Goal: Task Accomplishment & Management: Manage account settings

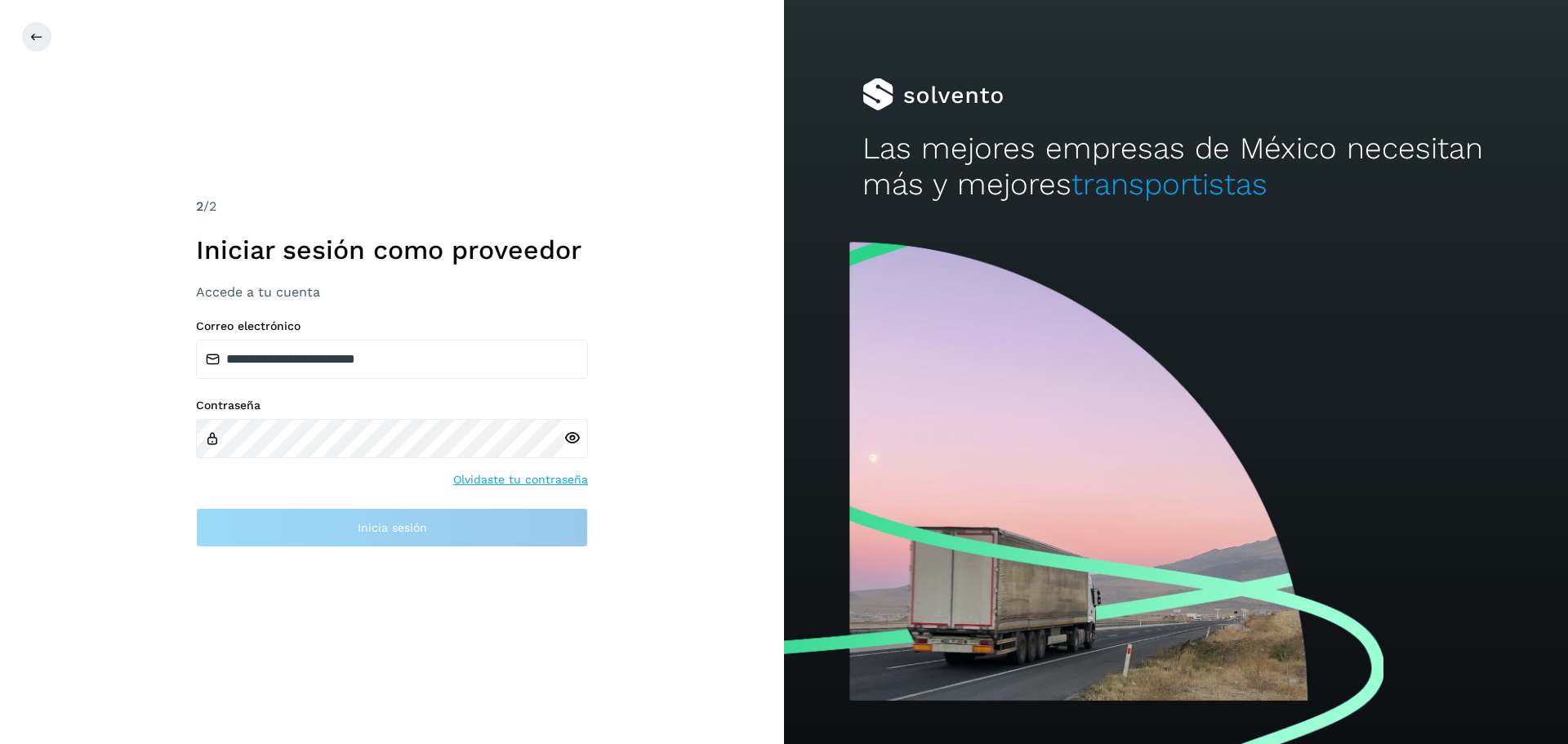
click at [474, 196] on div "**********" at bounding box center [392, 372] width 784 height 744
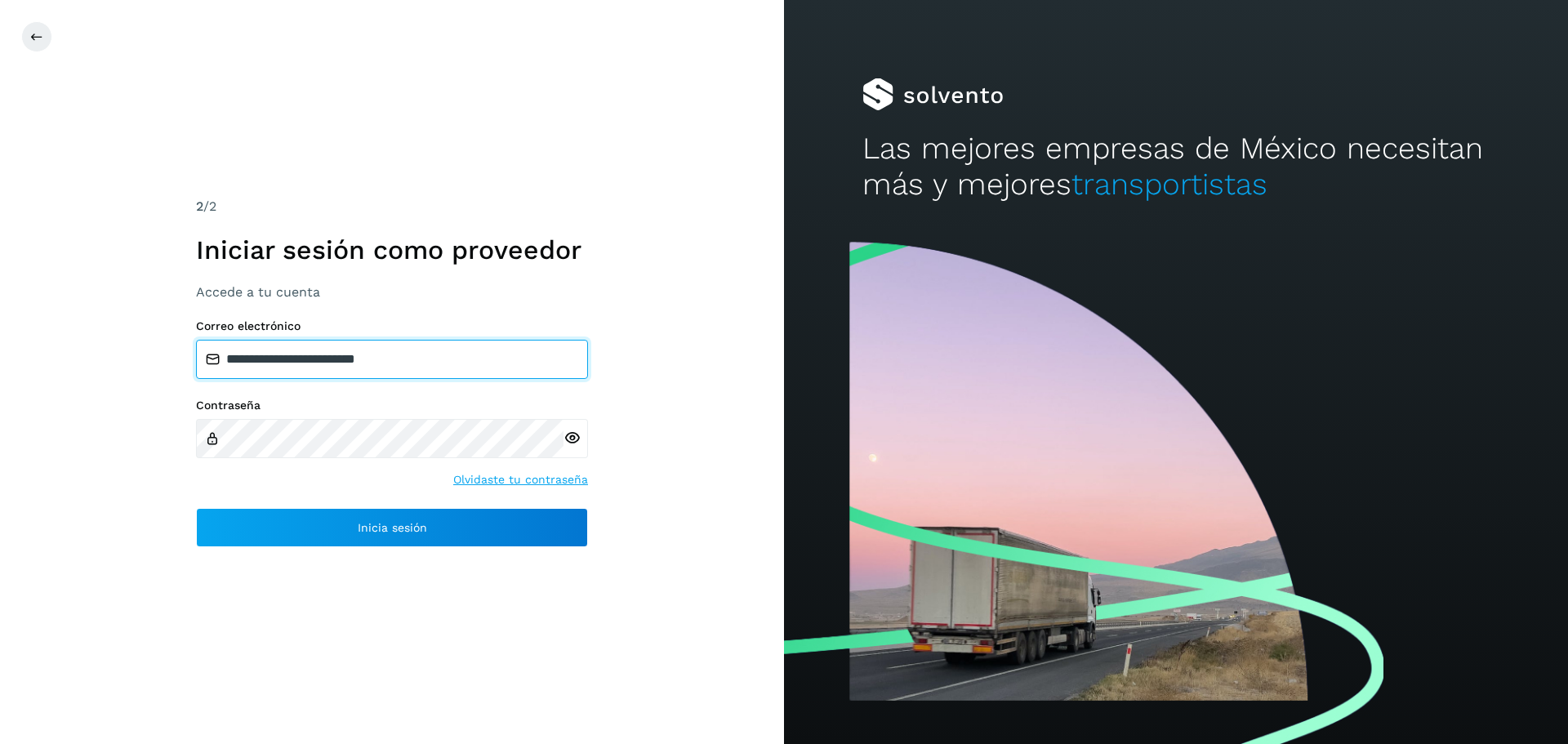
type input "**********"
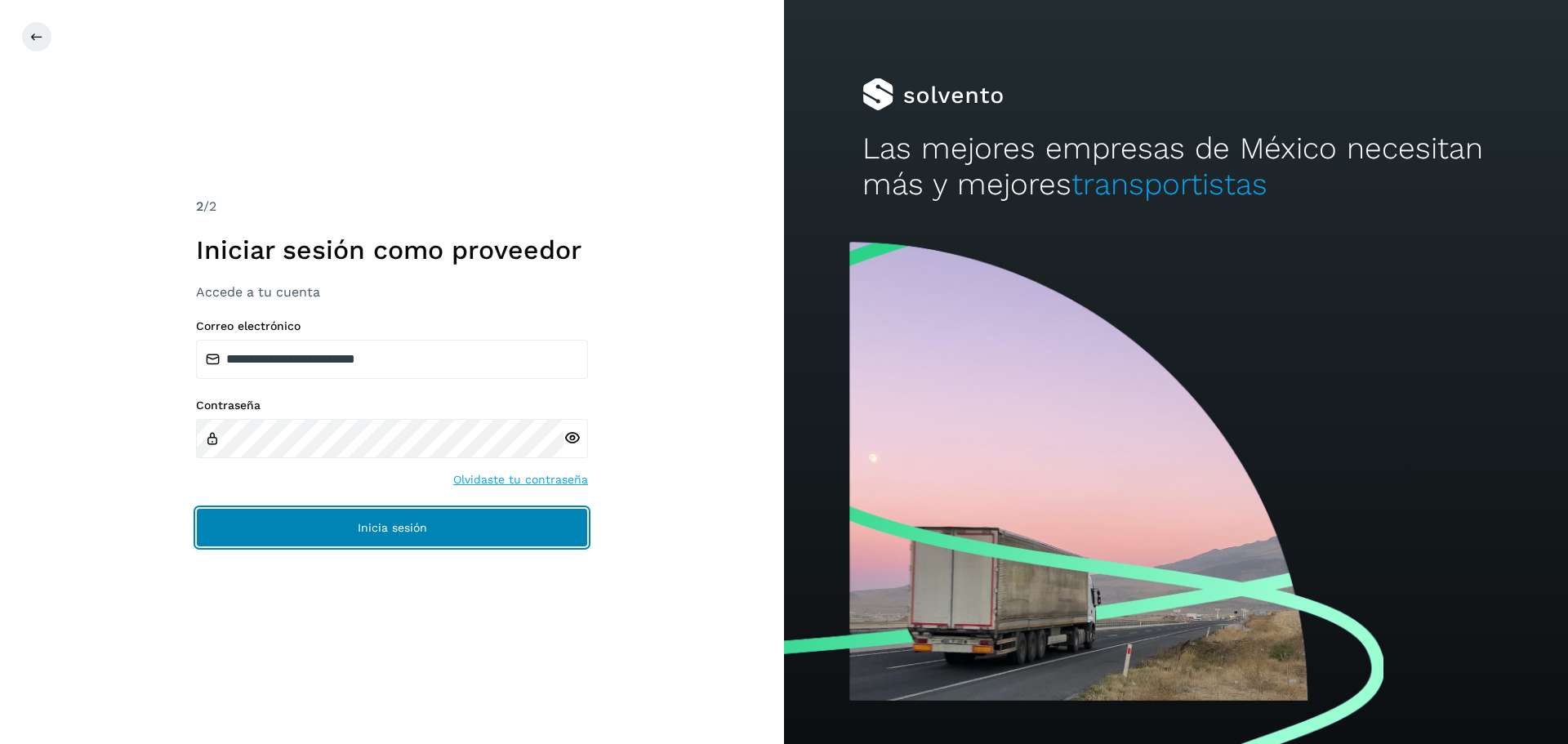
click at [424, 523] on span "Inicia sesión" at bounding box center [392, 528] width 70 height 12
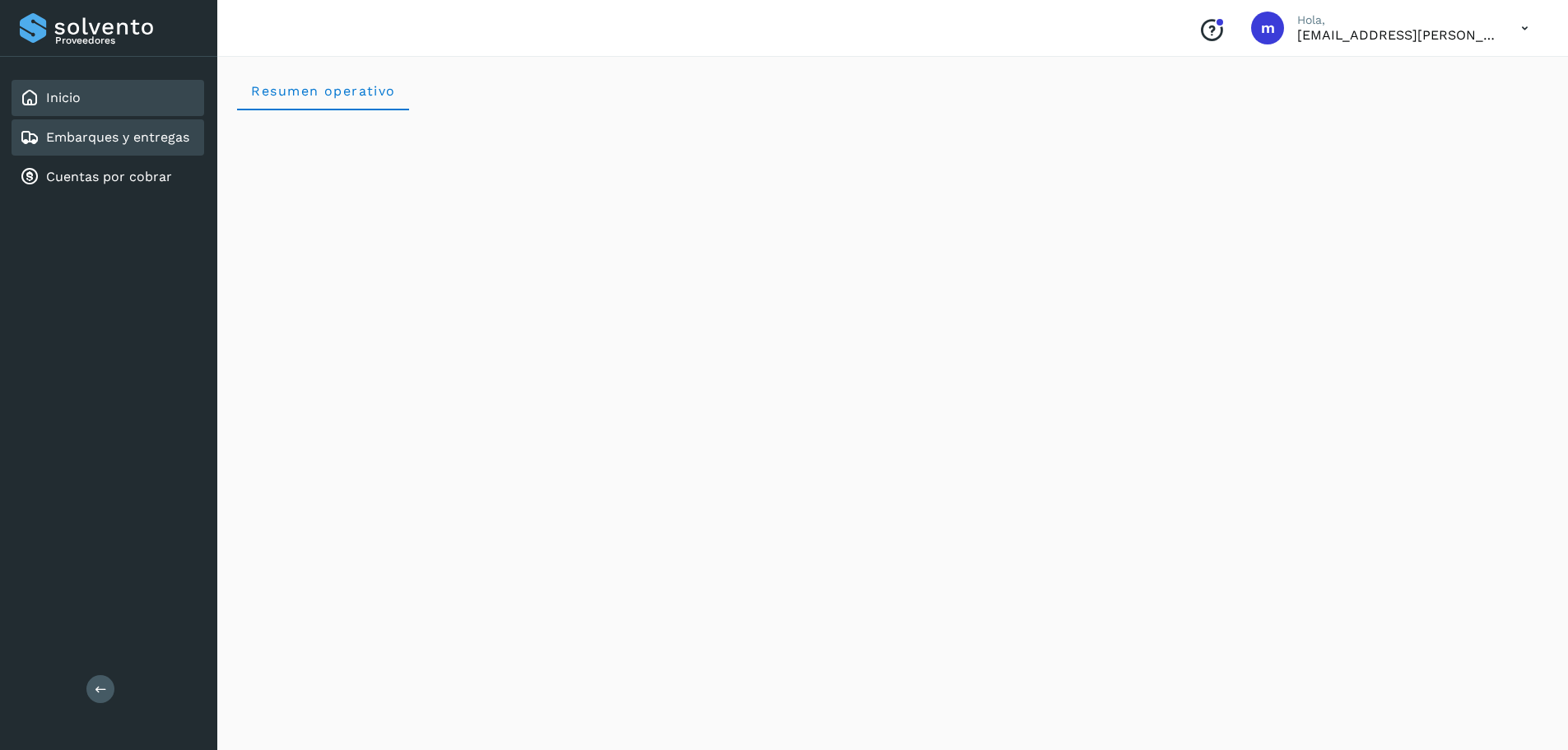
click at [100, 140] on link "Embarques y entregas" at bounding box center [117, 137] width 143 height 16
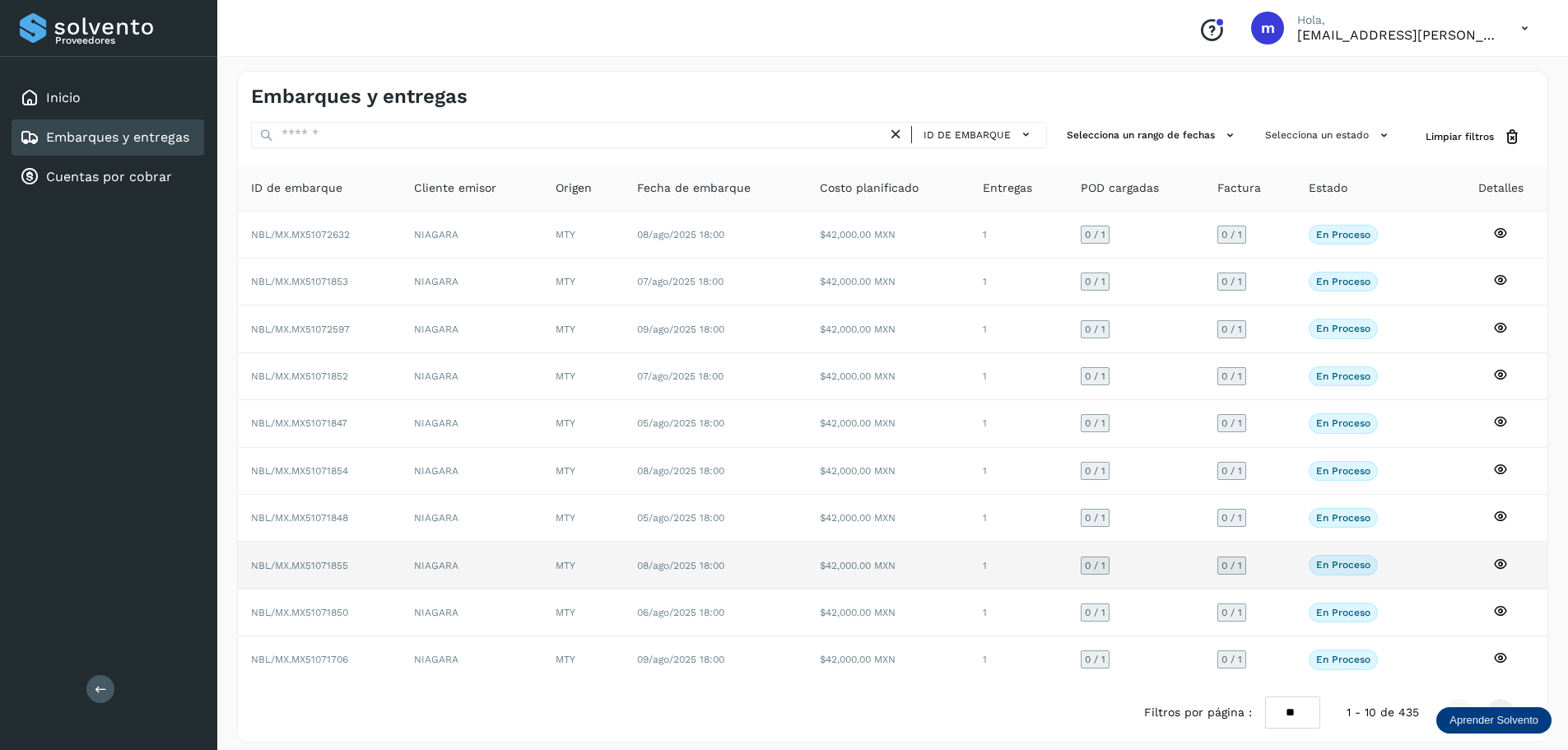
scroll to position [13, 0]
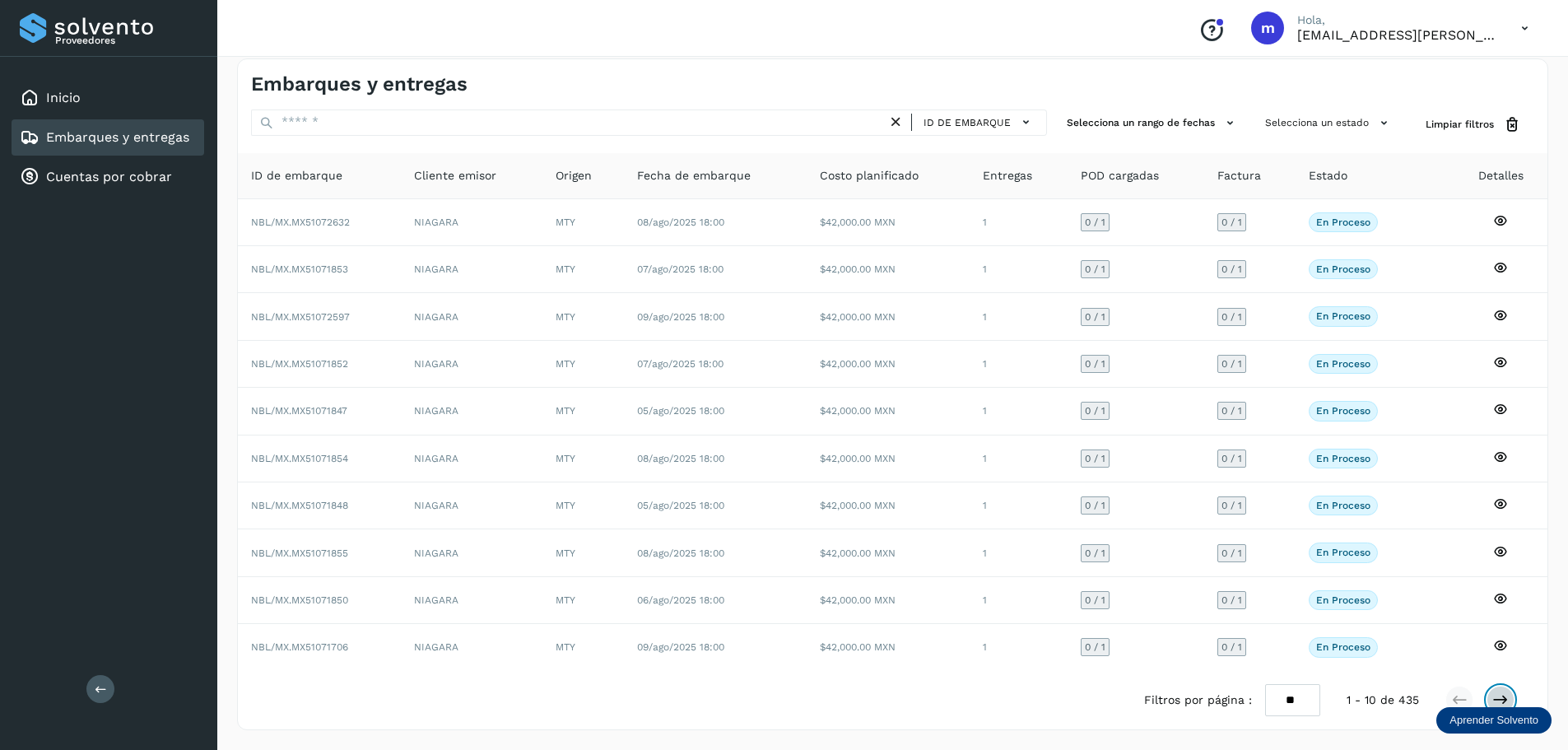
click at [1499, 700] on icon at bounding box center [1500, 700] width 17 height 17
click at [1499, 699] on icon at bounding box center [1500, 700] width 17 height 17
click at [1493, 696] on icon at bounding box center [1500, 700] width 17 height 17
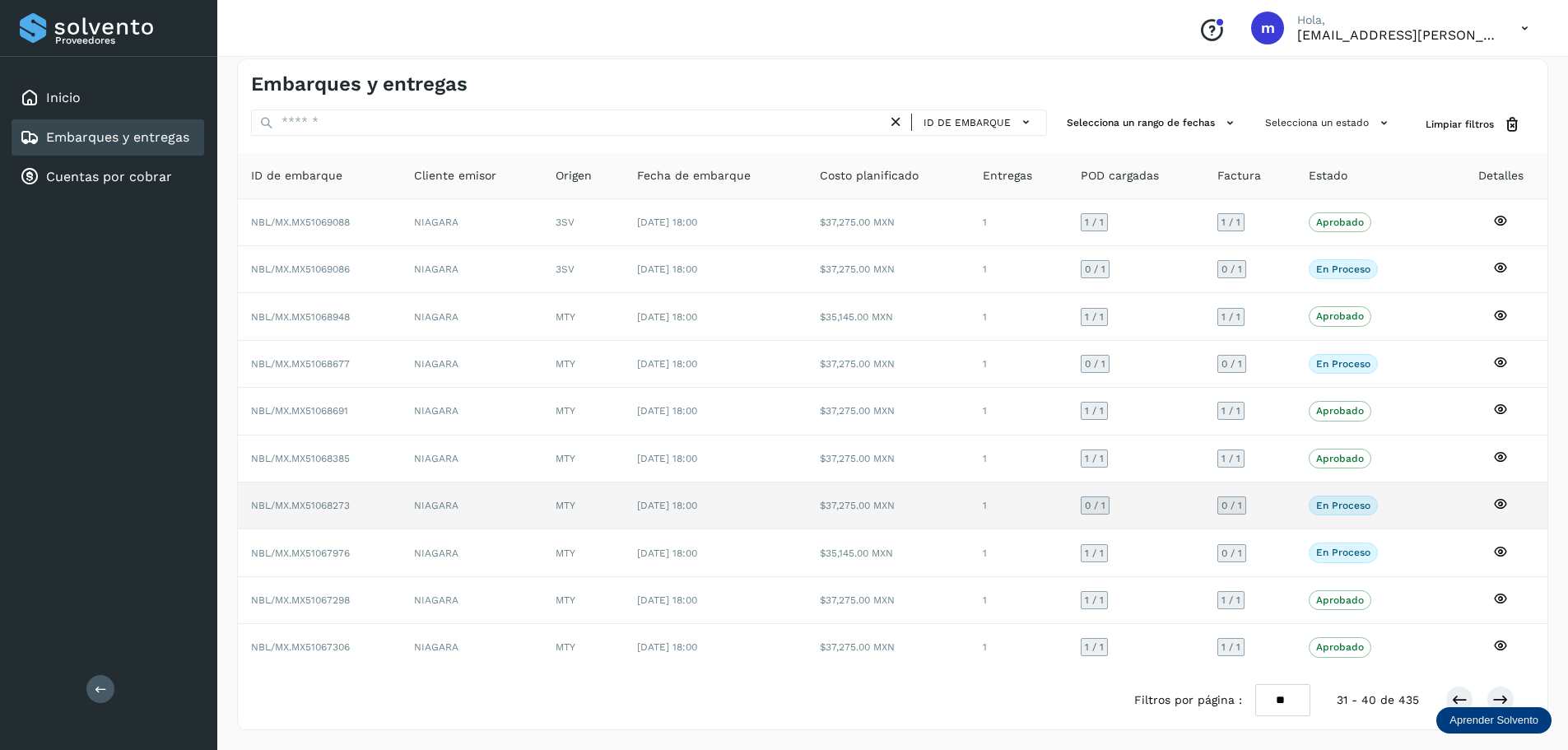
click at [327, 508] on span "NBL/MX.MX51068273" at bounding box center [300, 505] width 99 height 12
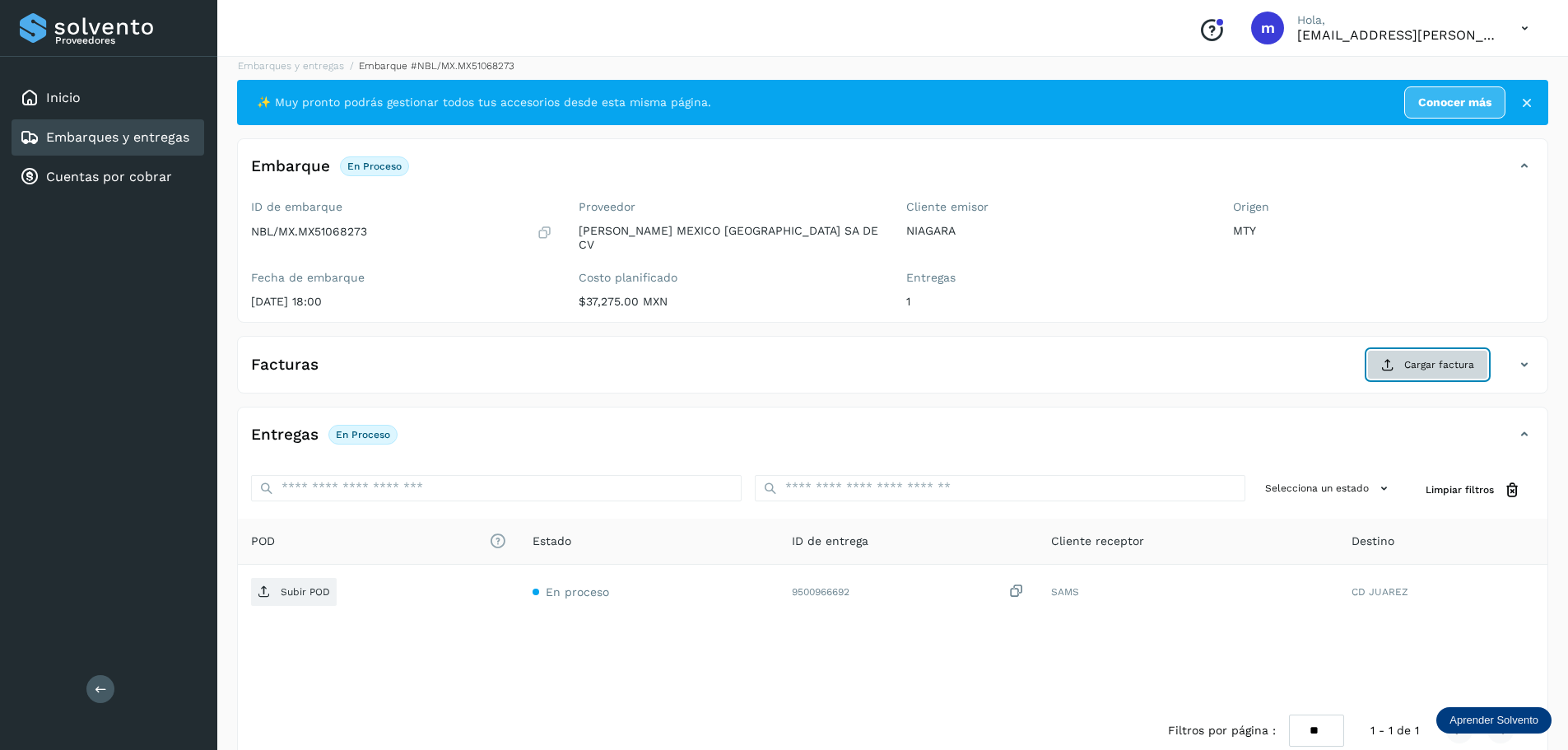
click at [1457, 357] on span "Cargar factura" at bounding box center [1439, 365] width 70 height 15
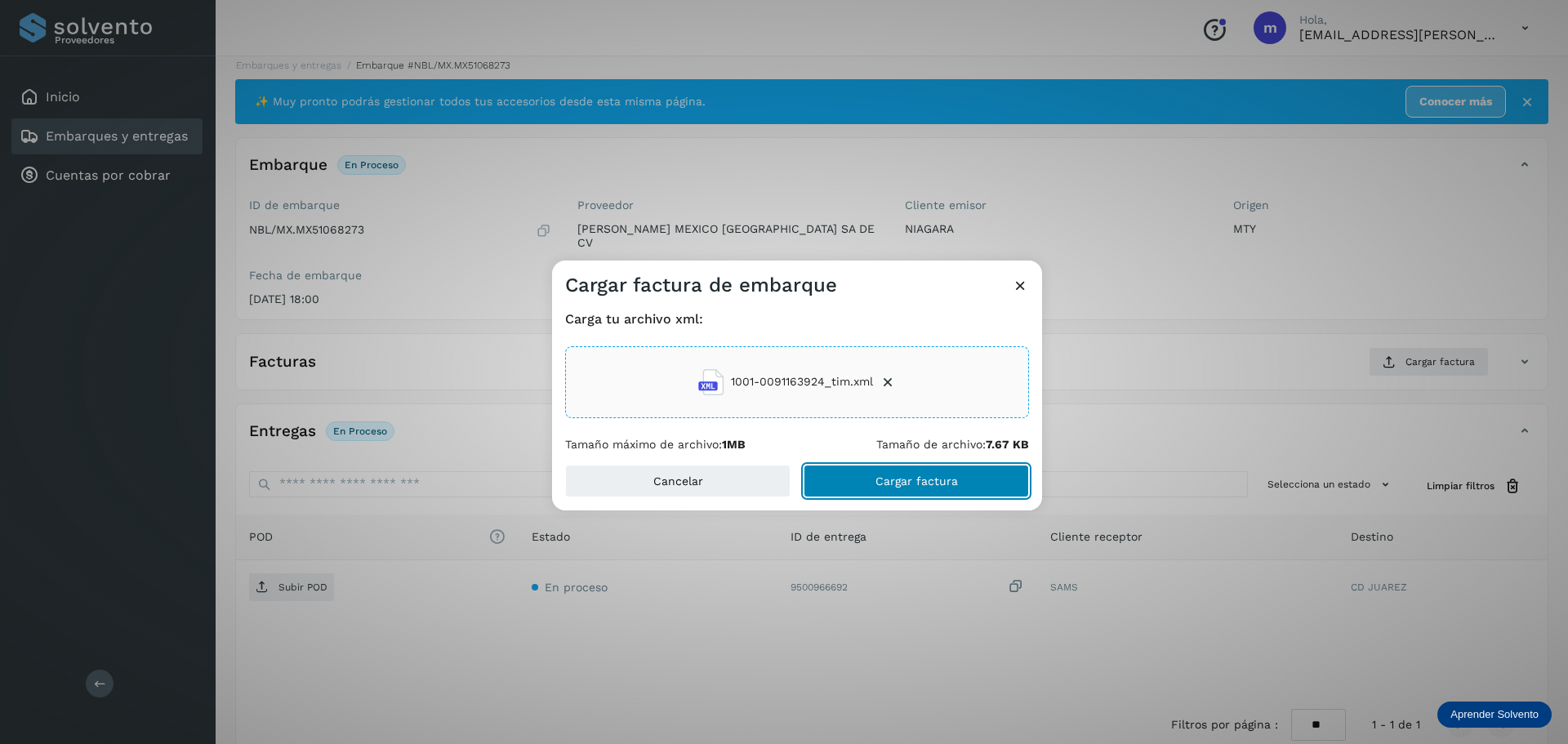
click at [886, 482] on span "Cargar factura" at bounding box center [916, 481] width 82 height 12
click at [307, 573] on div "Cargar factura de embarque Carga tu archivo xml: 1001-0091163924_tim.xml Tamaño…" at bounding box center [784, 372] width 1568 height 744
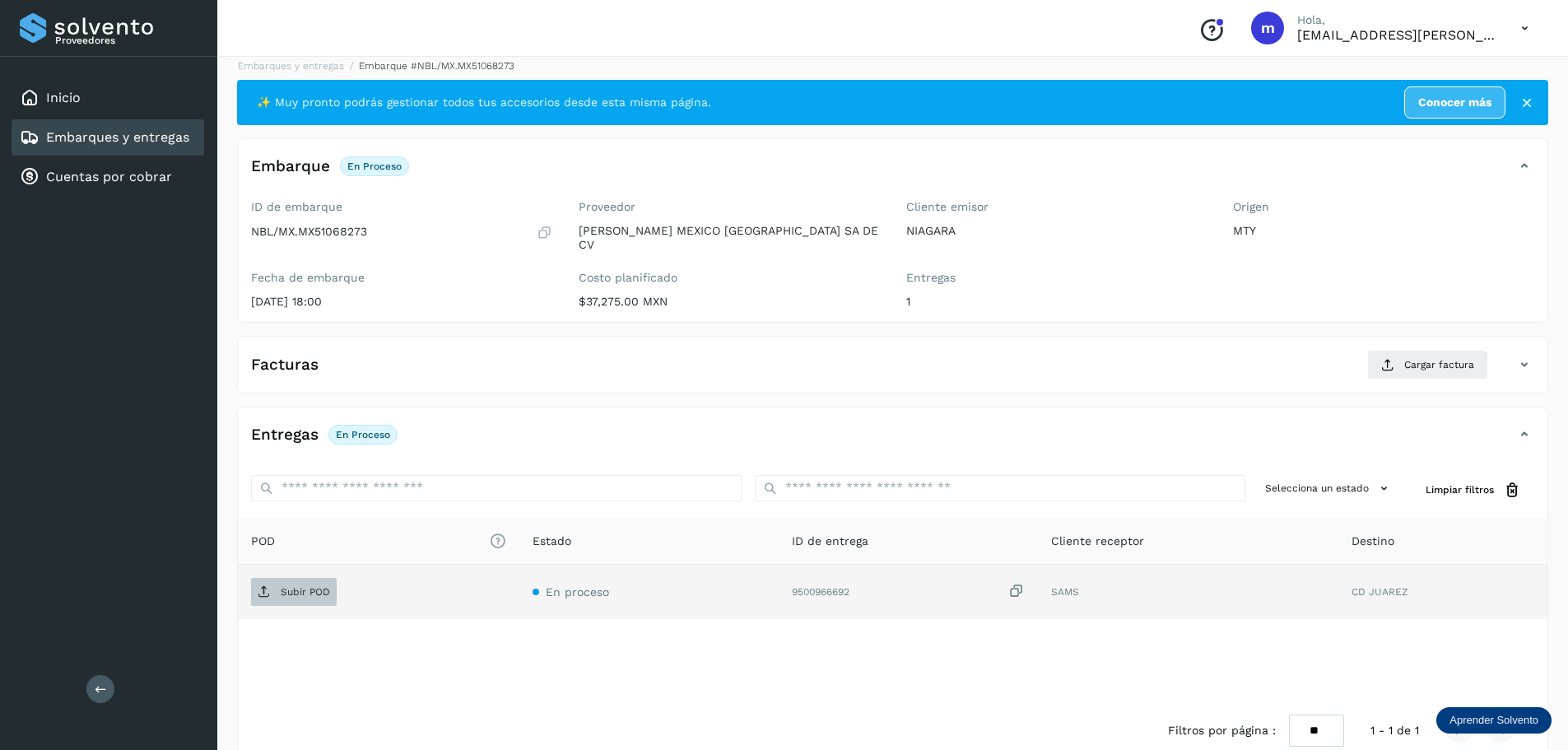
click at [312, 586] on p "Subir POD" at bounding box center [305, 592] width 49 height 12
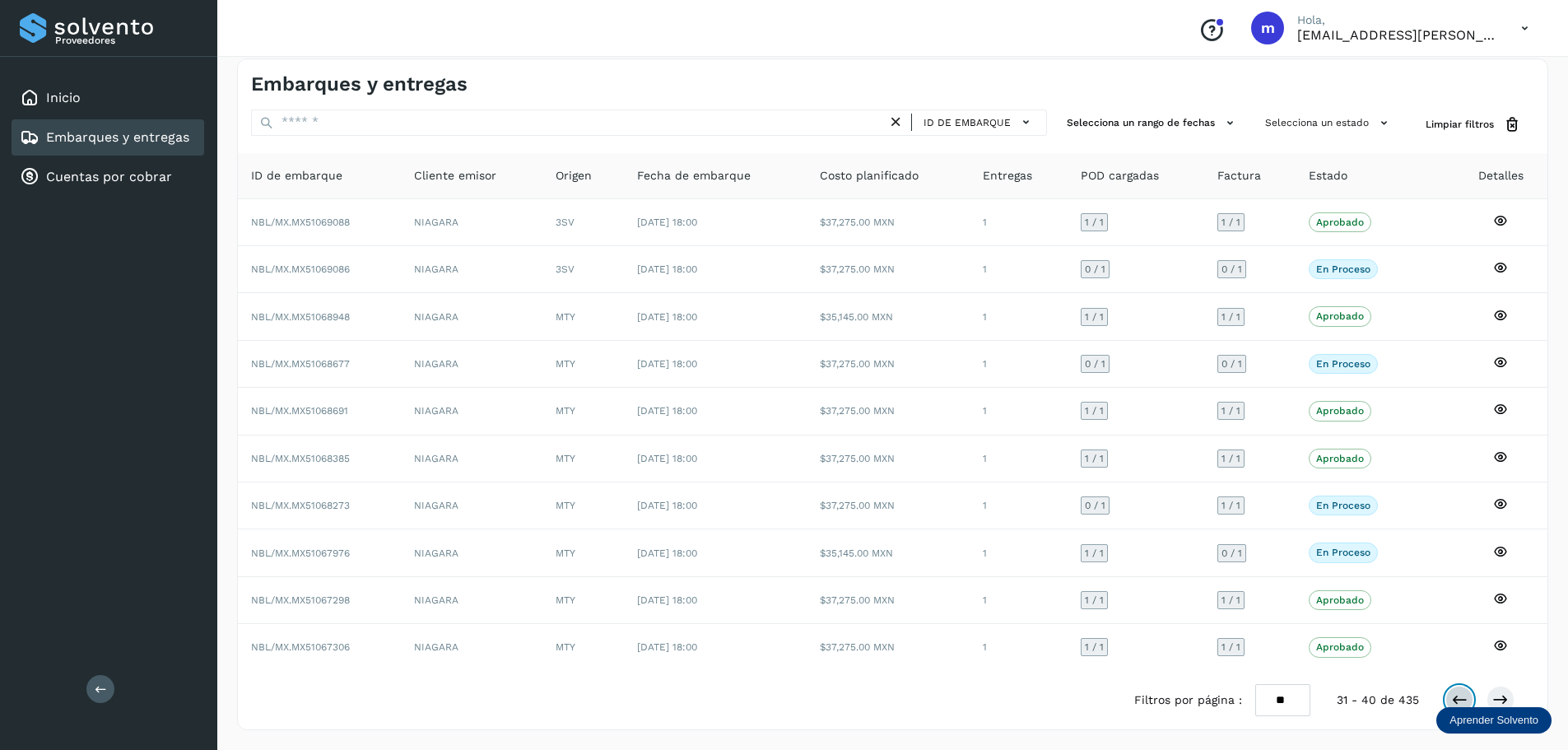
click at [1457, 697] on icon at bounding box center [1459, 700] width 17 height 17
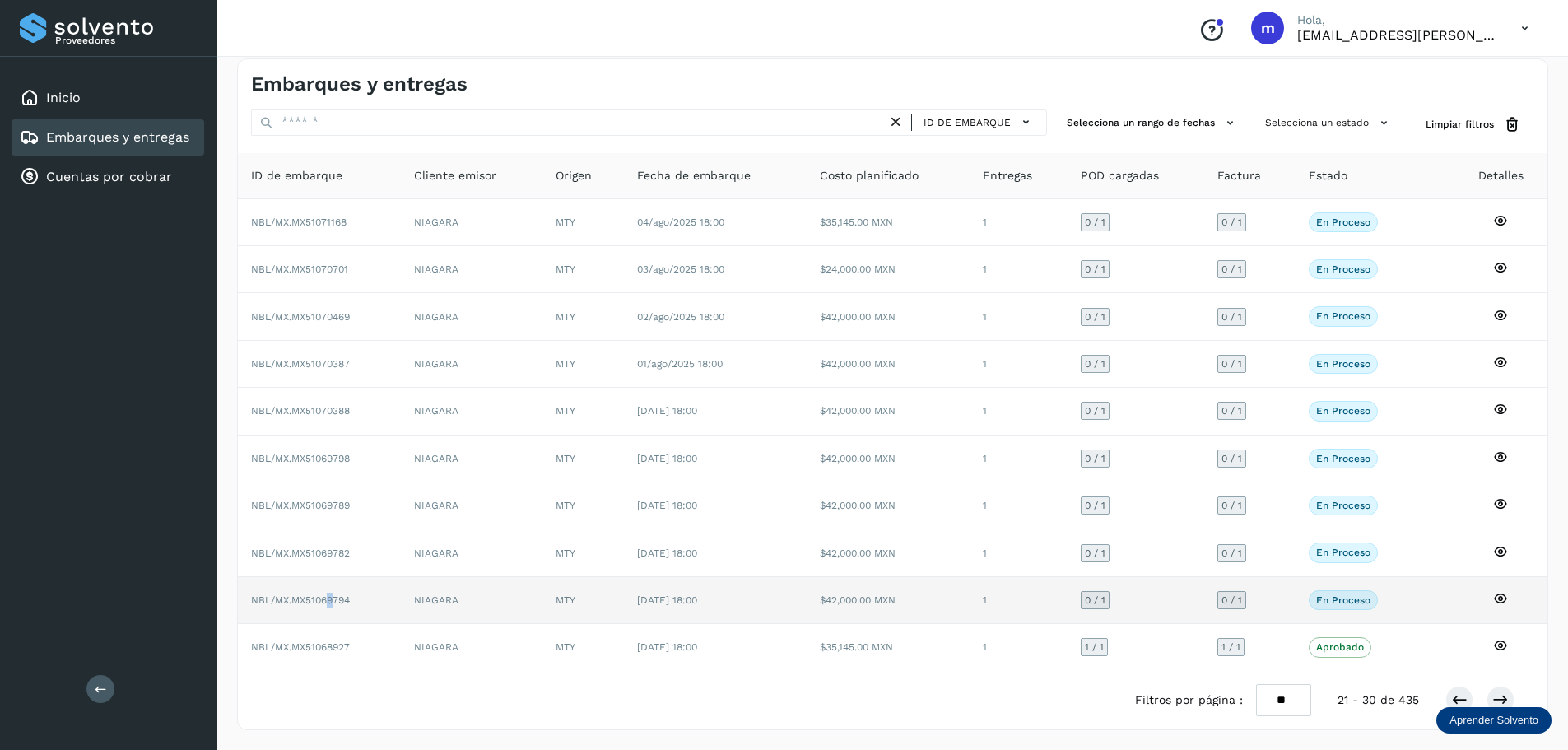
click at [331, 599] on span "NBL/MX.MX51069794" at bounding box center [300, 600] width 99 height 12
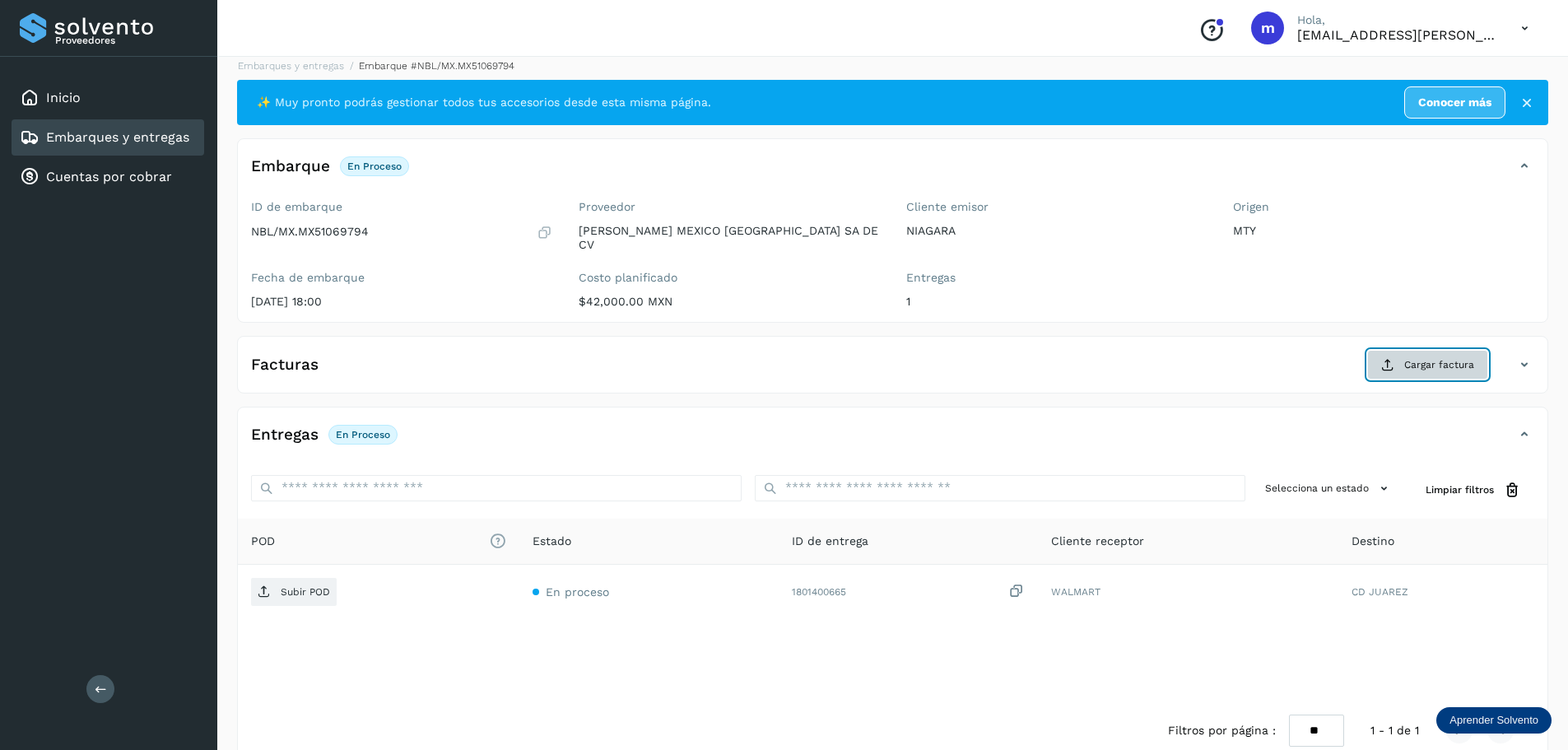
click at [1451, 357] on span "Cargar factura" at bounding box center [1439, 365] width 70 height 15
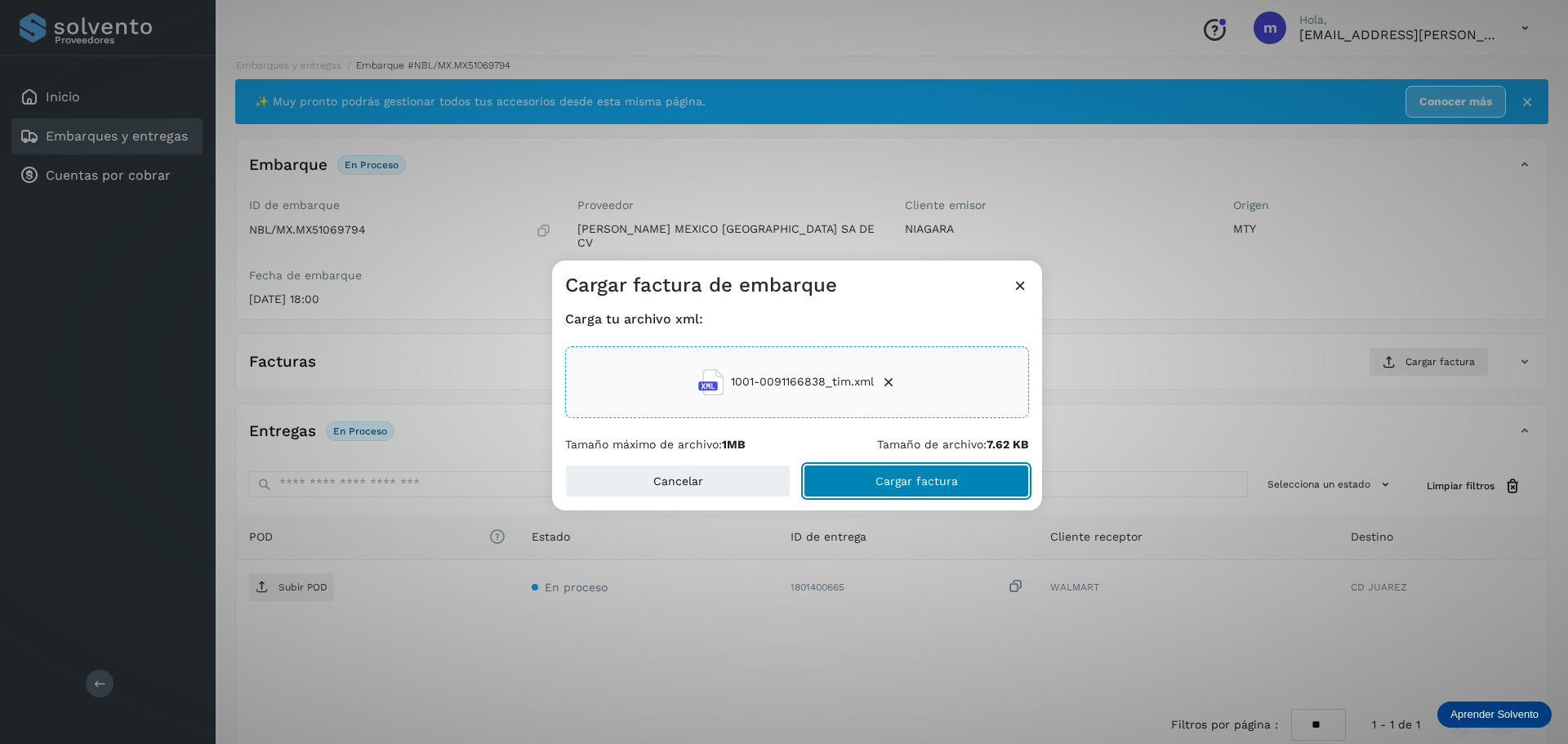
click at [879, 481] on span "Cargar factura" at bounding box center [916, 481] width 82 height 12
click at [291, 580] on div "Cargar factura de embarque Carga tu archivo xml: 1001-0091166838_tim.xml Tamaño…" at bounding box center [784, 372] width 1568 height 744
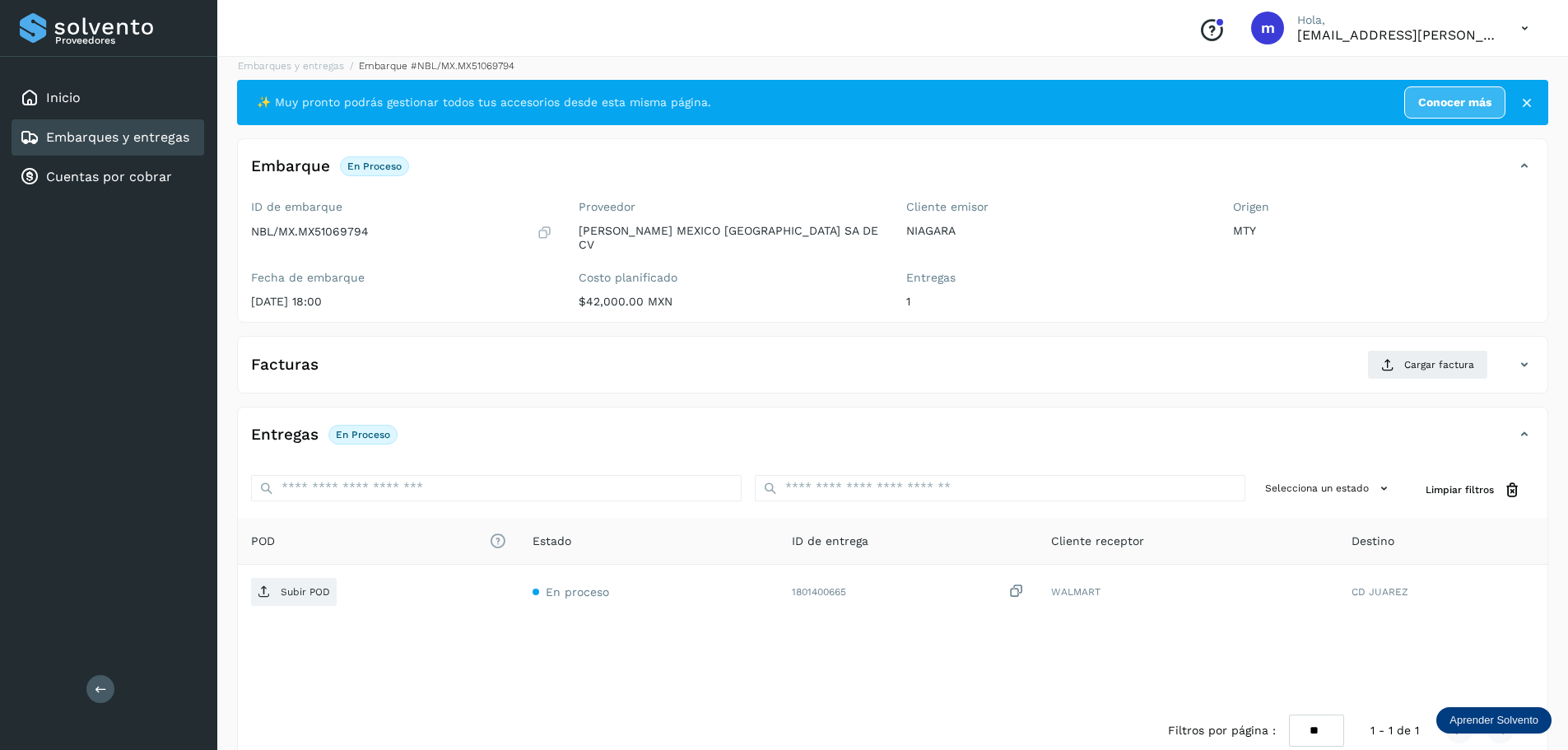
click at [294, 586] on p "Subir POD" at bounding box center [305, 592] width 49 height 12
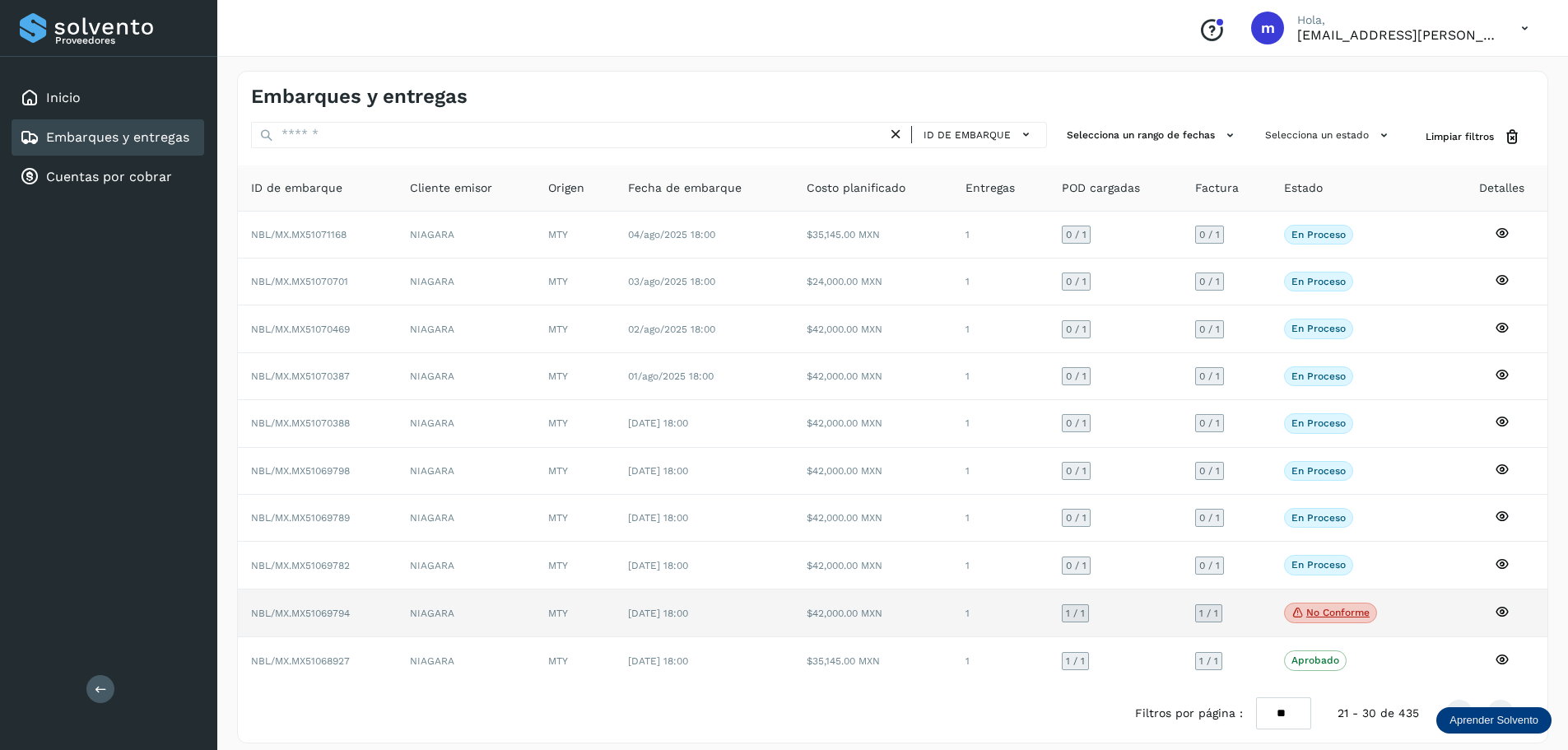
click at [1501, 612] on icon at bounding box center [1502, 611] width 15 height 15
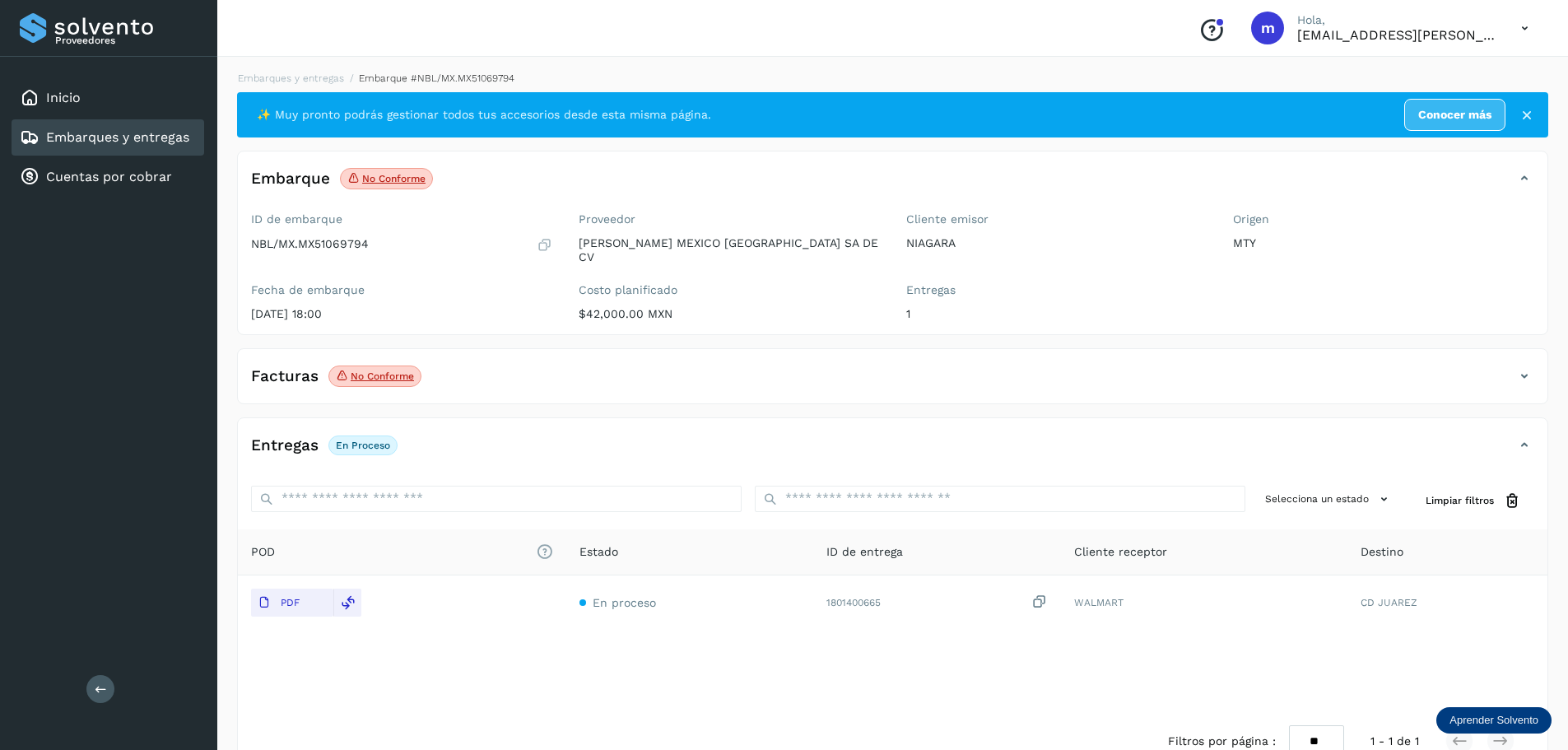
click at [387, 370] on p "No conforme" at bounding box center [382, 376] width 64 height 12
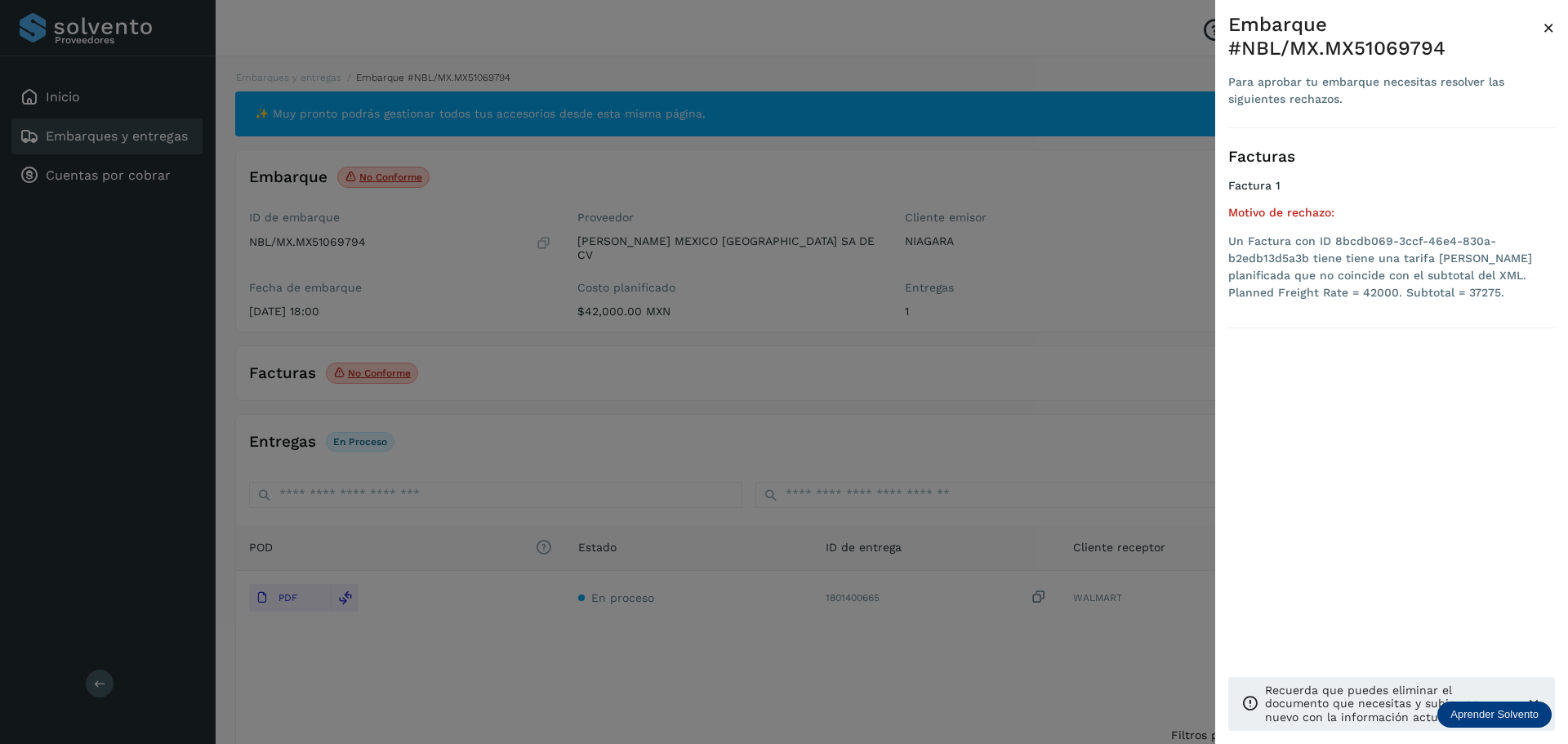
click at [1546, 27] on span "×" at bounding box center [1548, 28] width 12 height 23
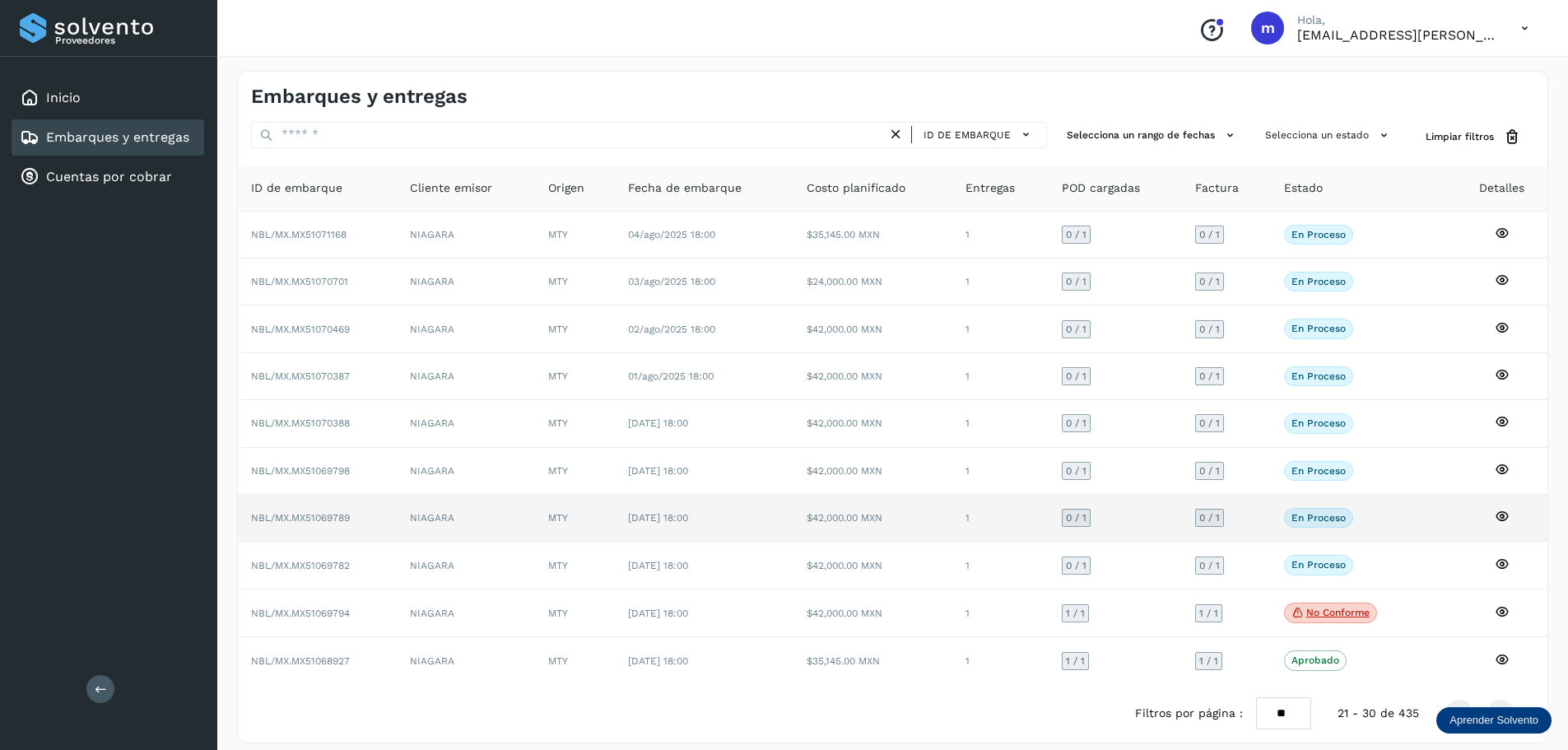
click at [341, 518] on span "NBL/MX.MX51069789" at bounding box center [300, 518] width 99 height 12
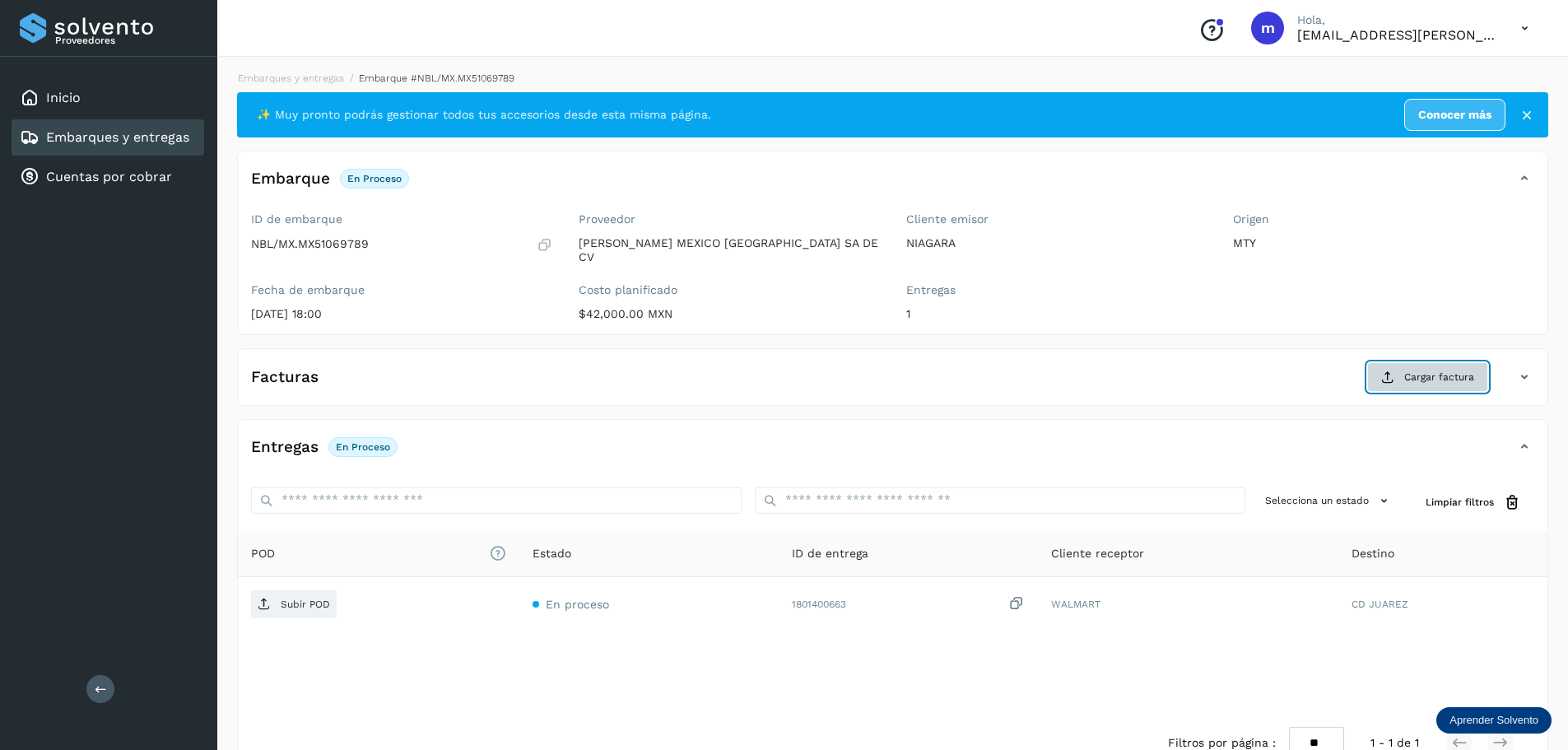
click at [1428, 370] on span "Cargar factura" at bounding box center [1439, 377] width 70 height 15
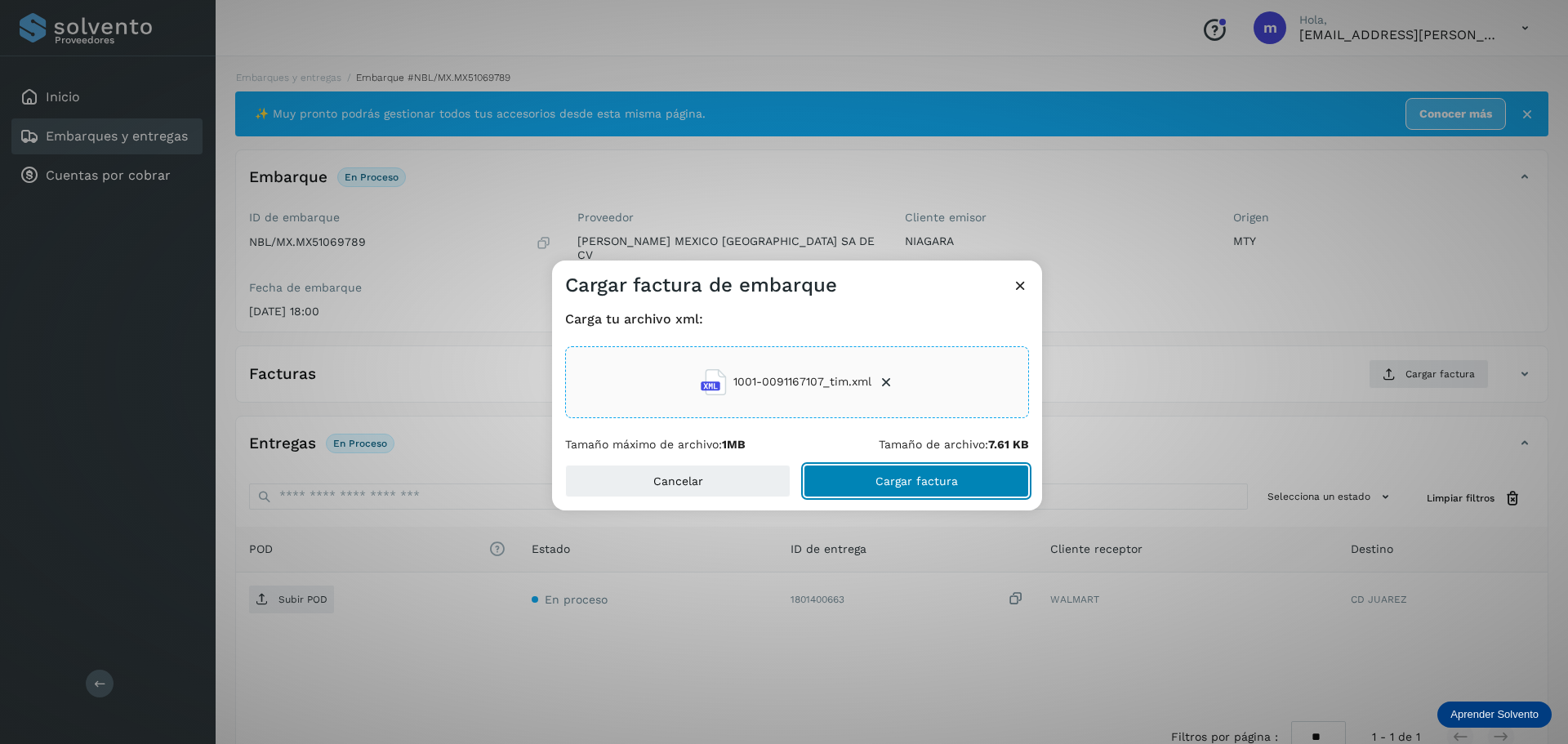
click at [932, 486] on button "Cargar factura" at bounding box center [916, 480] width 226 height 32
click at [303, 591] on div "Cargar factura de embarque Carga tu archivo xml: 1001-0091167107_tim.xml Tamaño…" at bounding box center [784, 372] width 1568 height 744
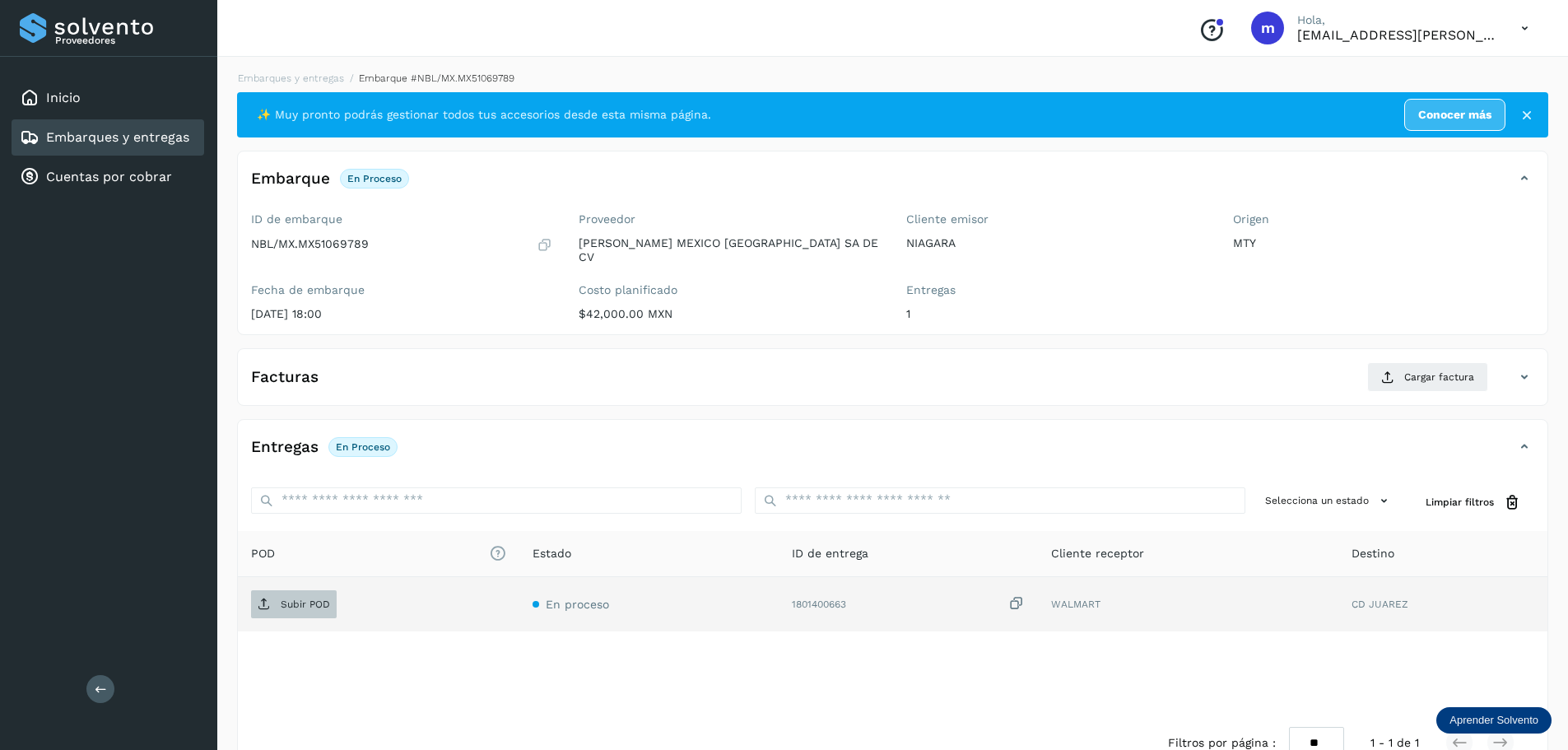
click at [305, 598] on p "Subir POD" at bounding box center [305, 604] width 49 height 12
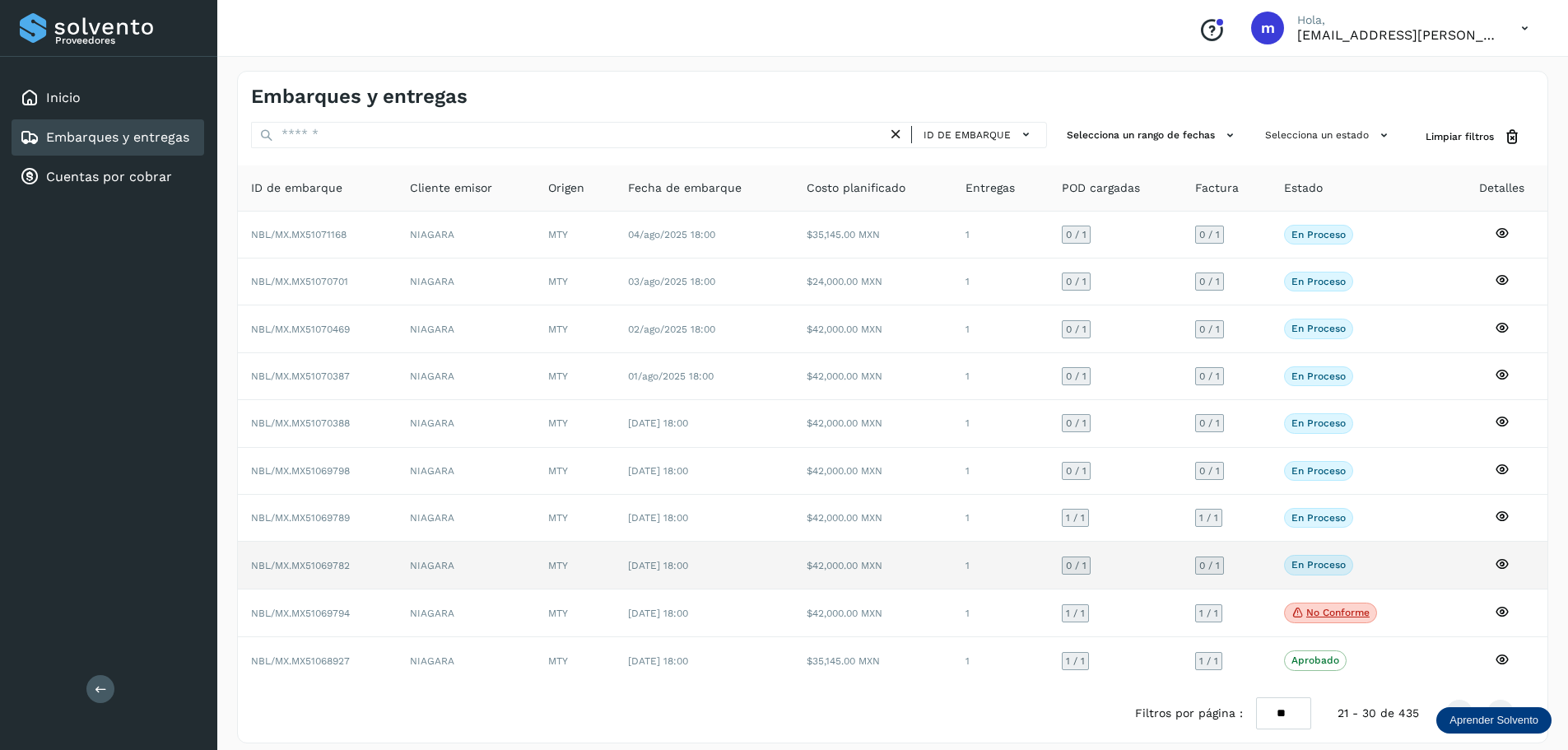
click at [317, 567] on span "NBL/MX.MX51069782" at bounding box center [300, 565] width 99 height 12
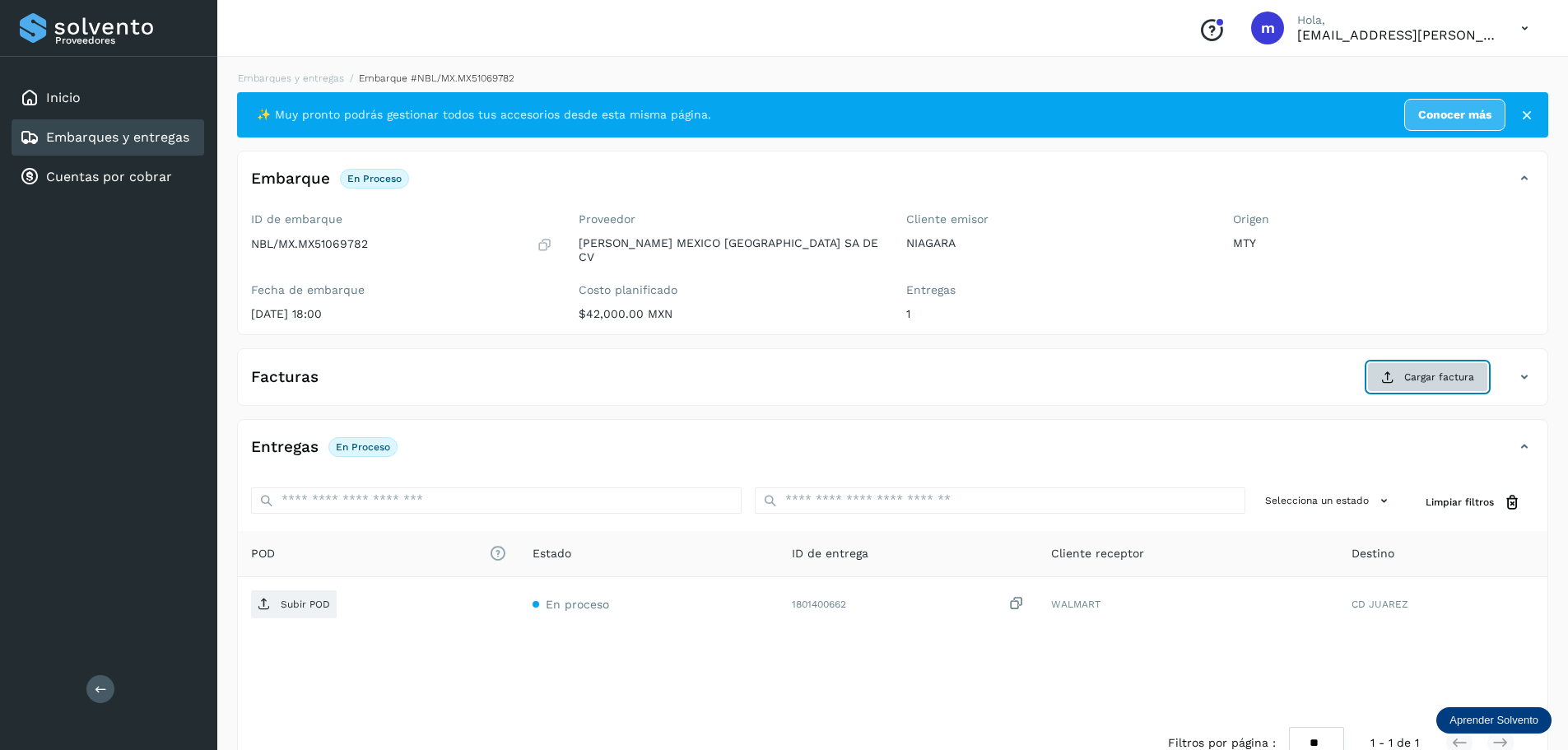
click at [1420, 370] on span "Cargar factura" at bounding box center [1439, 377] width 70 height 15
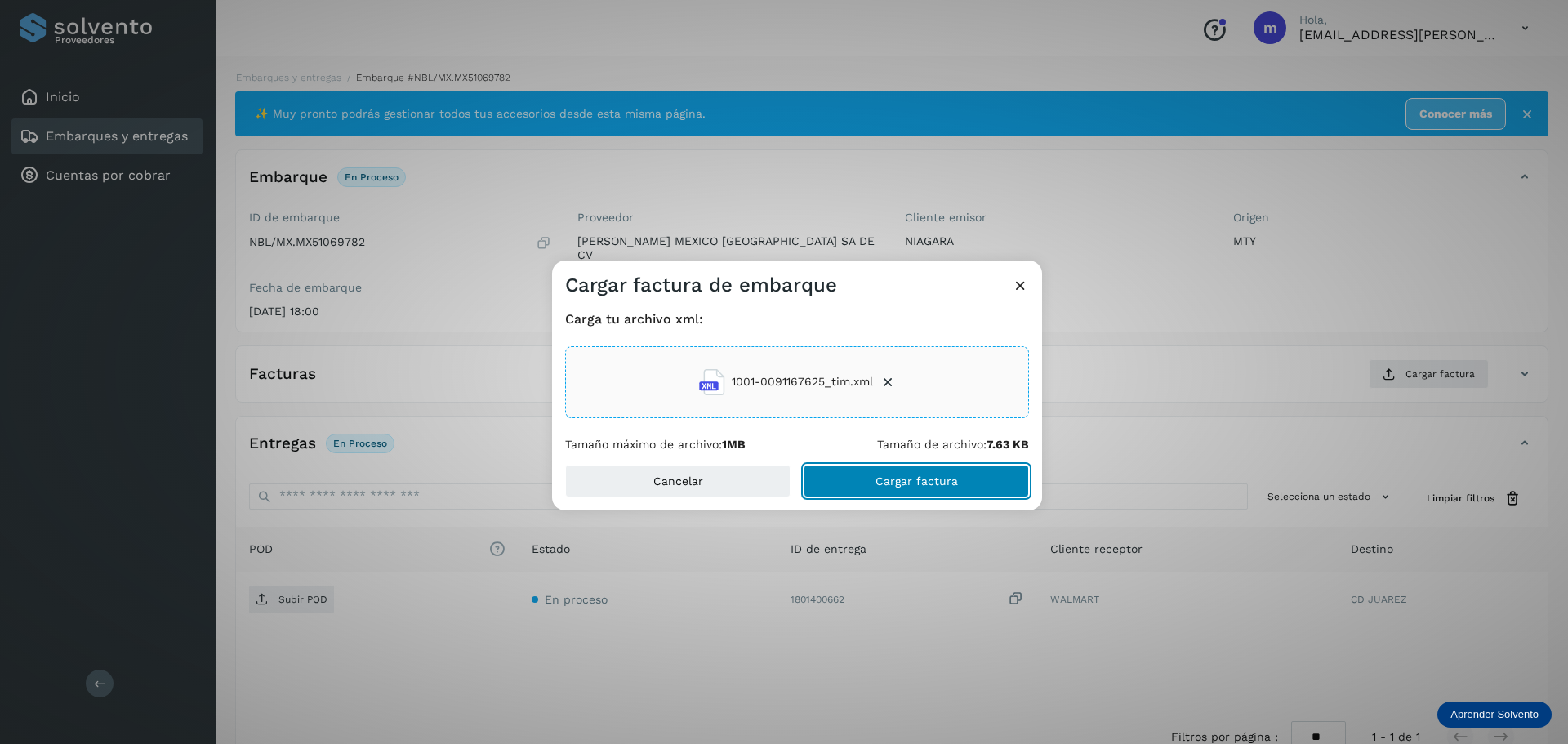
drag, startPoint x: 946, startPoint y: 487, endPoint x: 938, endPoint y: 482, distance: 9.4
click at [942, 484] on span "Cargar factura" at bounding box center [916, 481] width 82 height 12
click at [280, 591] on div "Cargar factura de embarque Carga tu archivo xml: 1001-0091167625_tim.xml Tamaño…" at bounding box center [784, 372] width 1568 height 744
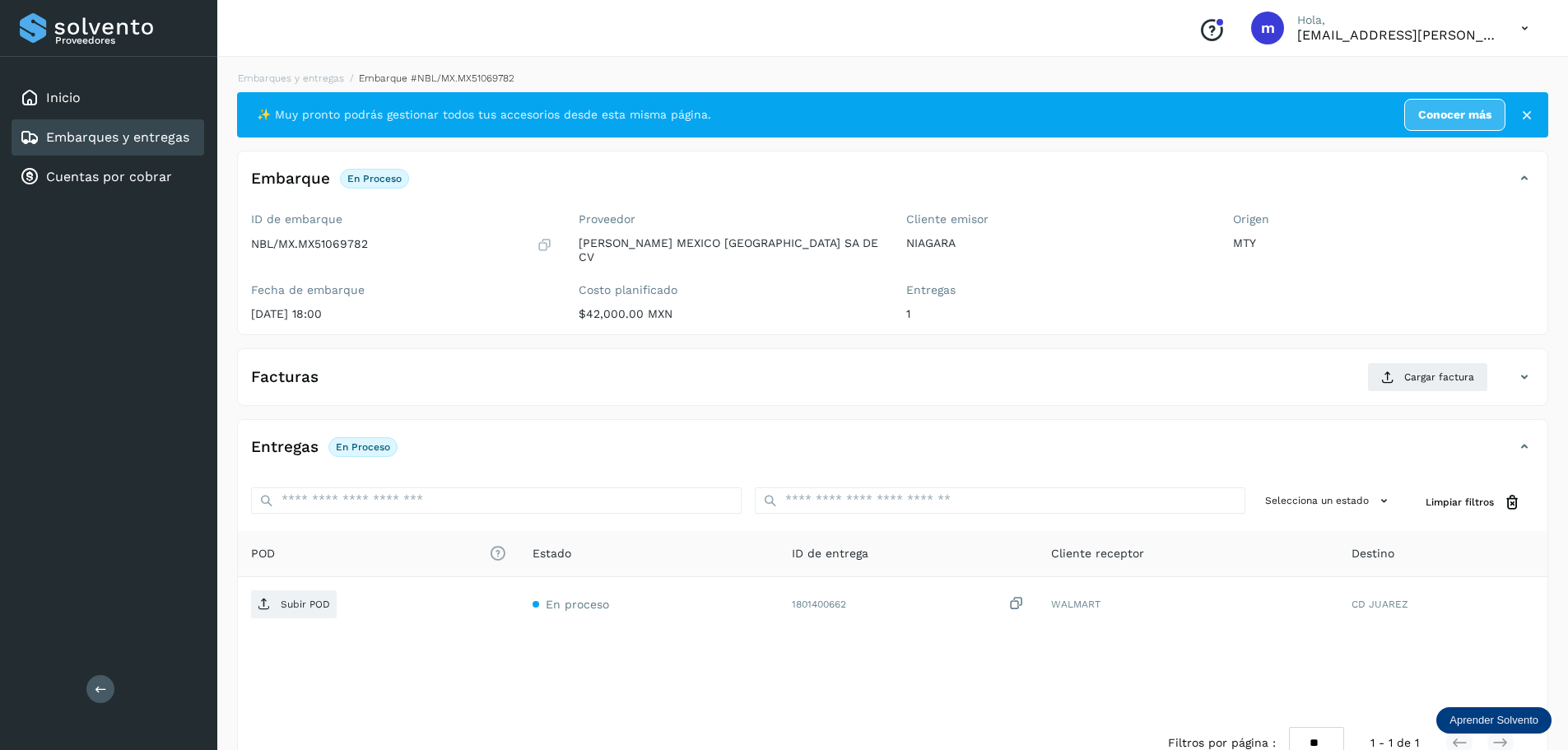
click at [1525, 367] on icon at bounding box center [1525, 377] width 20 height 20
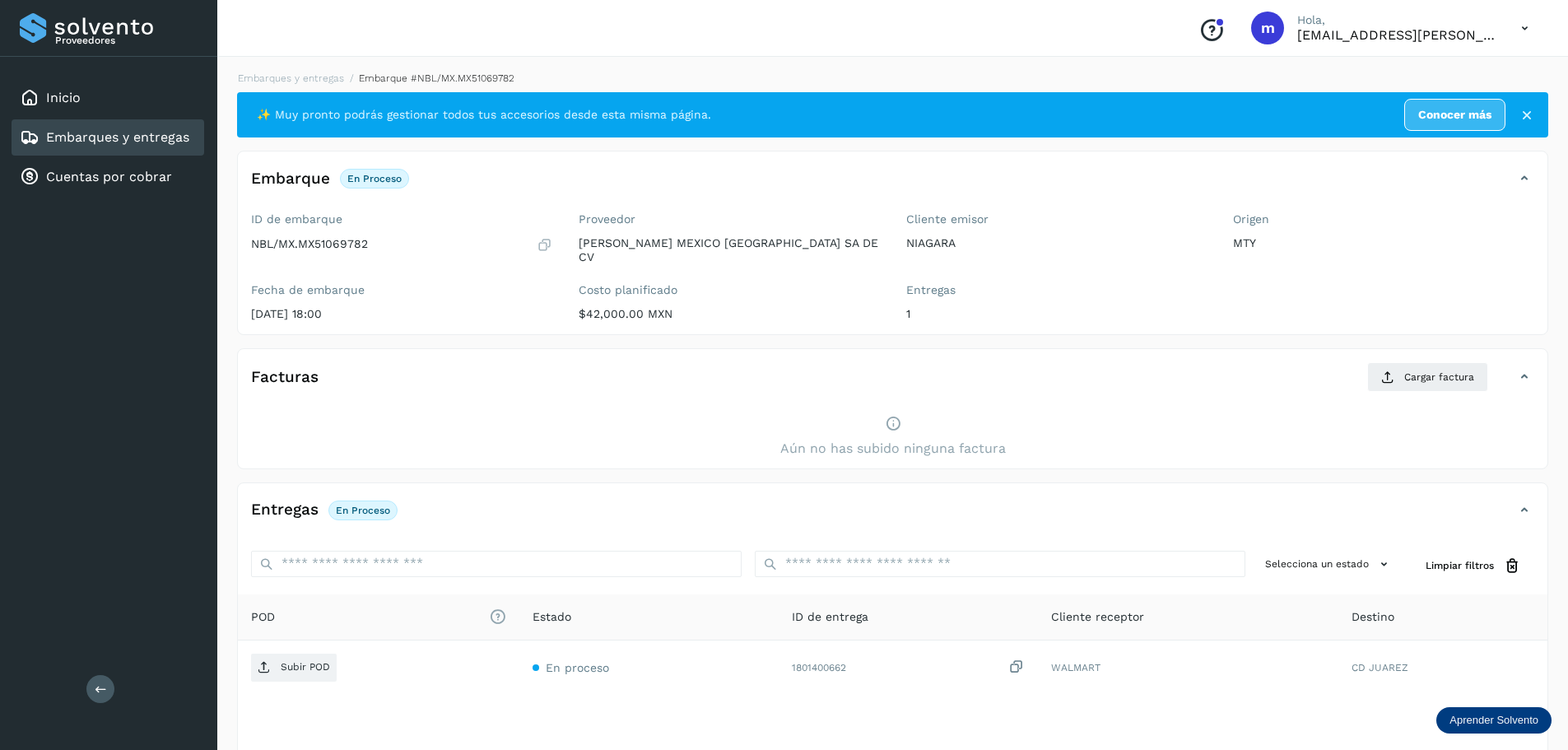
click at [1525, 367] on icon at bounding box center [1525, 377] width 20 height 20
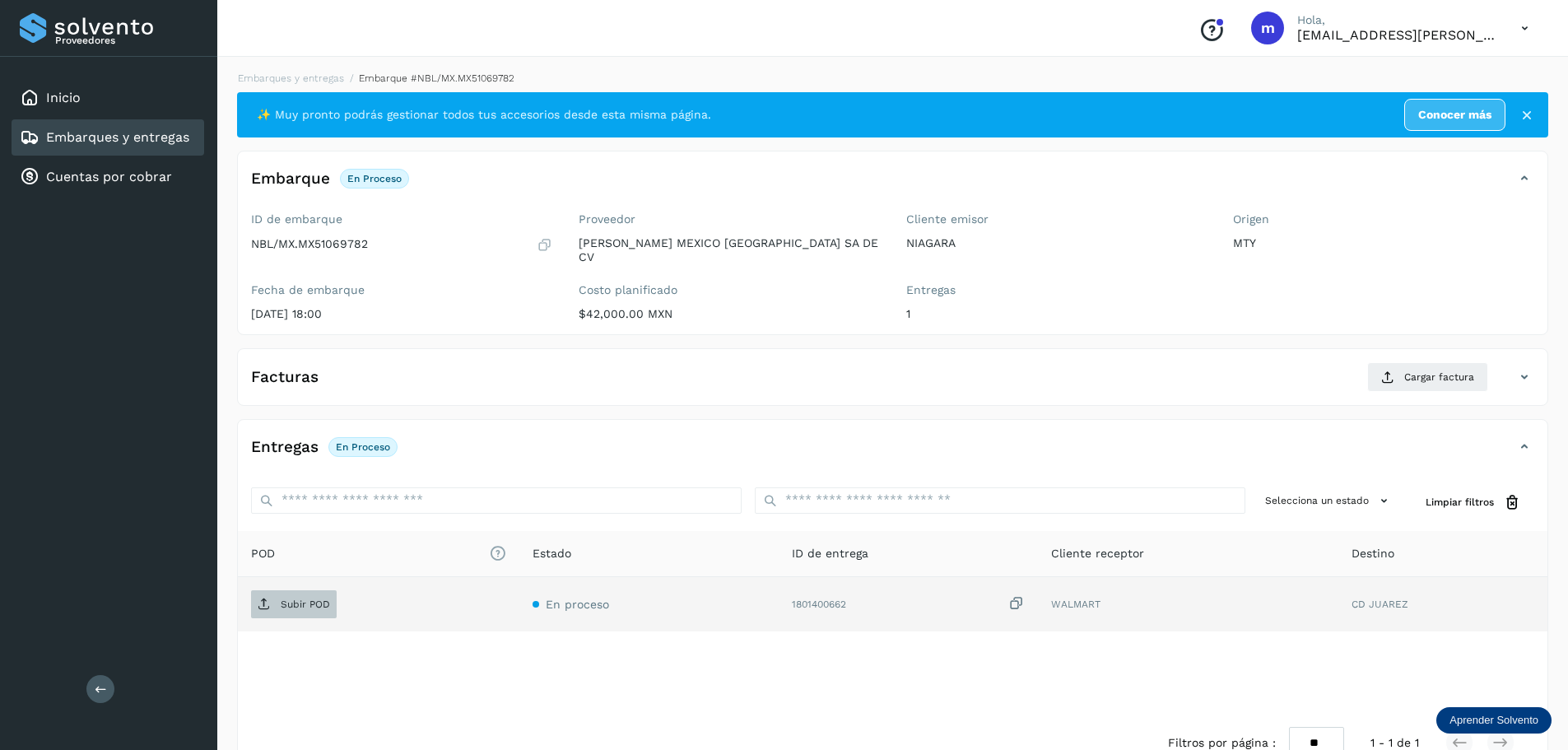
click at [297, 598] on p "Subir POD" at bounding box center [305, 604] width 49 height 12
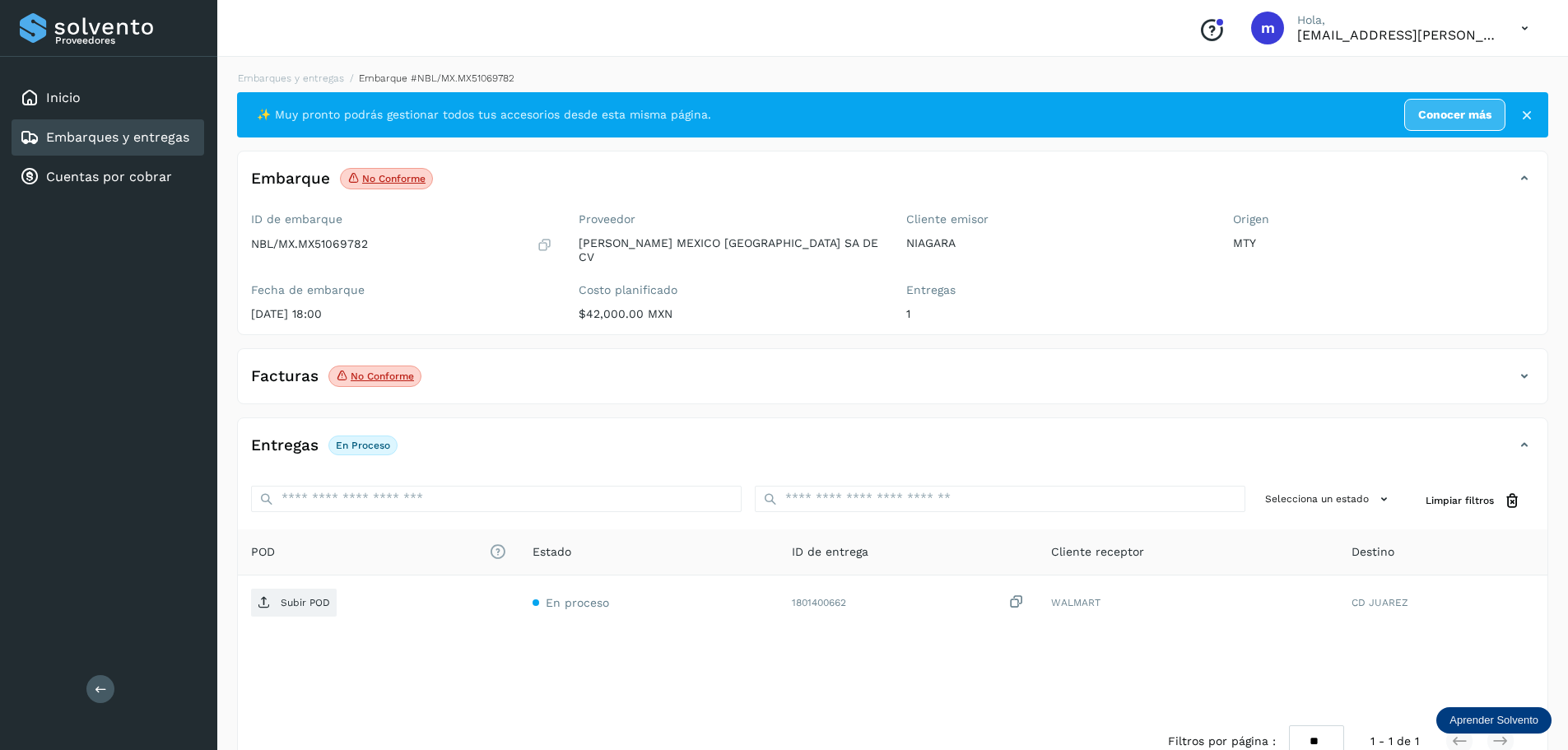
click at [1523, 366] on icon at bounding box center [1525, 376] width 20 height 20
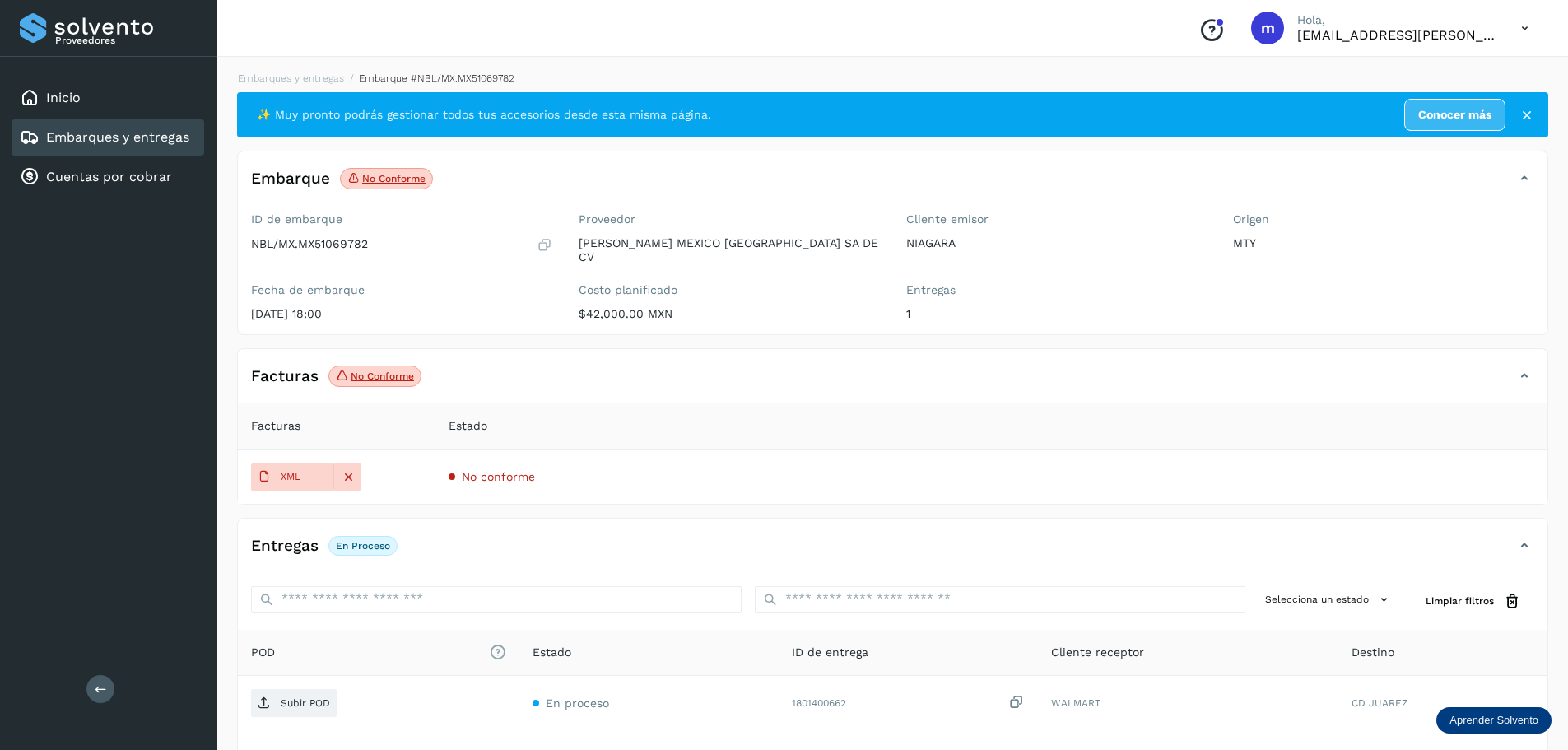
click at [683, 477] on td "No conforme" at bounding box center [992, 476] width 1112 height 54
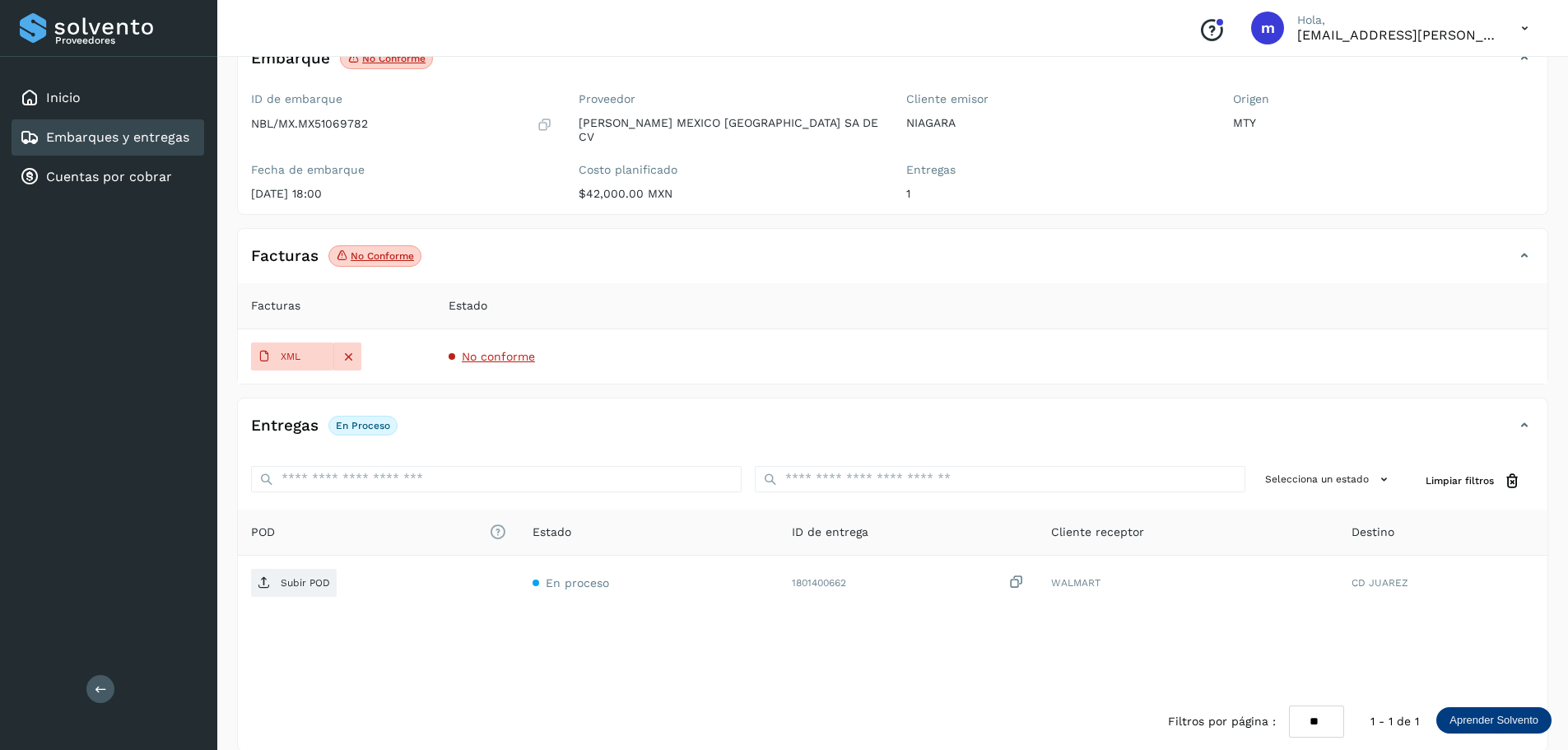
scroll to position [130, 0]
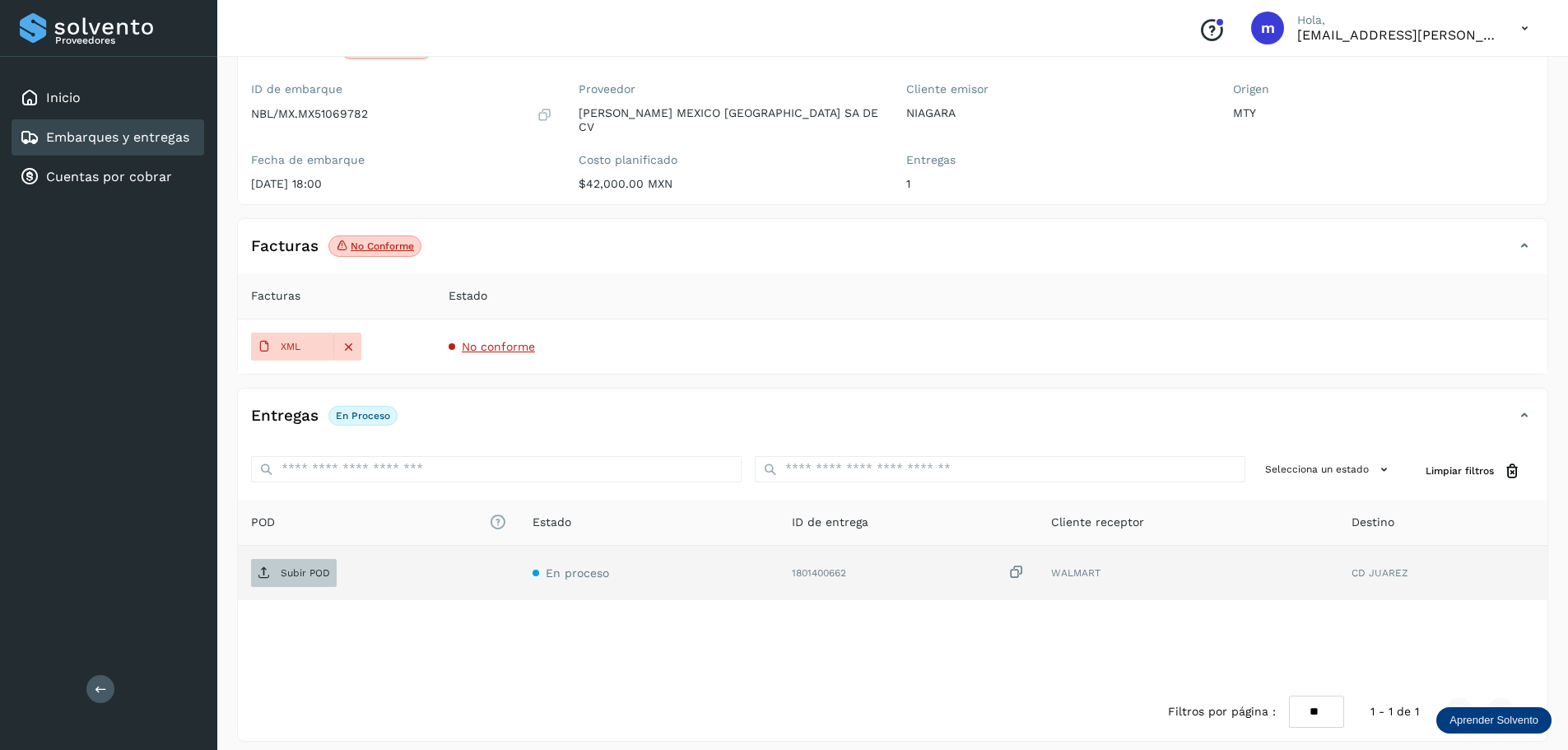
click at [315, 567] on p "Subir POD" at bounding box center [305, 573] width 49 height 12
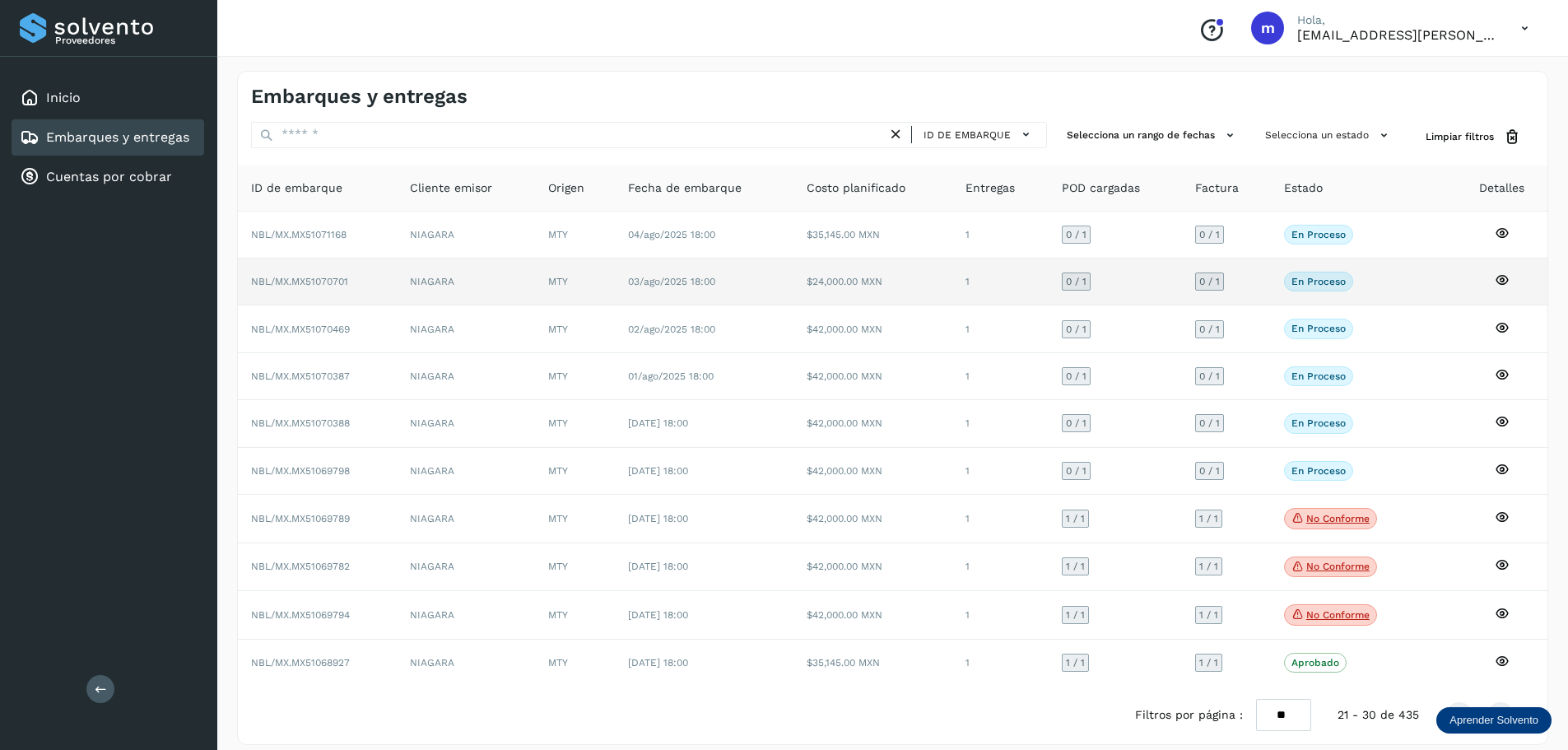
click at [312, 280] on span "NBL/MX.MX51070701" at bounding box center [299, 282] width 97 height 12
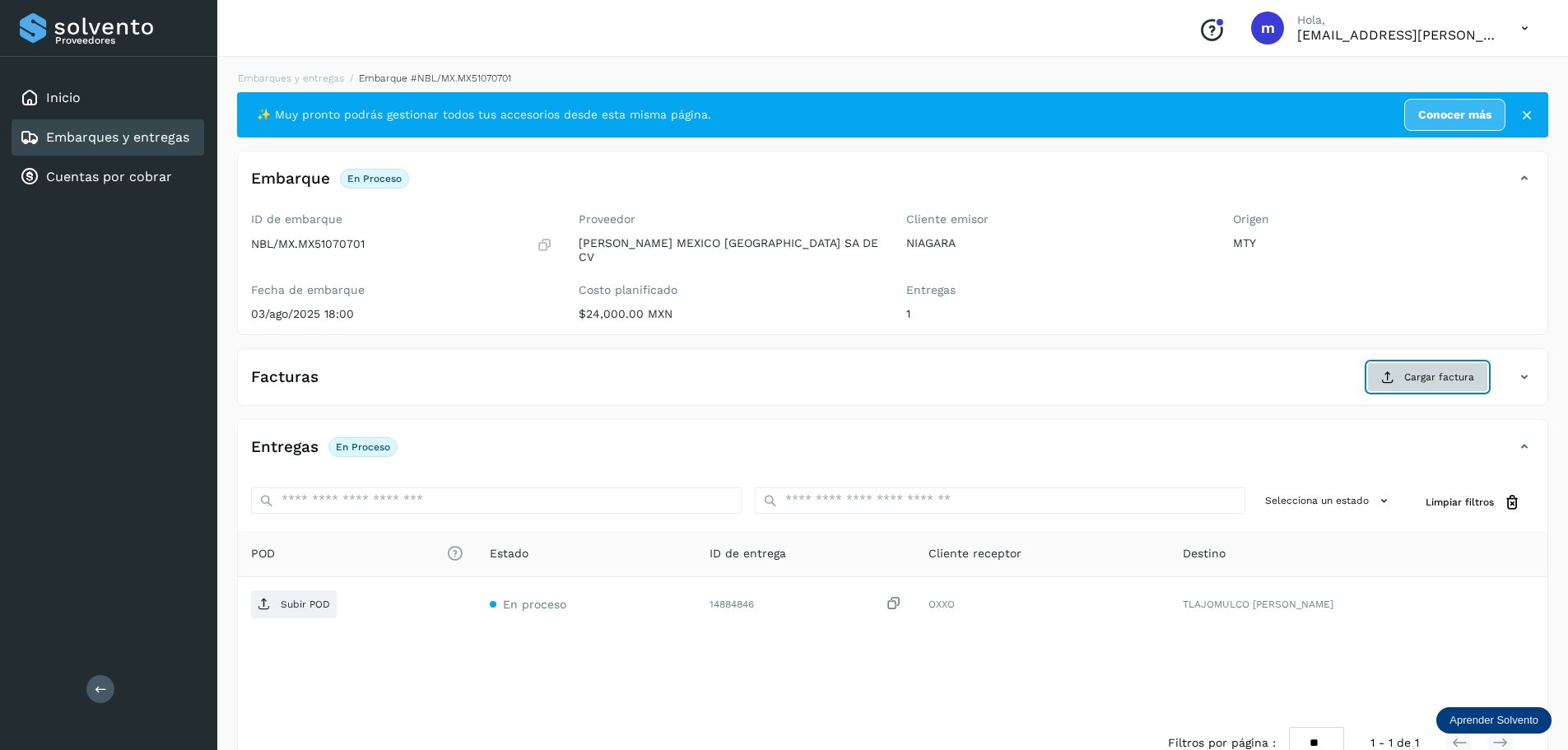
click at [1443, 370] on span "Cargar factura" at bounding box center [1439, 377] width 70 height 15
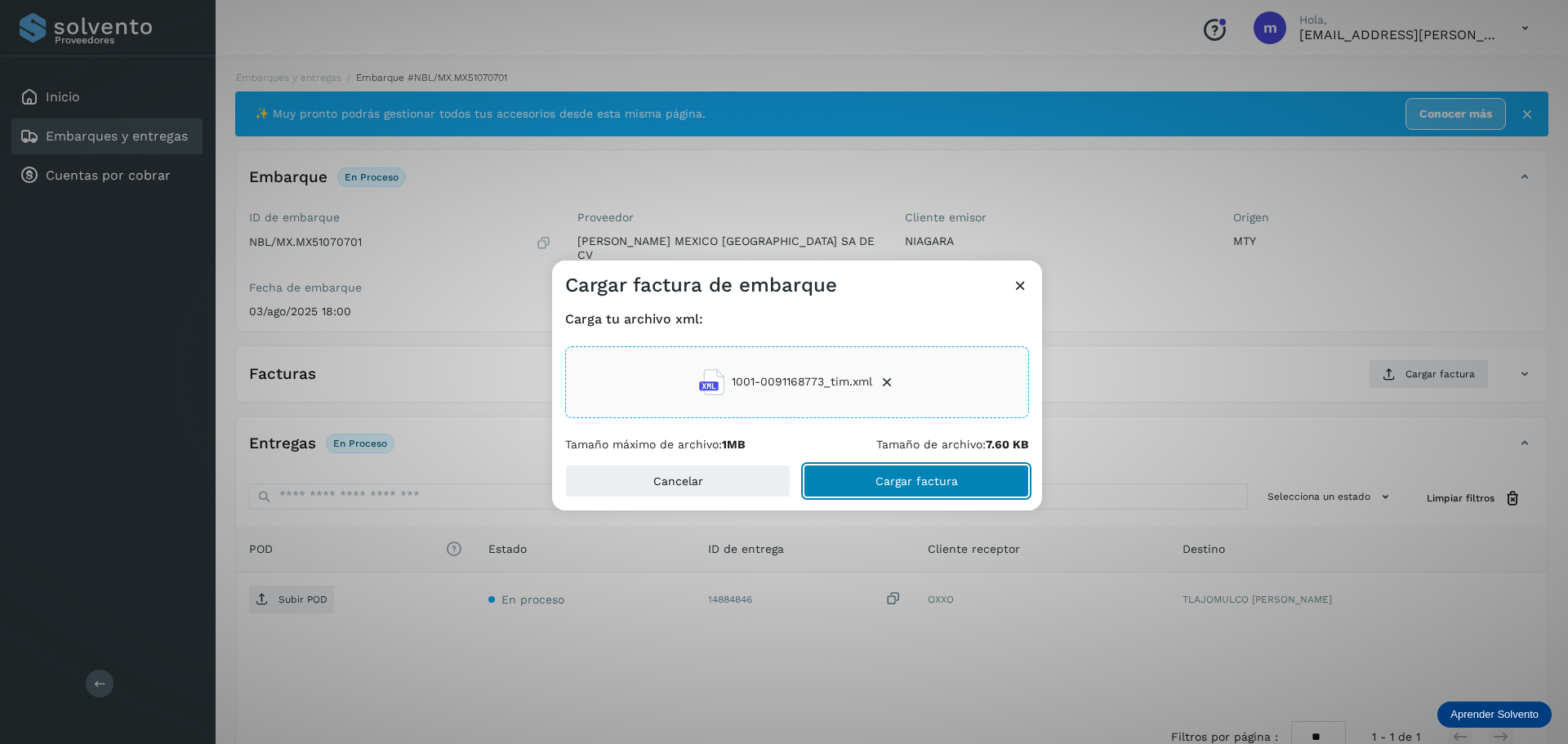
click at [941, 488] on button "Cargar factura" at bounding box center [916, 480] width 226 height 32
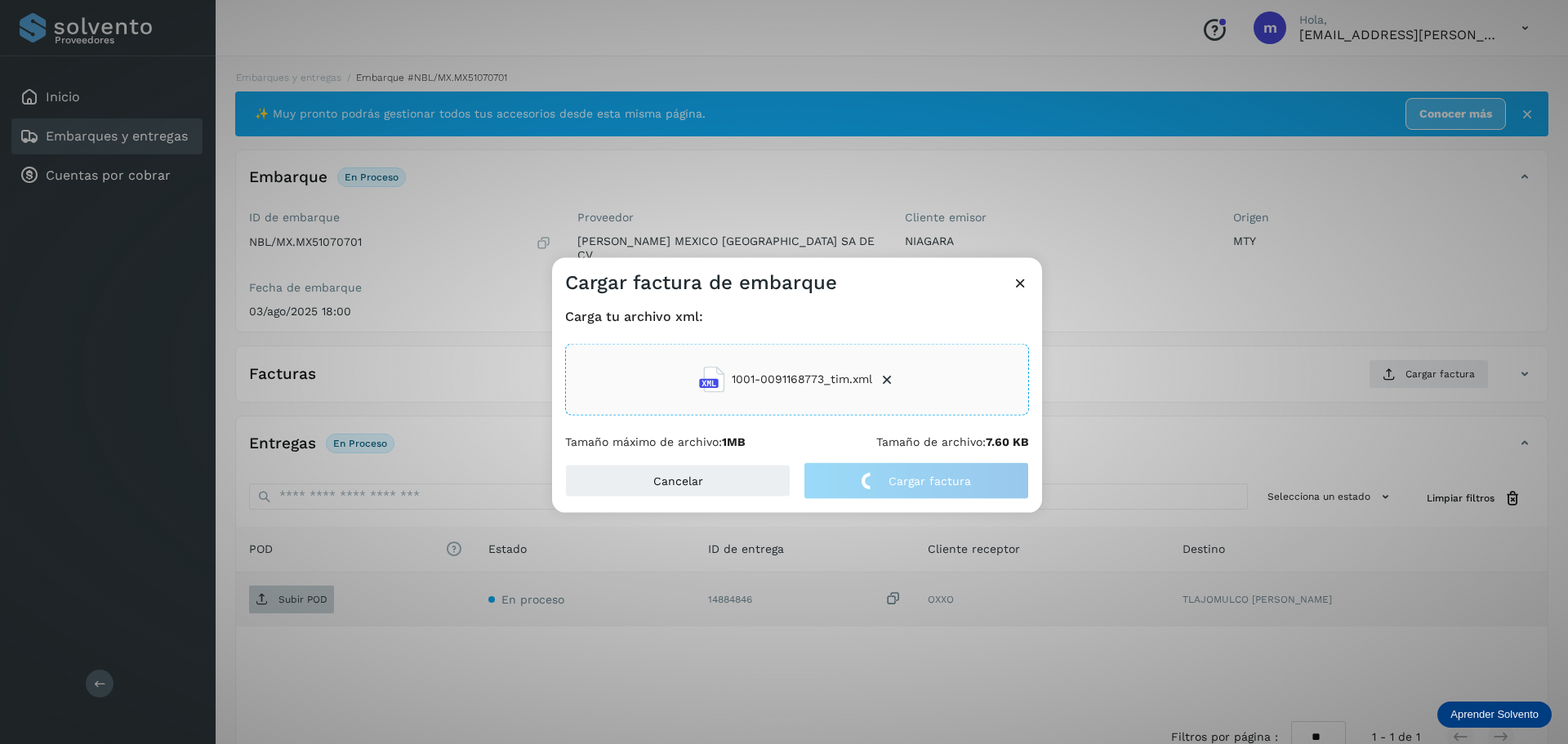
click at [290, 591] on div "Cargar factura de embarque Carga tu archivo xml: 1001-0091168773_tim.xml Tamaño…" at bounding box center [784, 372] width 1568 height 744
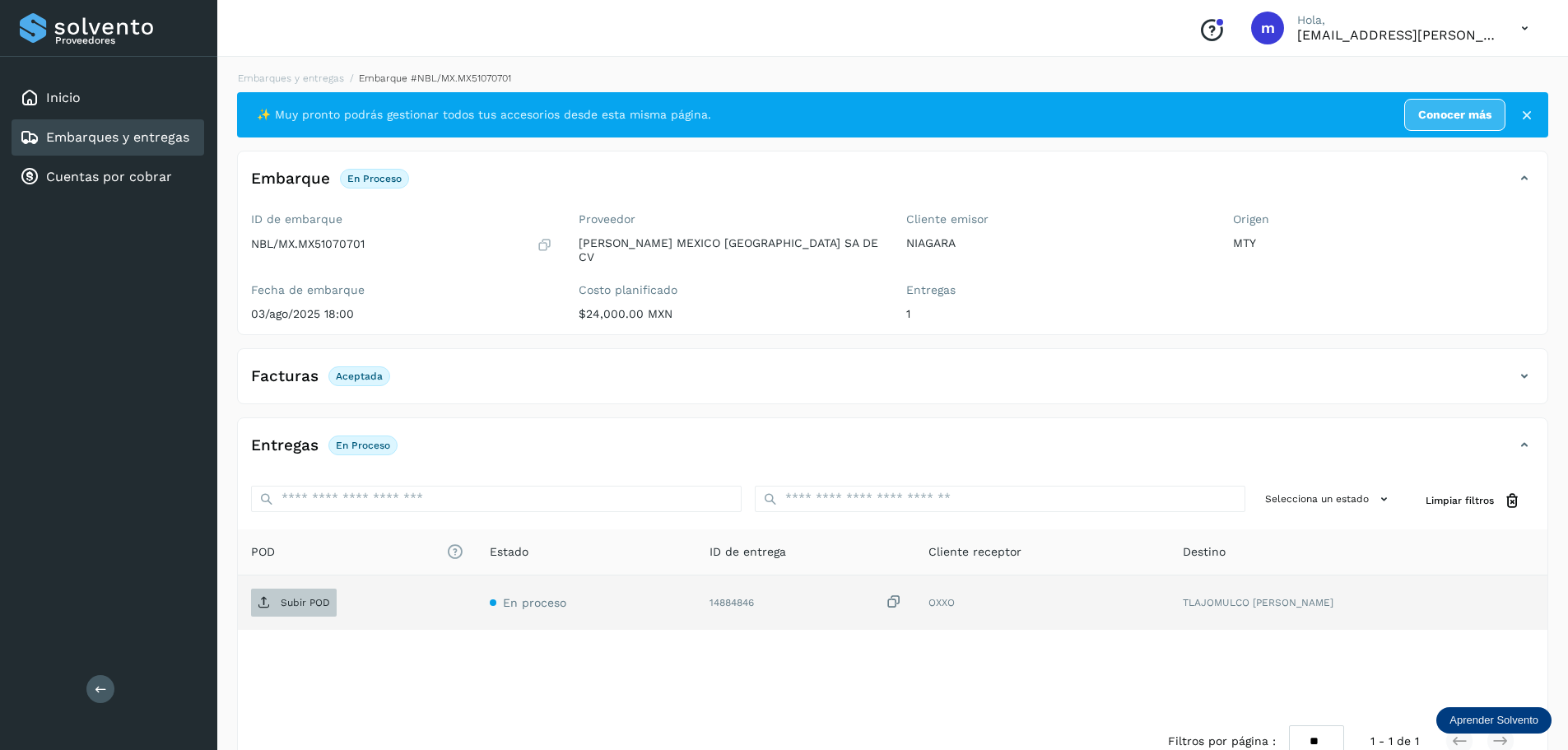
click at [292, 596] on p "Subir POD" at bounding box center [305, 602] width 49 height 12
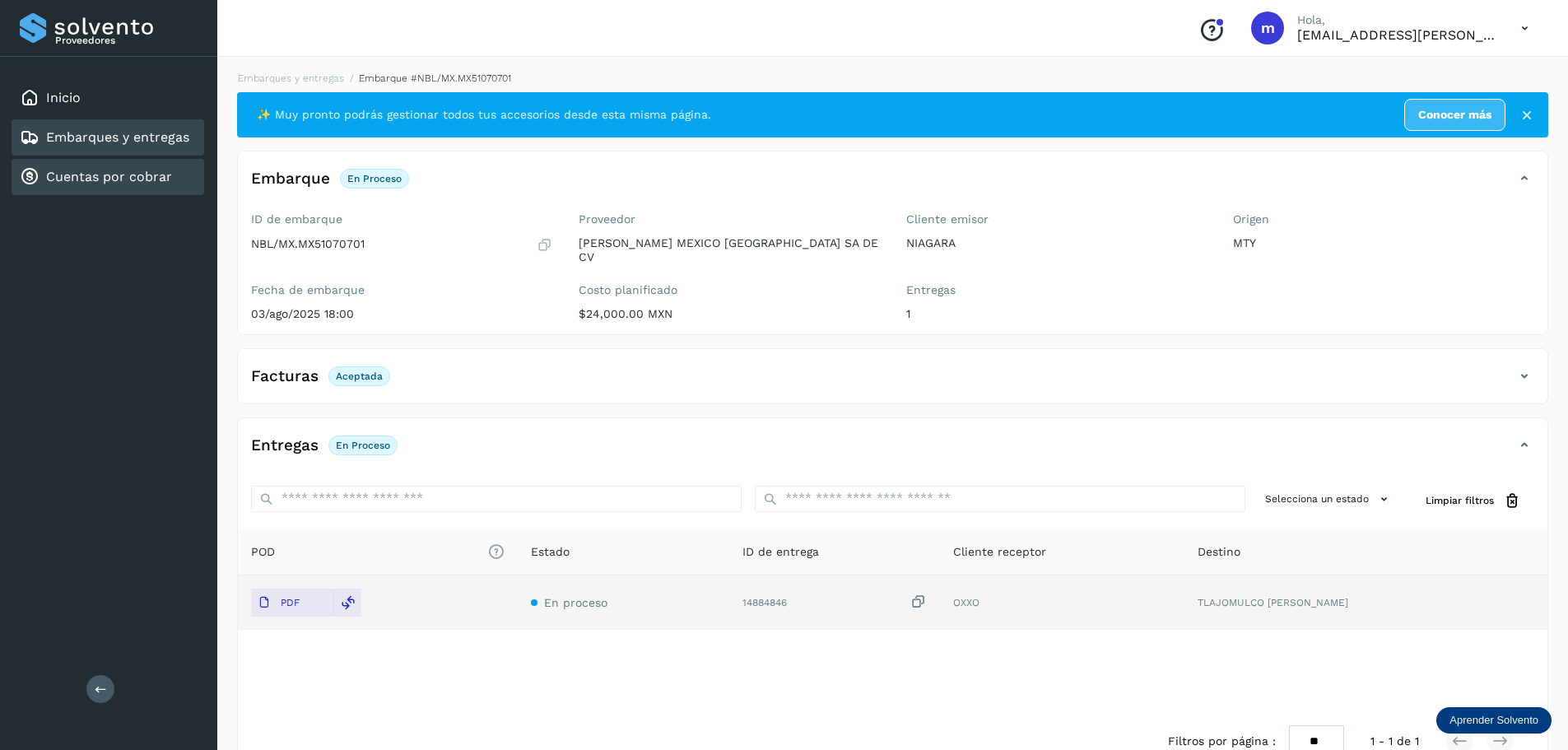
click at [114, 185] on div "Cuentas por cobrar" at bounding box center [96, 177] width 152 height 20
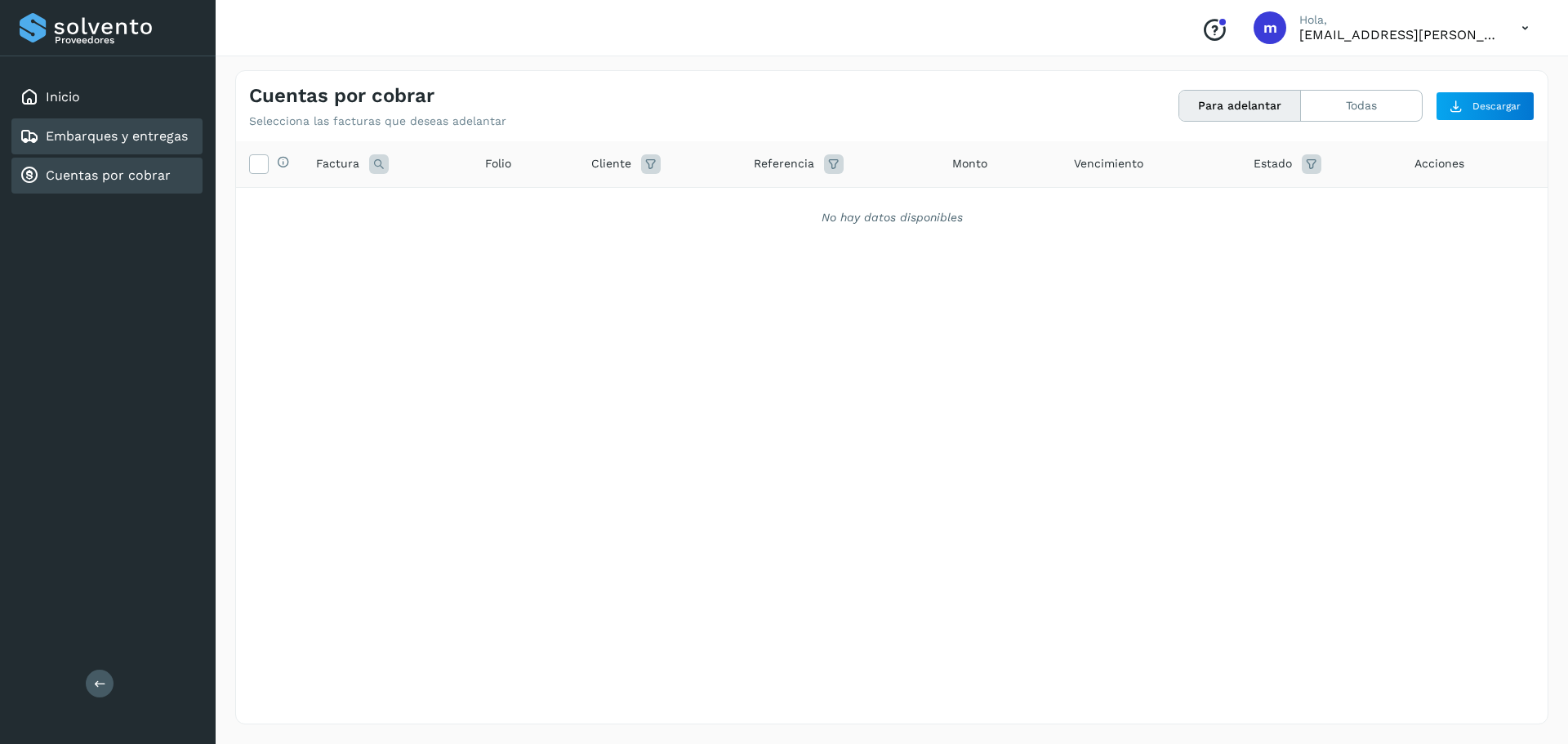
click at [107, 138] on link "Embarques y entregas" at bounding box center [116, 136] width 142 height 16
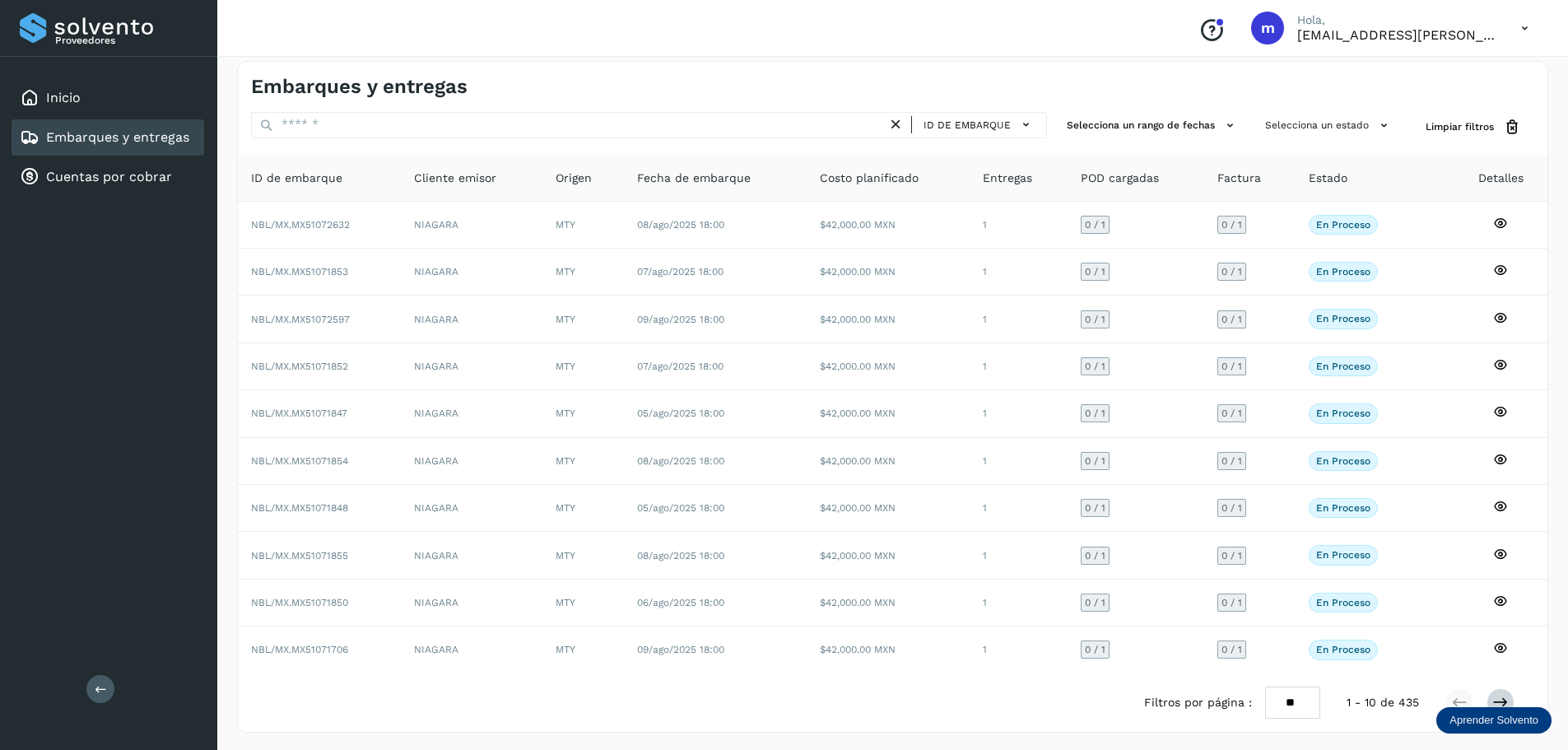
scroll to position [13, 0]
click at [1504, 699] on icon at bounding box center [1500, 700] width 17 height 17
click at [1501, 700] on icon at bounding box center [1500, 700] width 17 height 17
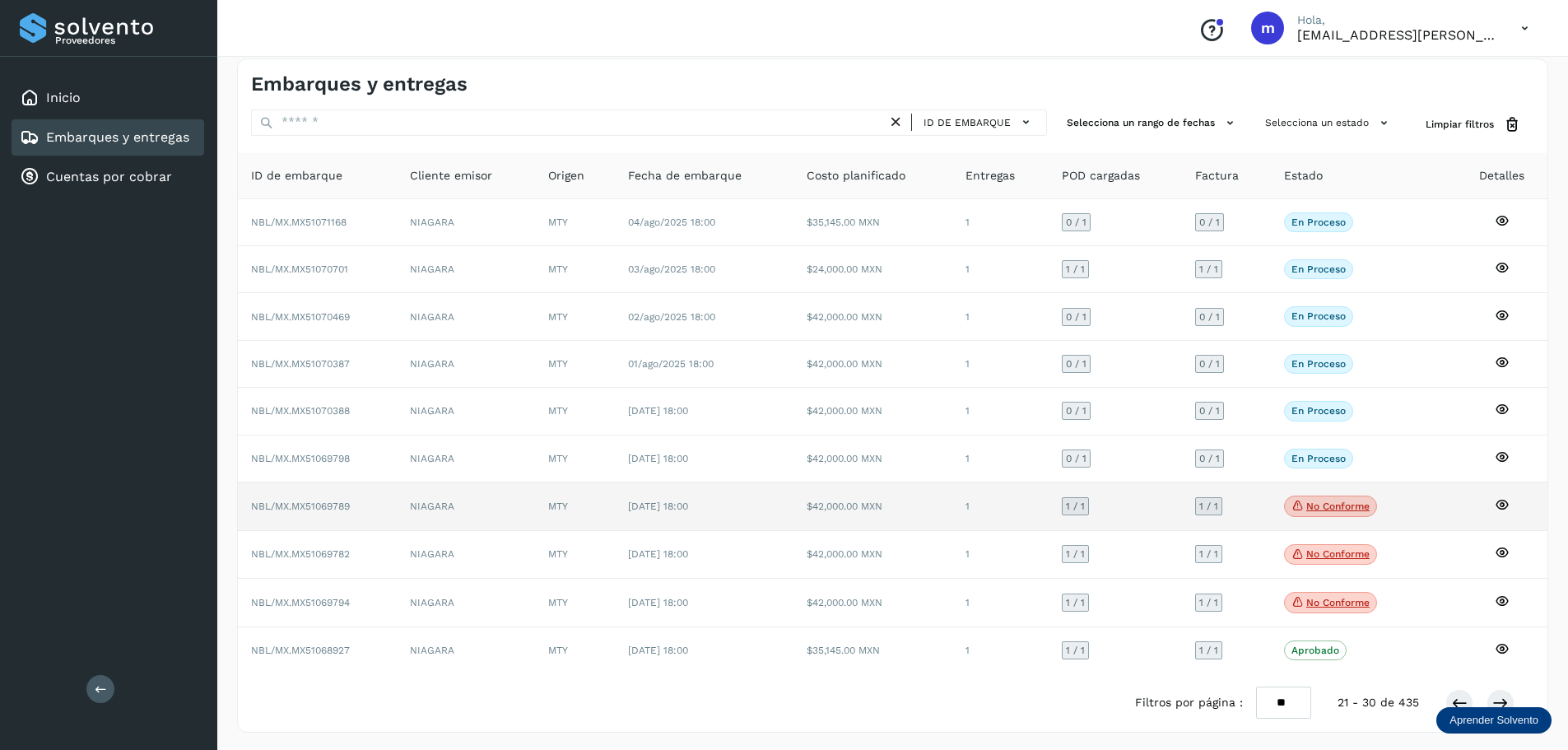
click at [1499, 505] on icon at bounding box center [1502, 504] width 15 height 15
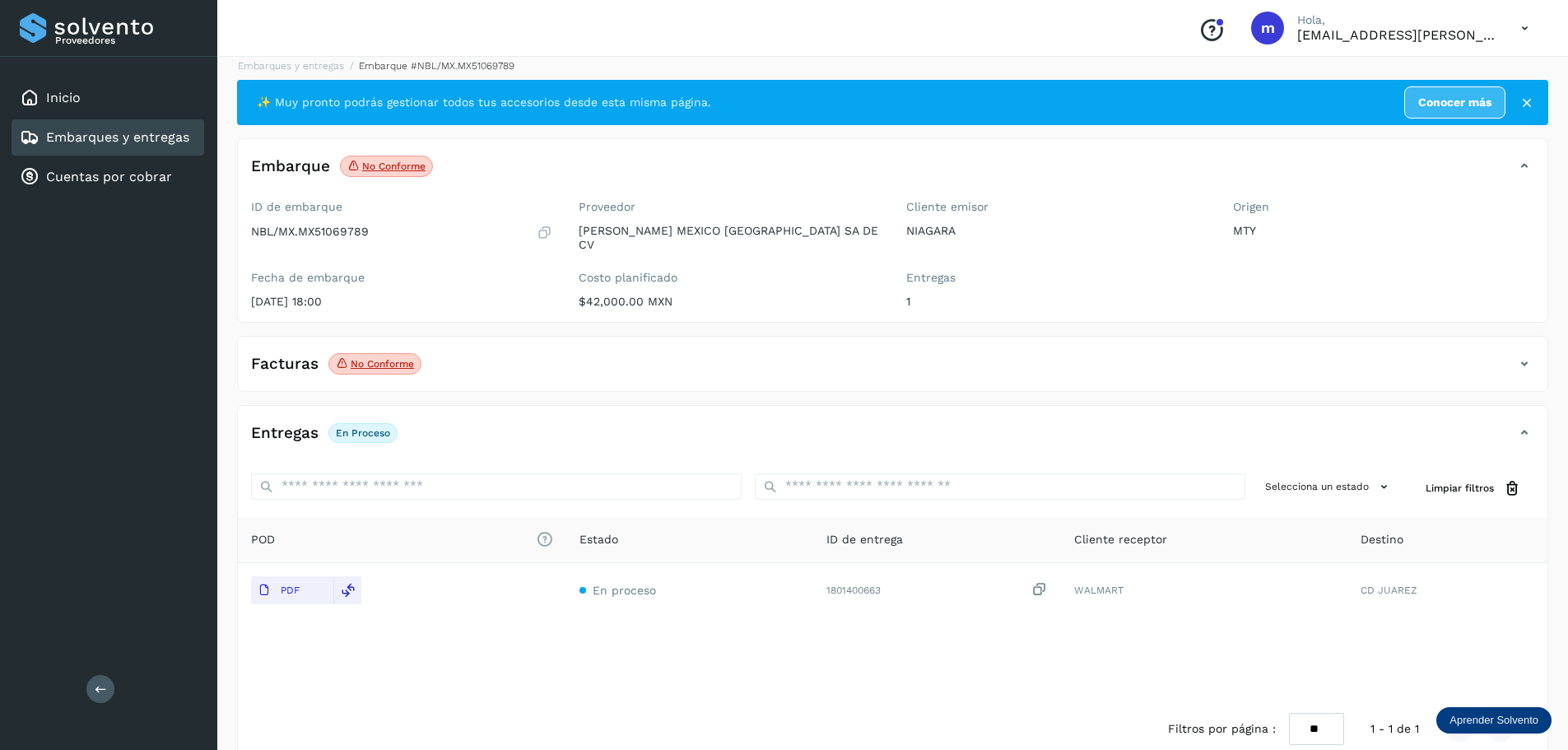
click at [1525, 354] on icon at bounding box center [1525, 364] width 20 height 20
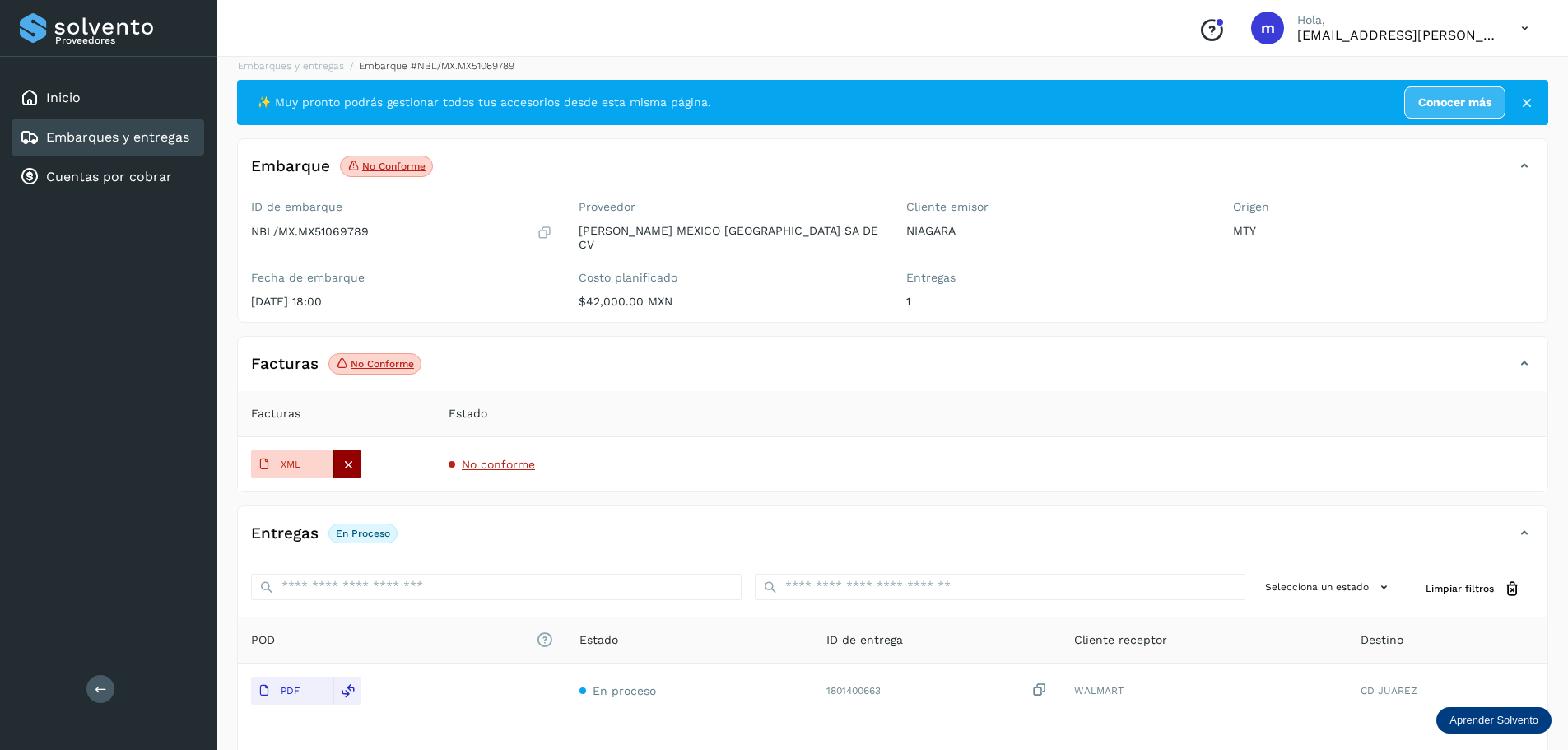
click at [350, 457] on icon at bounding box center [348, 464] width 15 height 15
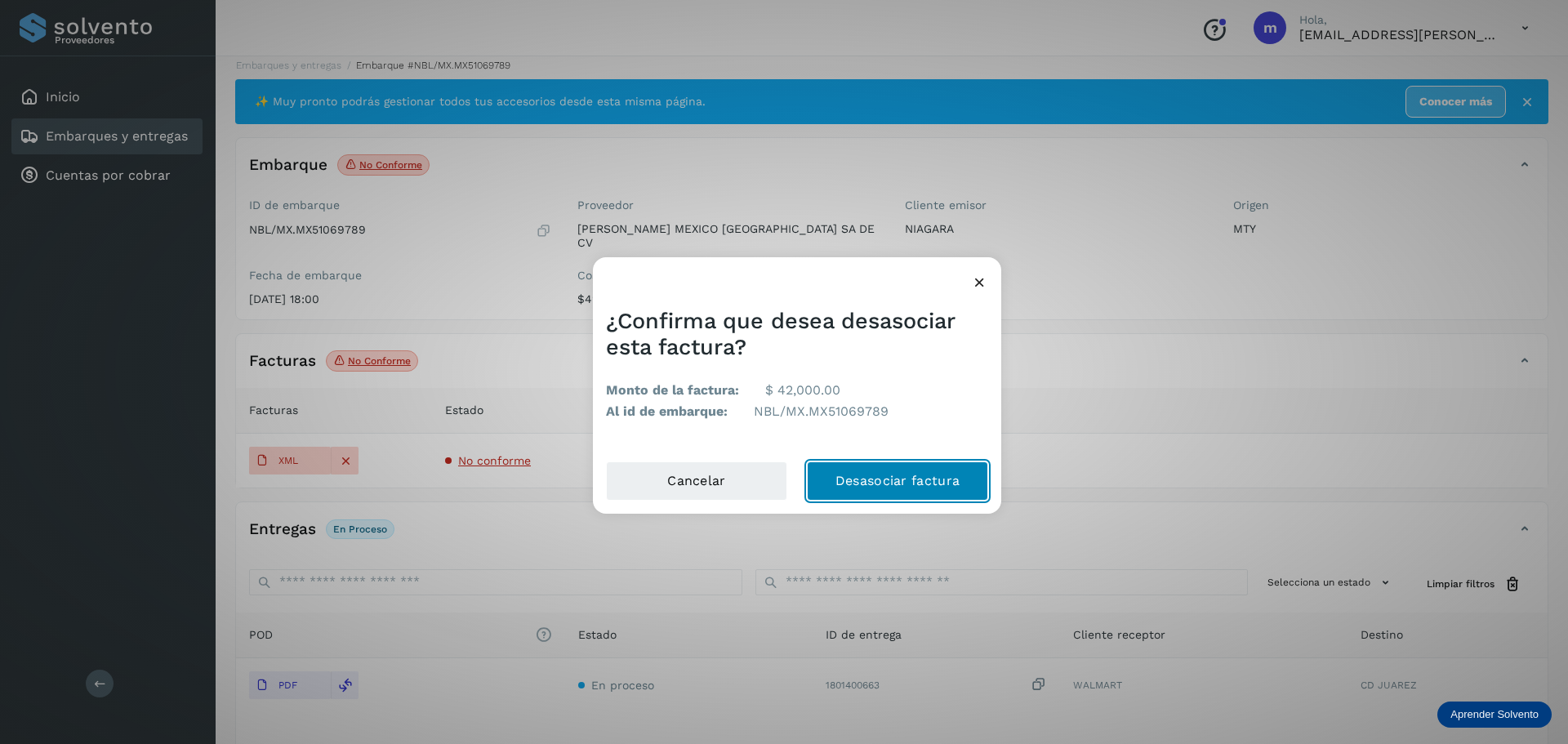
click at [916, 481] on button "Desasociar factura" at bounding box center [897, 480] width 181 height 39
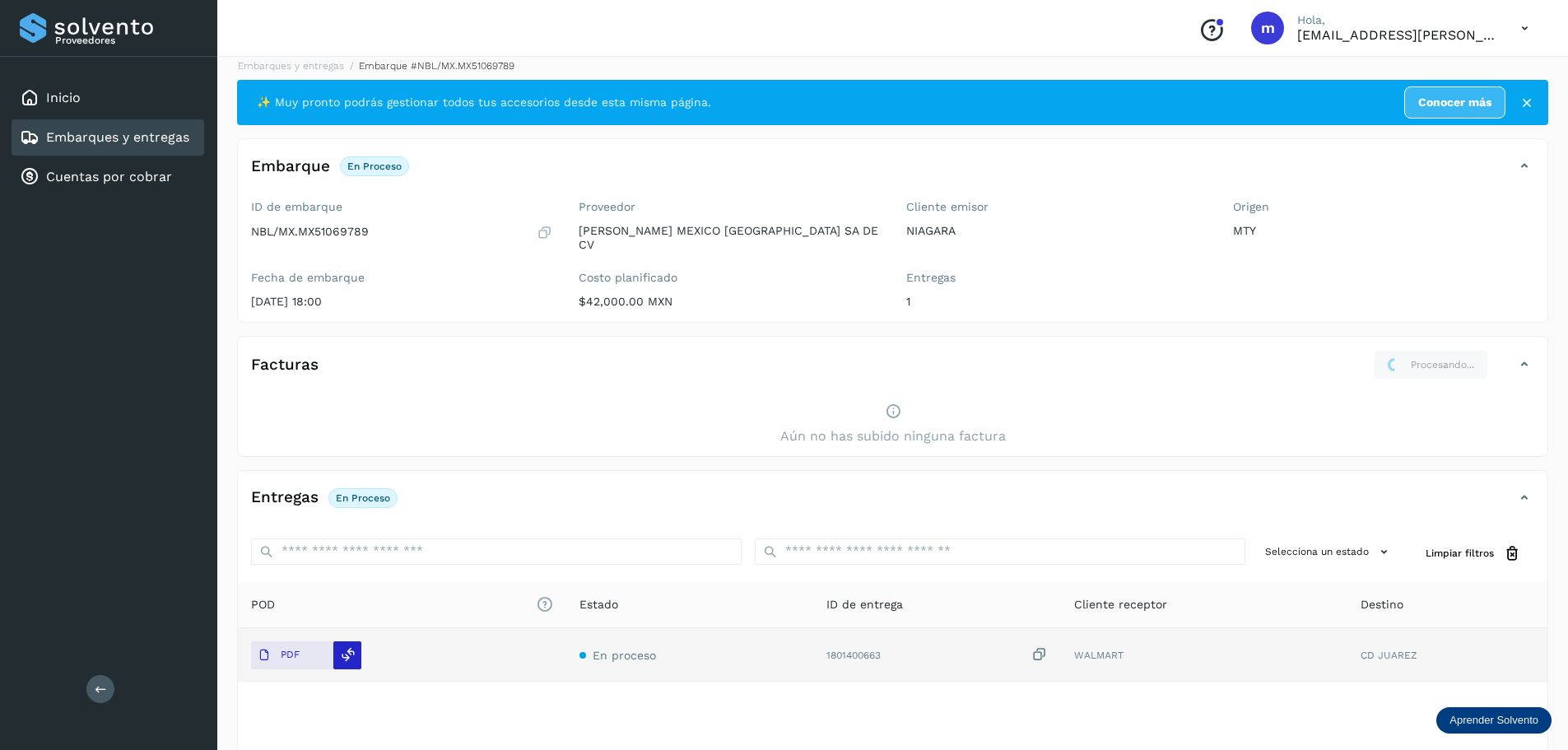
click at [347, 647] on icon at bounding box center [348, 655] width 15 height 15
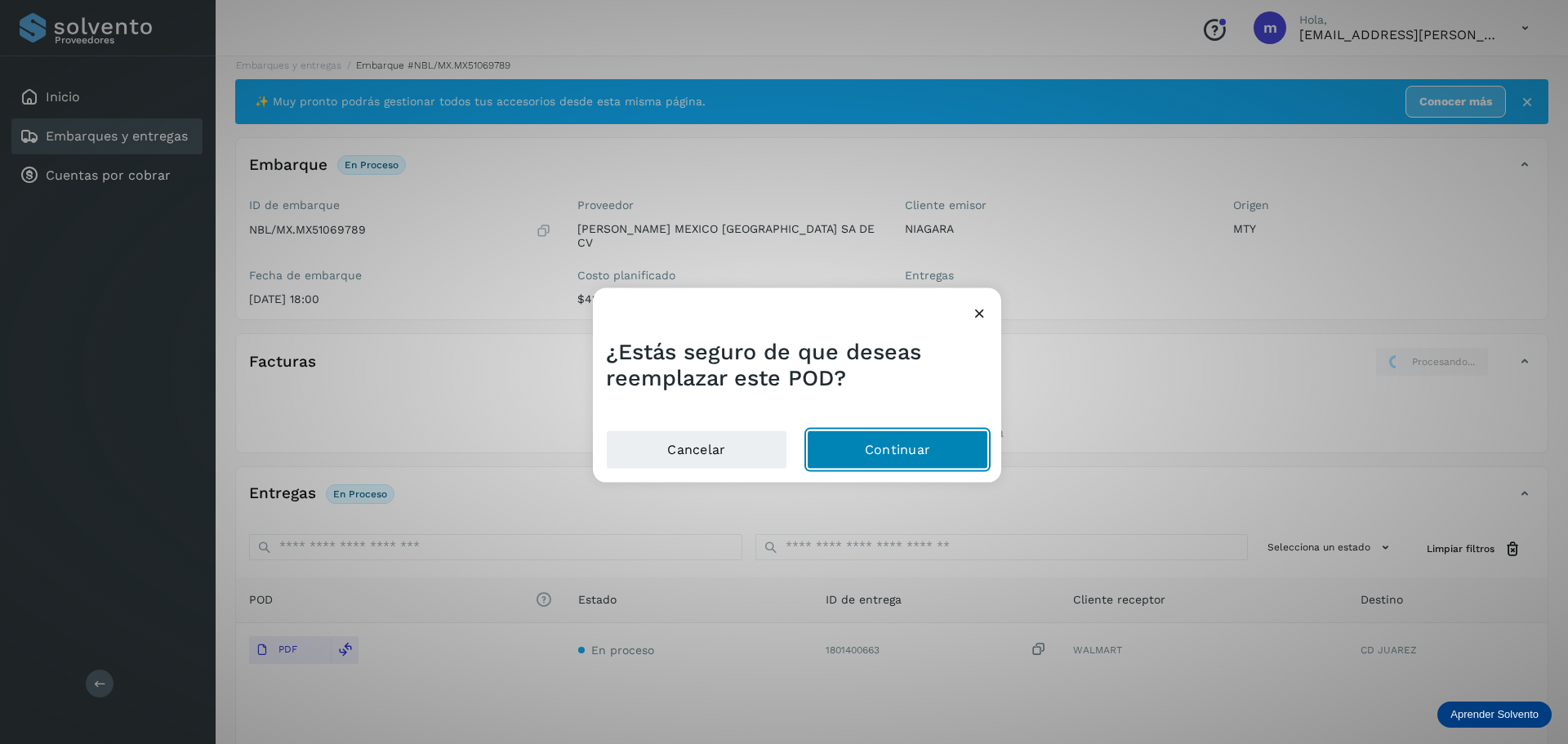
click at [874, 452] on button "Continuar" at bounding box center [897, 450] width 181 height 39
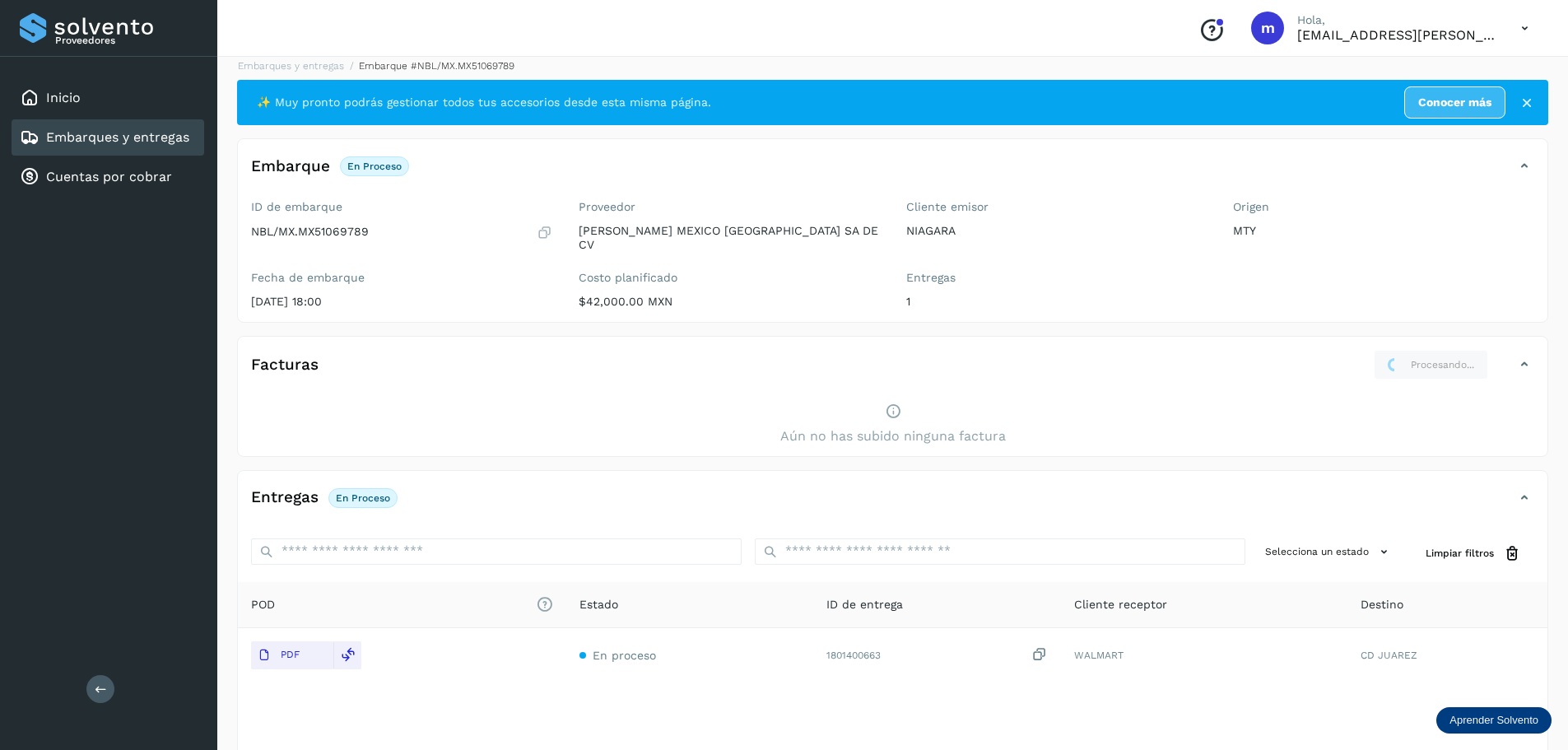
click at [1214, 379] on div "Facturas Procesando..." at bounding box center [892, 370] width 1310 height 43
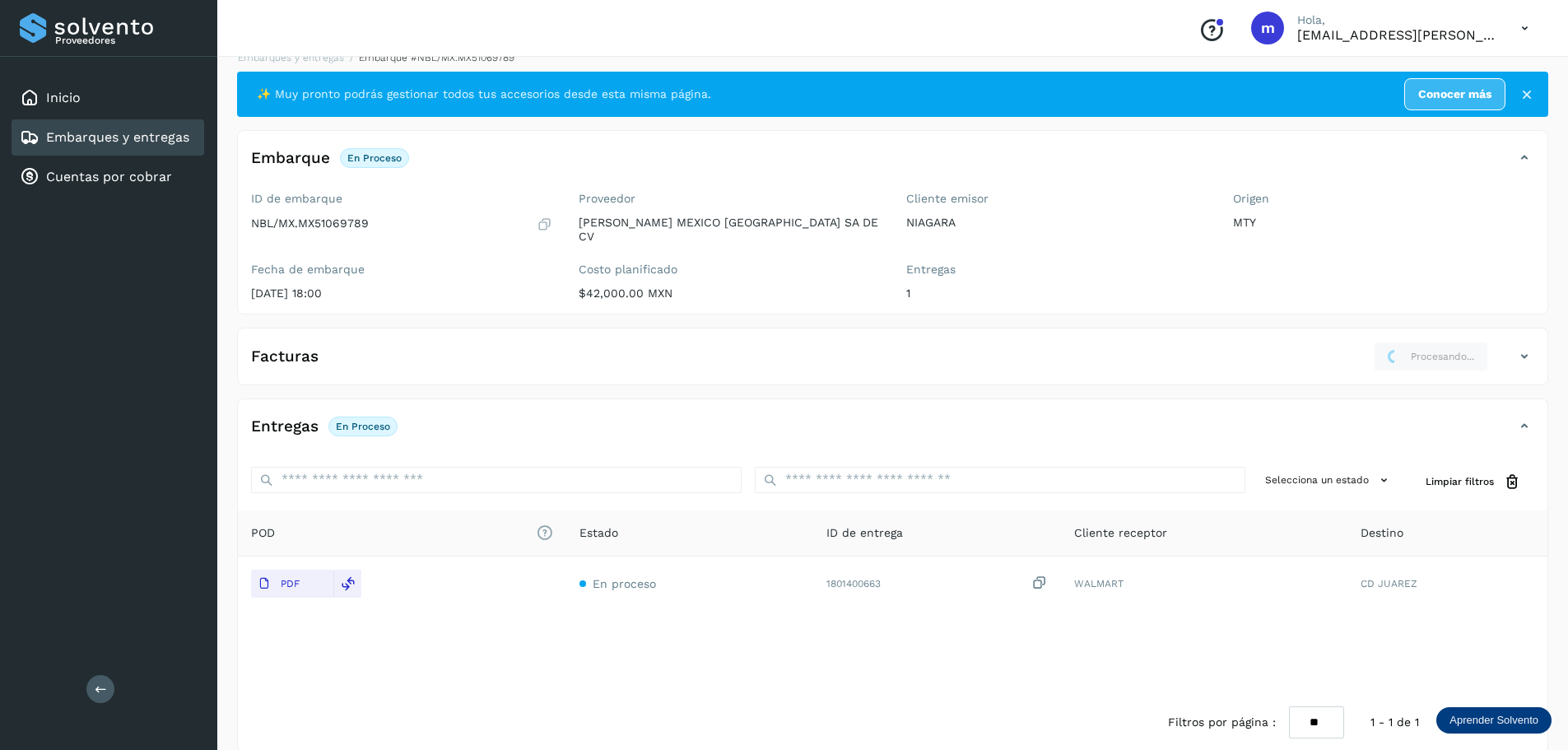
scroll to position [31, 0]
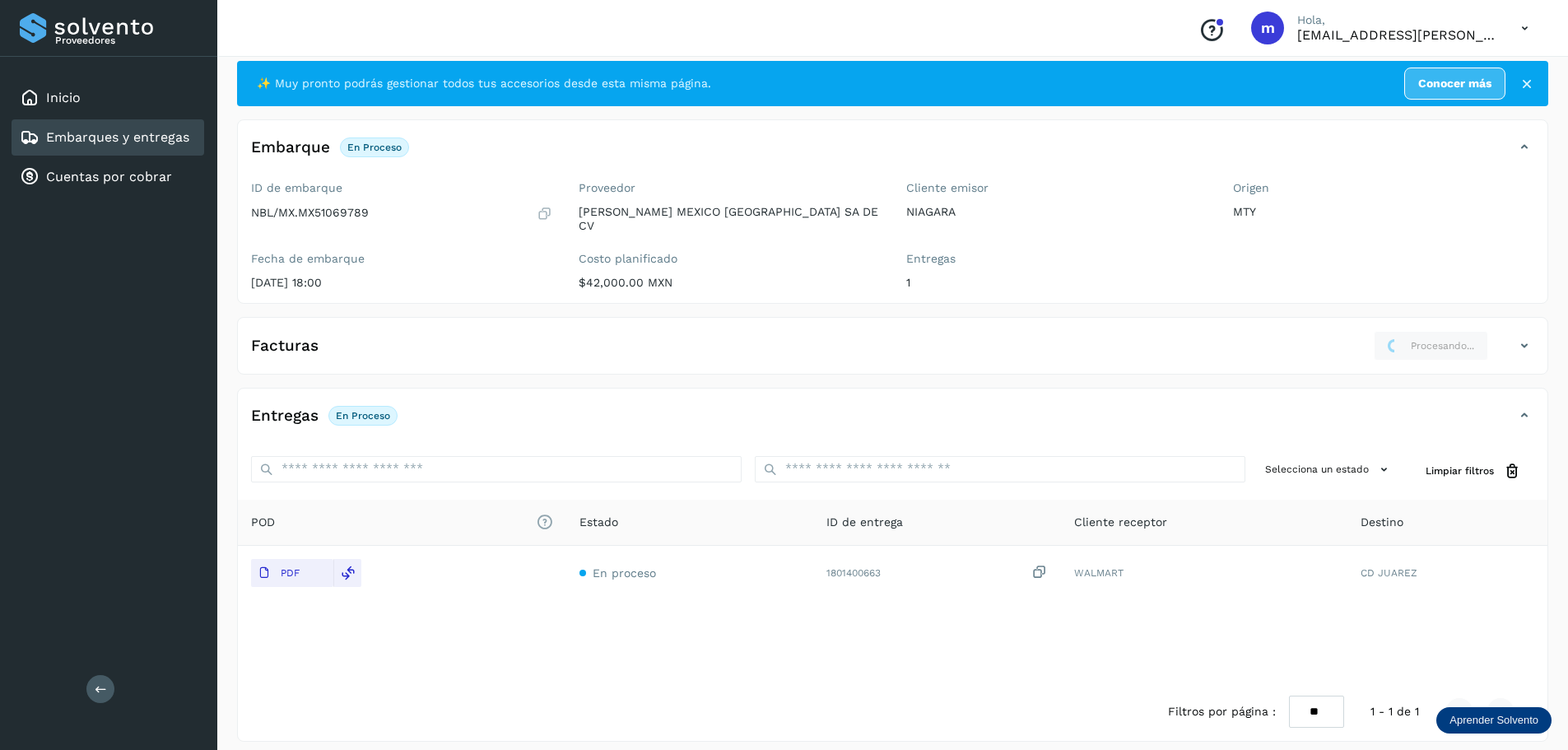
drag, startPoint x: 907, startPoint y: 631, endPoint x: 897, endPoint y: 623, distance: 12.8
click at [898, 624] on div "POD El tamaño máximo de archivo es de 20 Mb. Estado ID de entrega Cliente recep…" at bounding box center [892, 590] width 1310 height 182
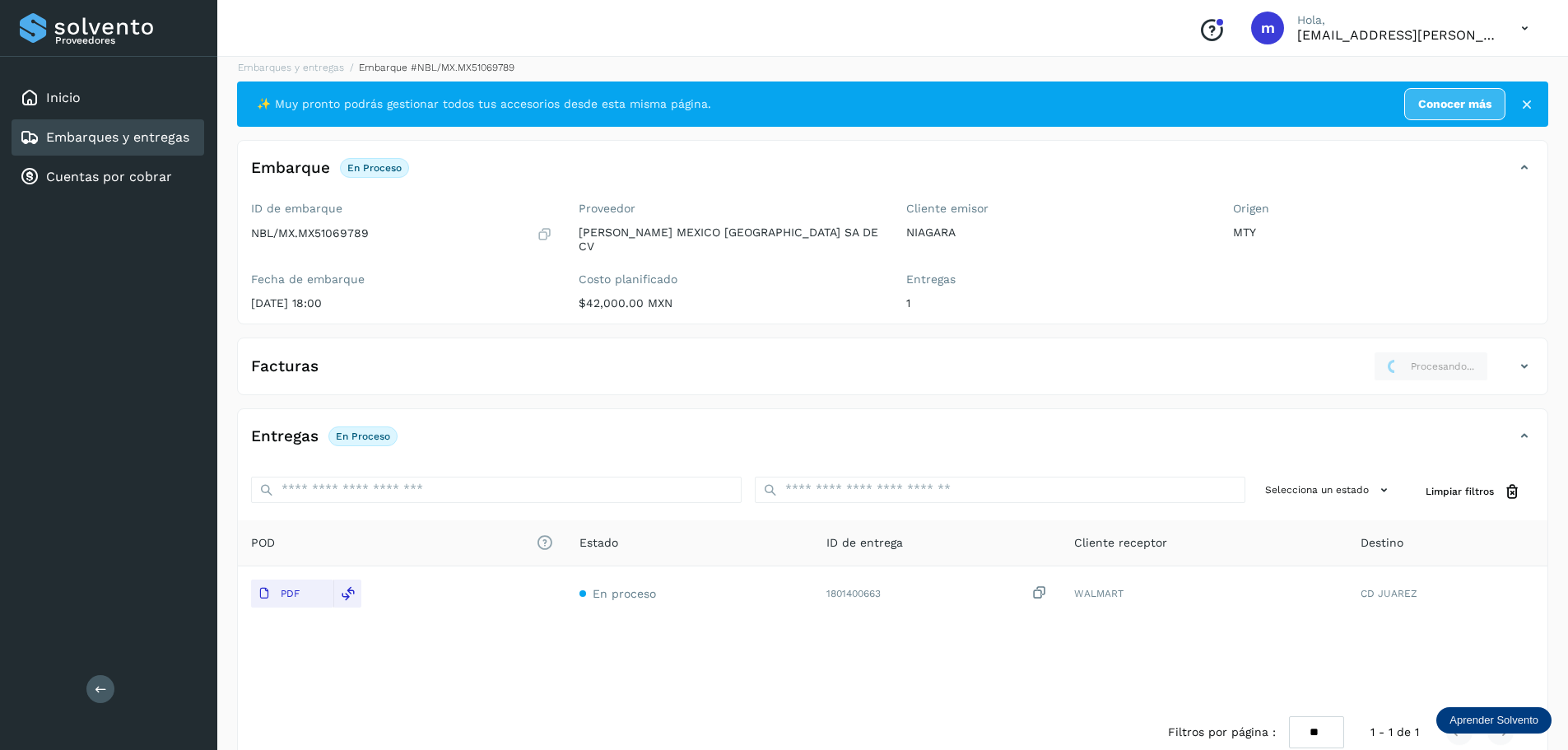
scroll to position [0, 0]
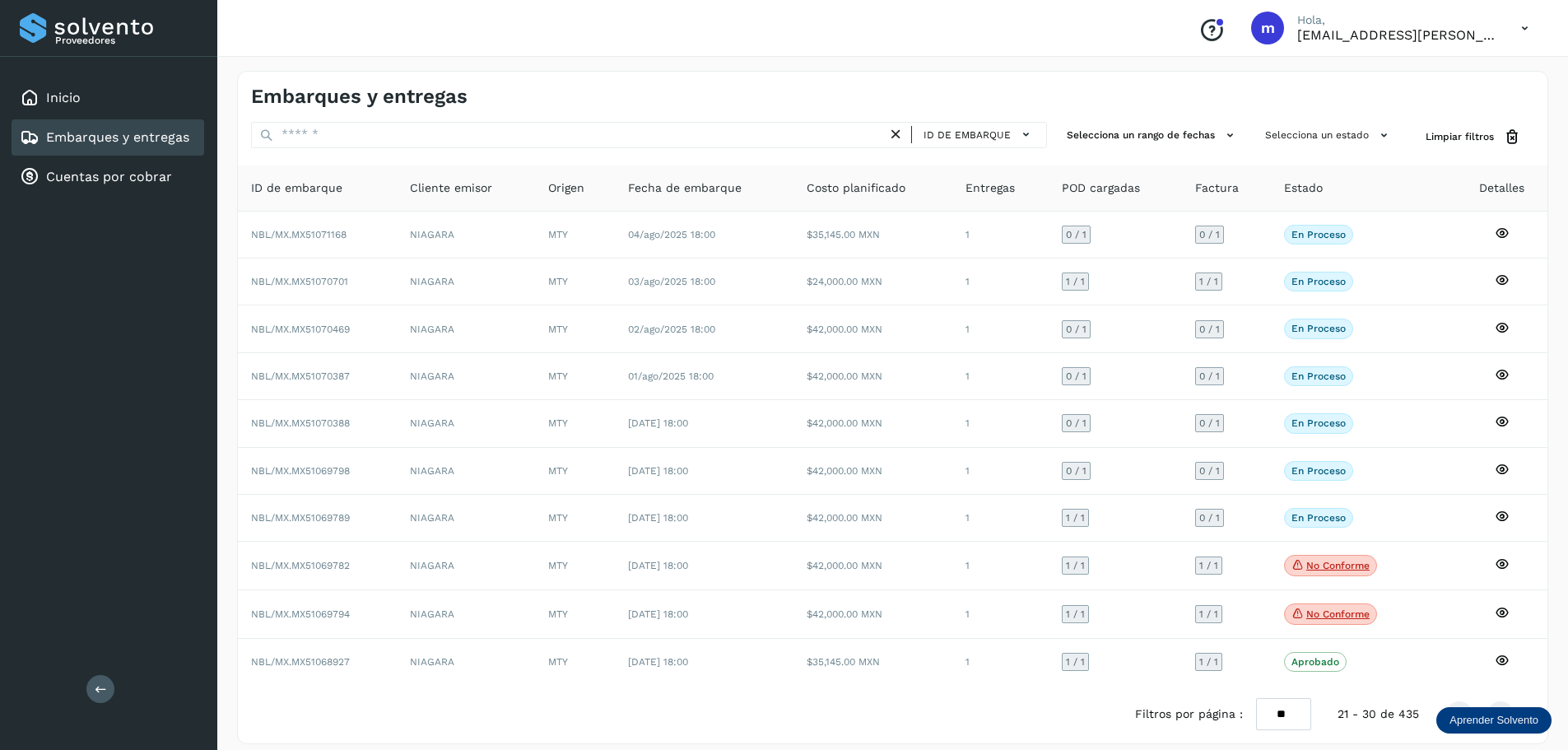
scroll to position [13, 0]
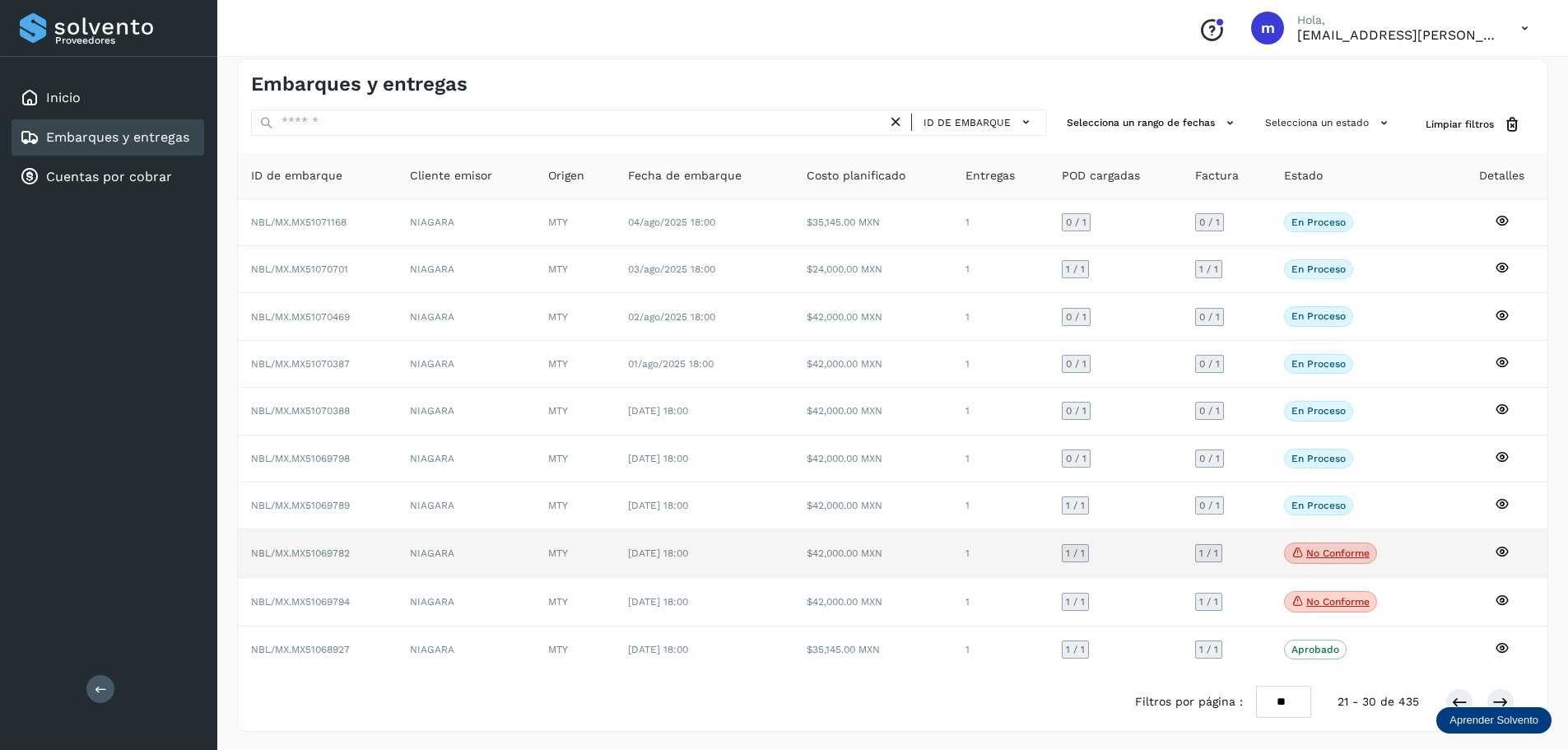
click at [1502, 554] on icon at bounding box center [1502, 552] width 15 height 15
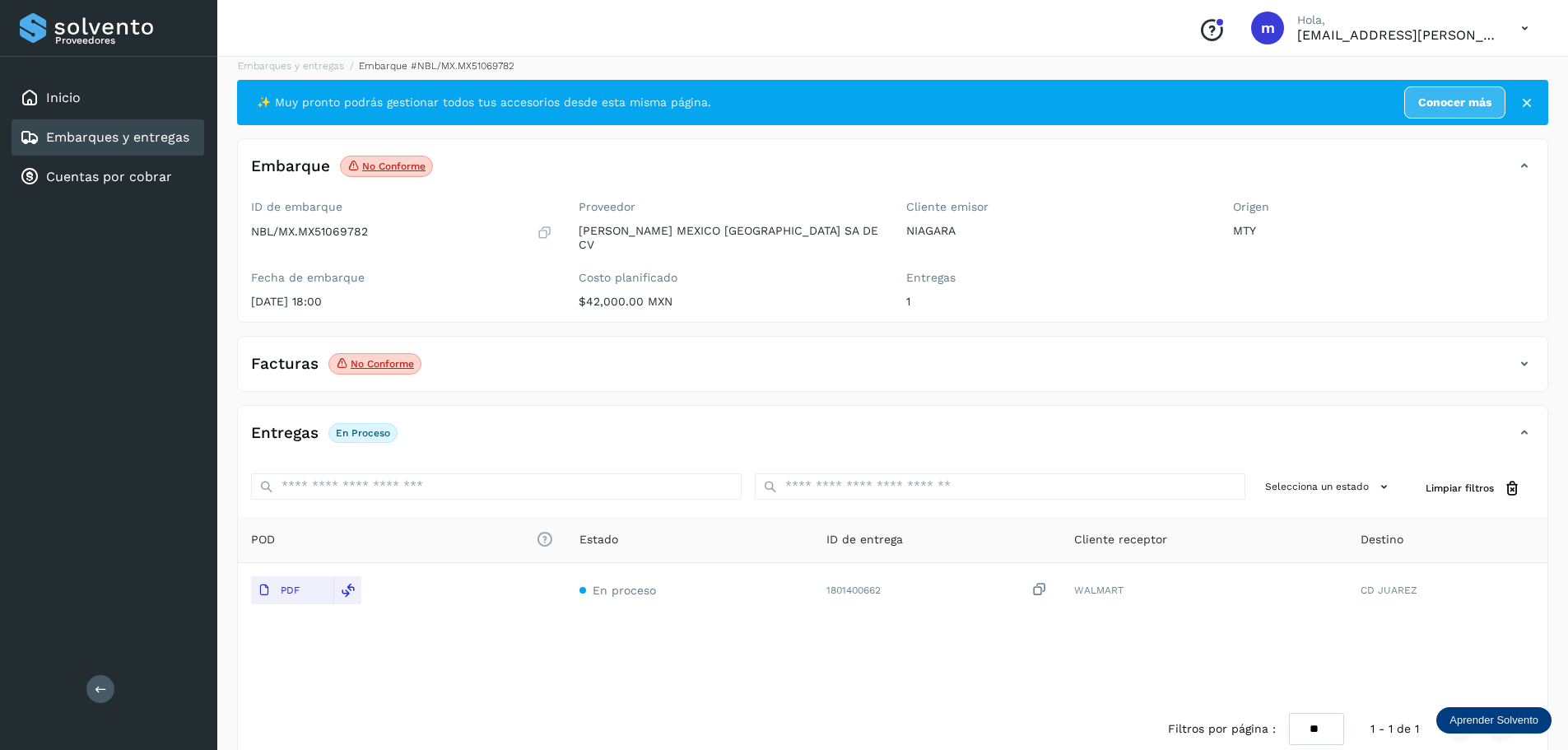
click at [388, 358] on p "No conforme" at bounding box center [382, 364] width 64 height 12
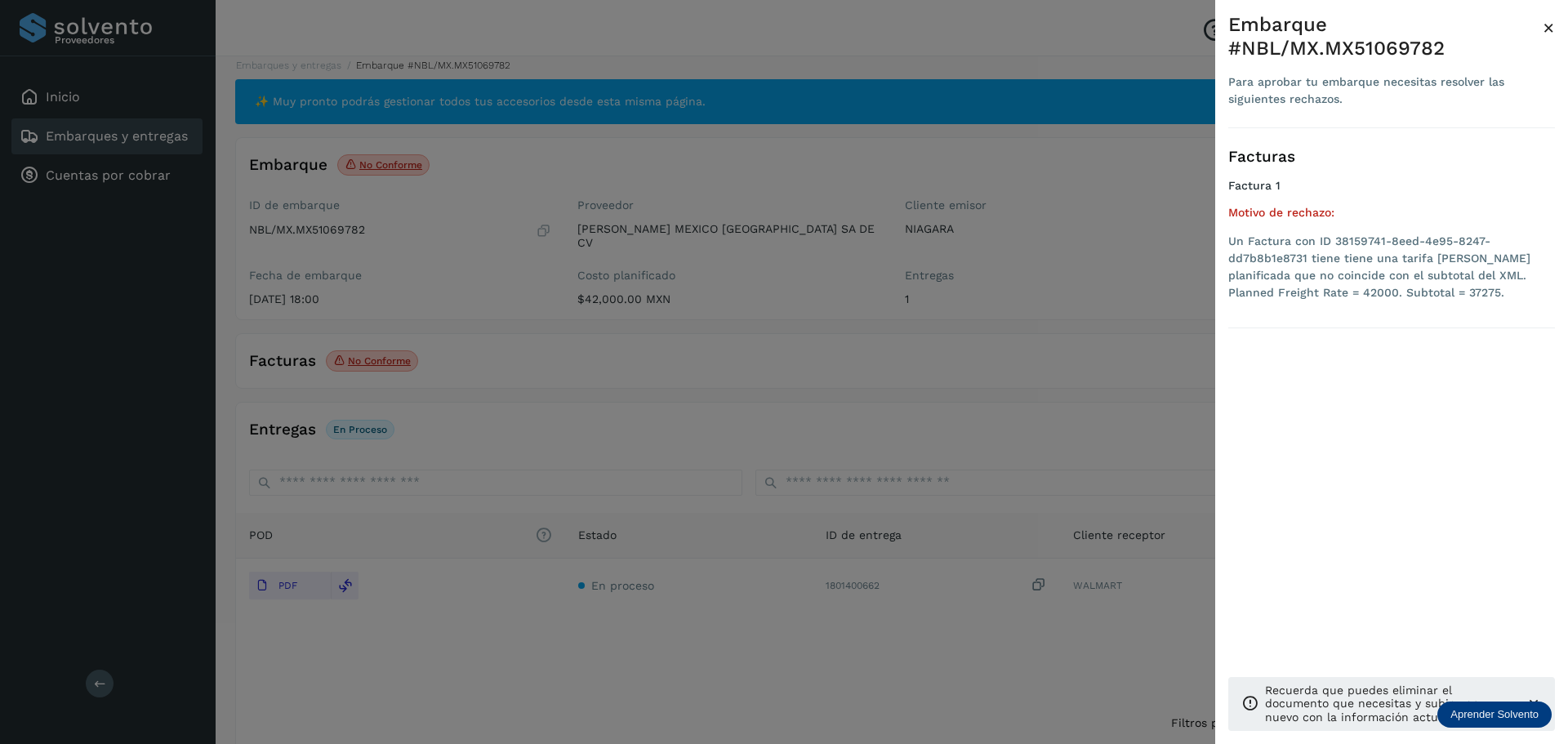
drag, startPoint x: 1548, startPoint y: 32, endPoint x: 1535, endPoint y: 39, distance: 14.8
click at [1549, 32] on span "×" at bounding box center [1548, 28] width 12 height 23
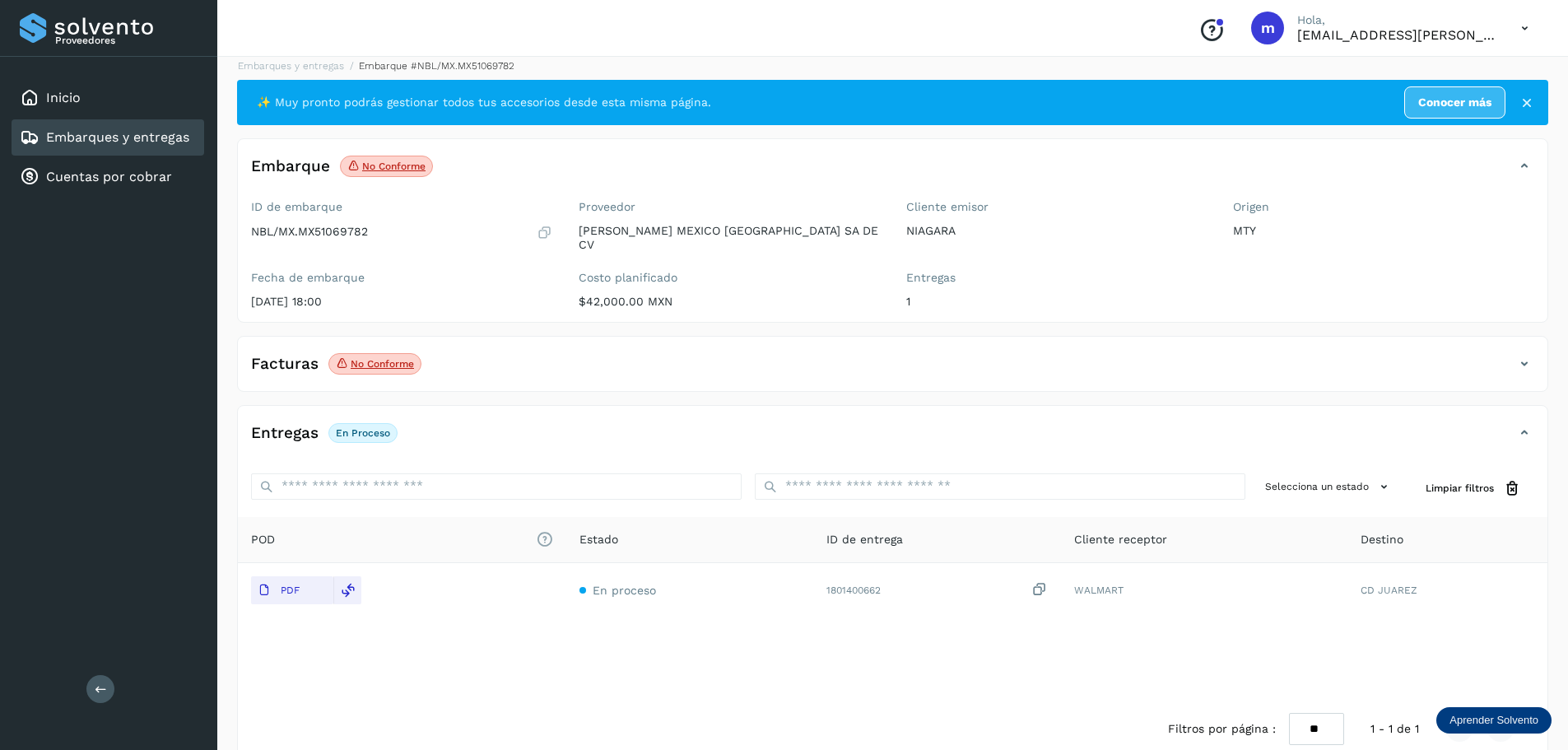
click at [1522, 355] on icon at bounding box center [1525, 364] width 20 height 20
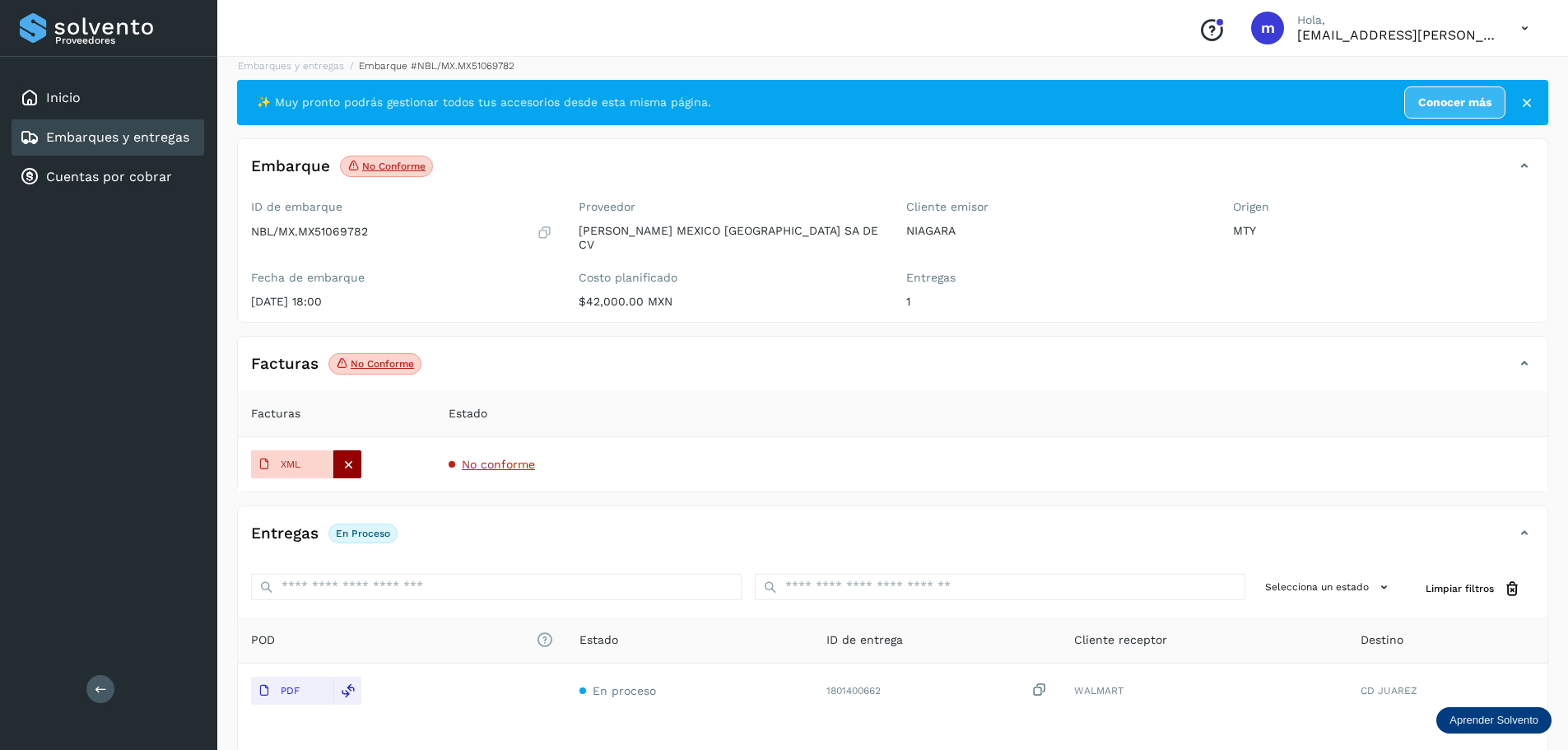
click at [342, 457] on icon at bounding box center [348, 464] width 15 height 15
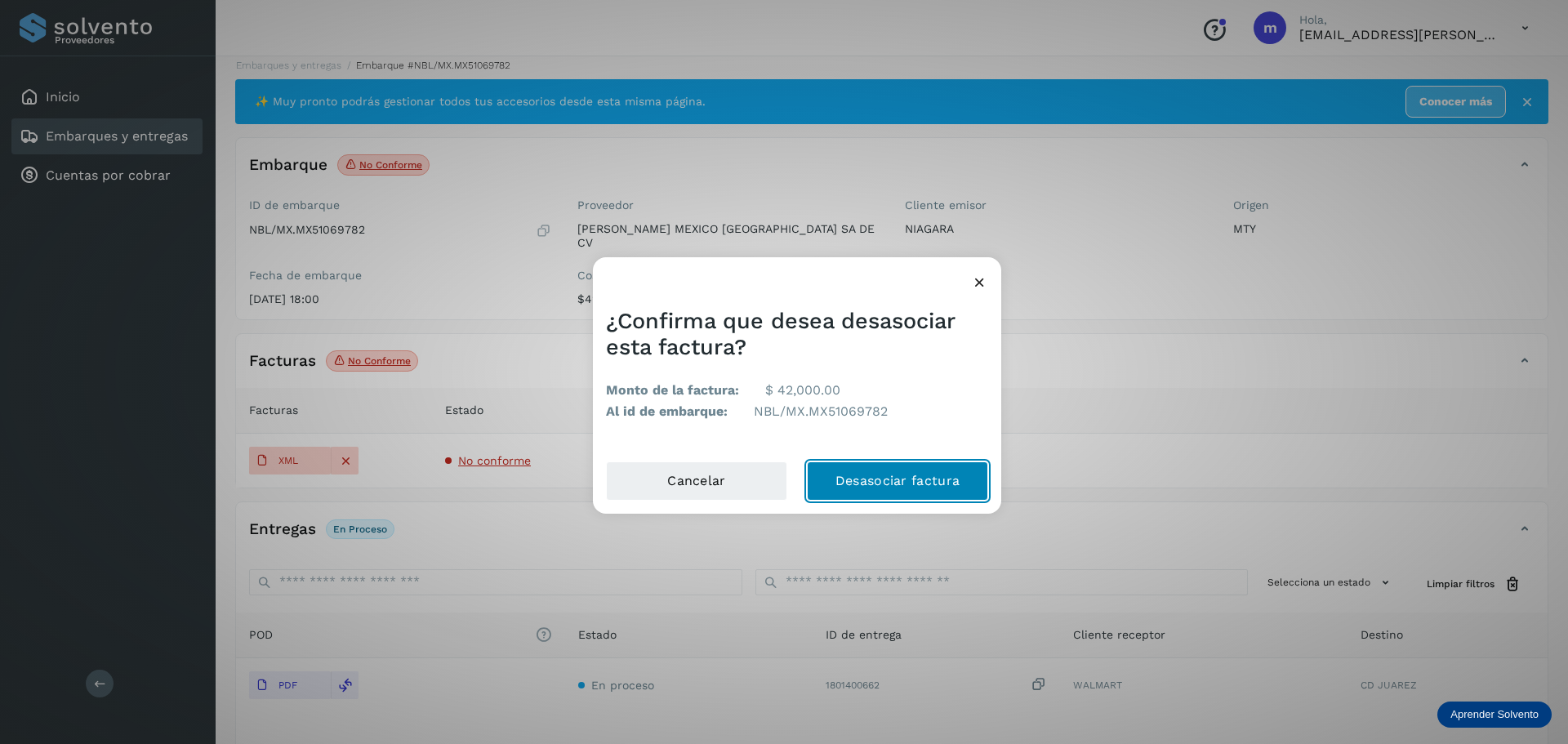
click at [903, 481] on button "Desasociar factura" at bounding box center [897, 480] width 181 height 39
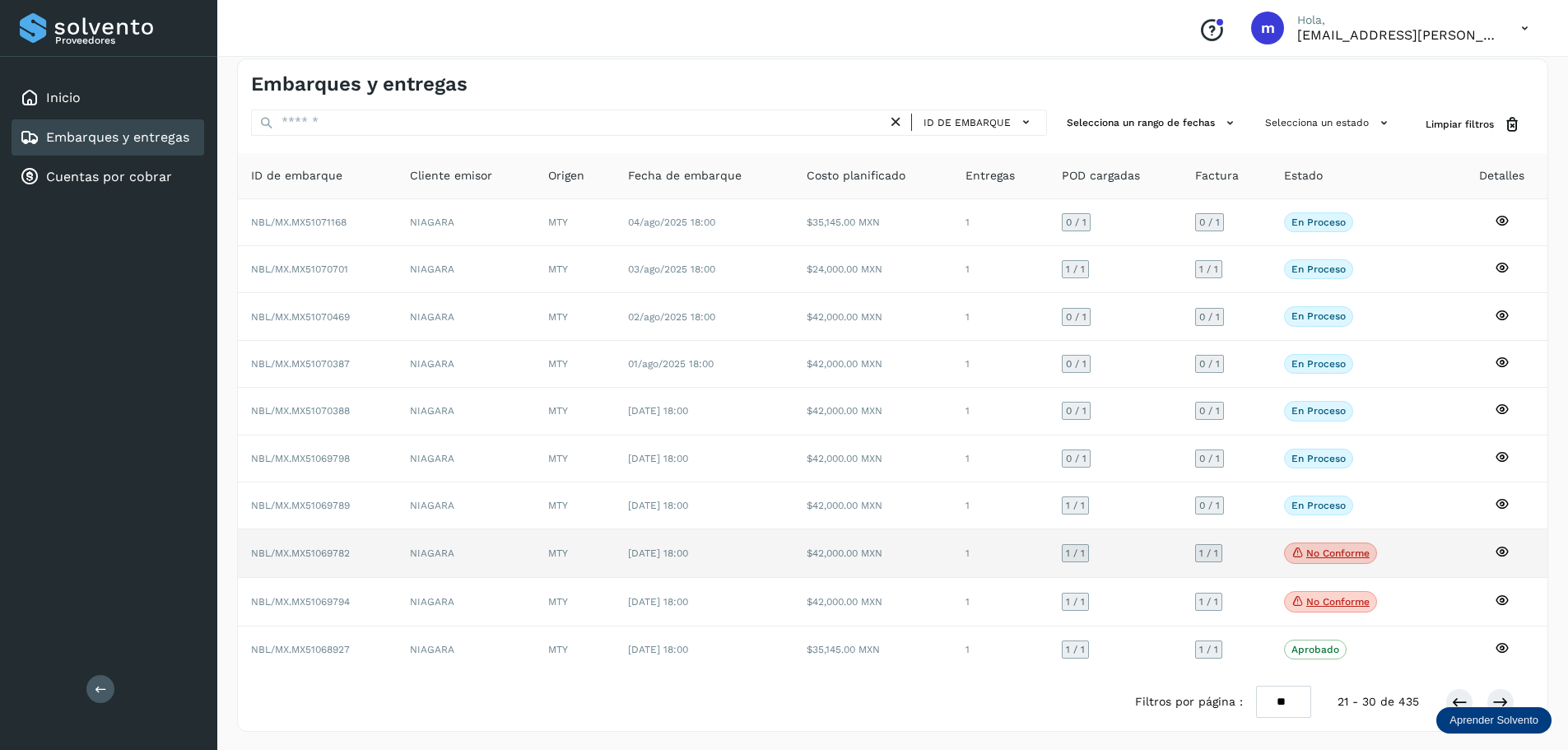
click at [1324, 554] on p "No conforme" at bounding box center [1338, 553] width 64 height 12
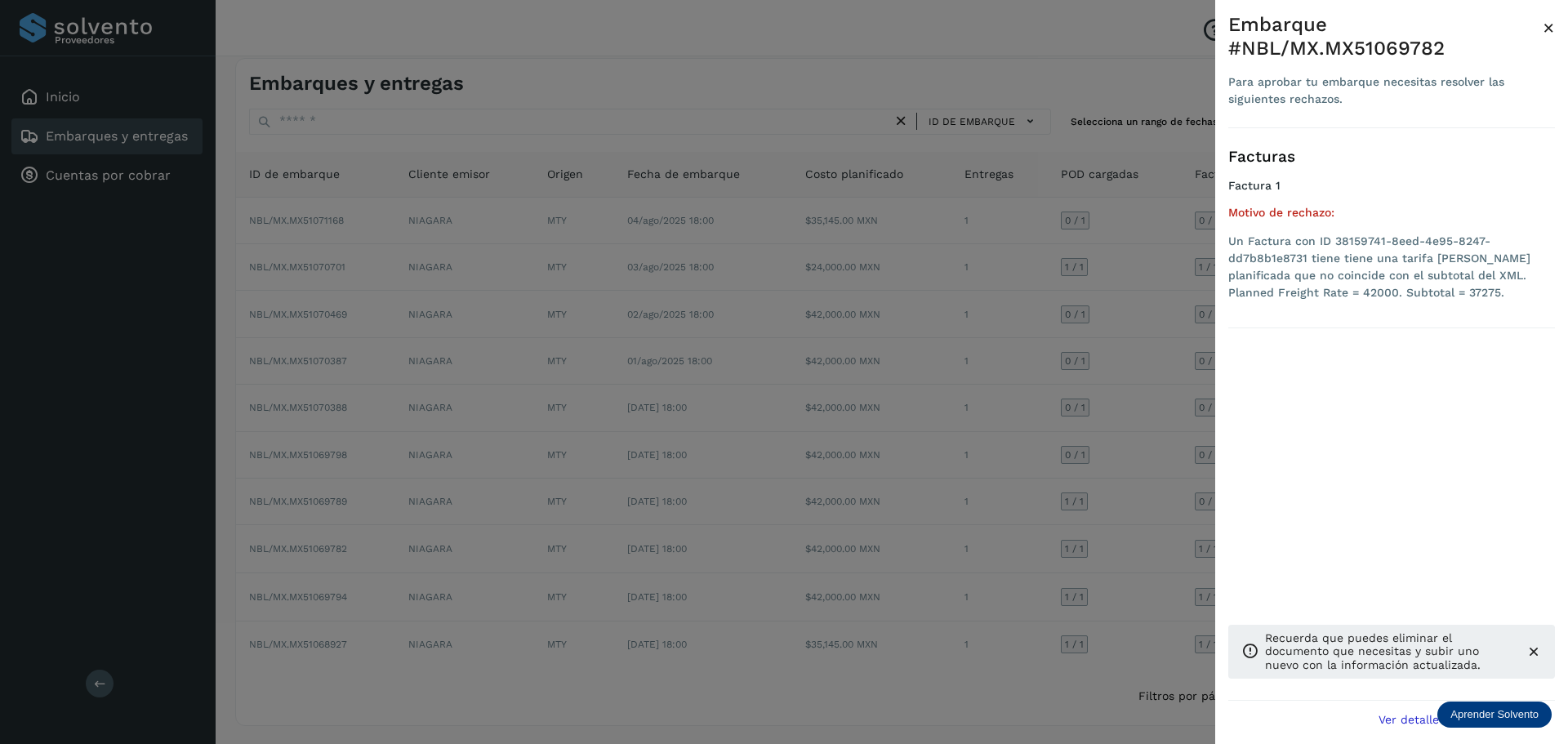
click at [1006, 594] on div at bounding box center [784, 372] width 1568 height 744
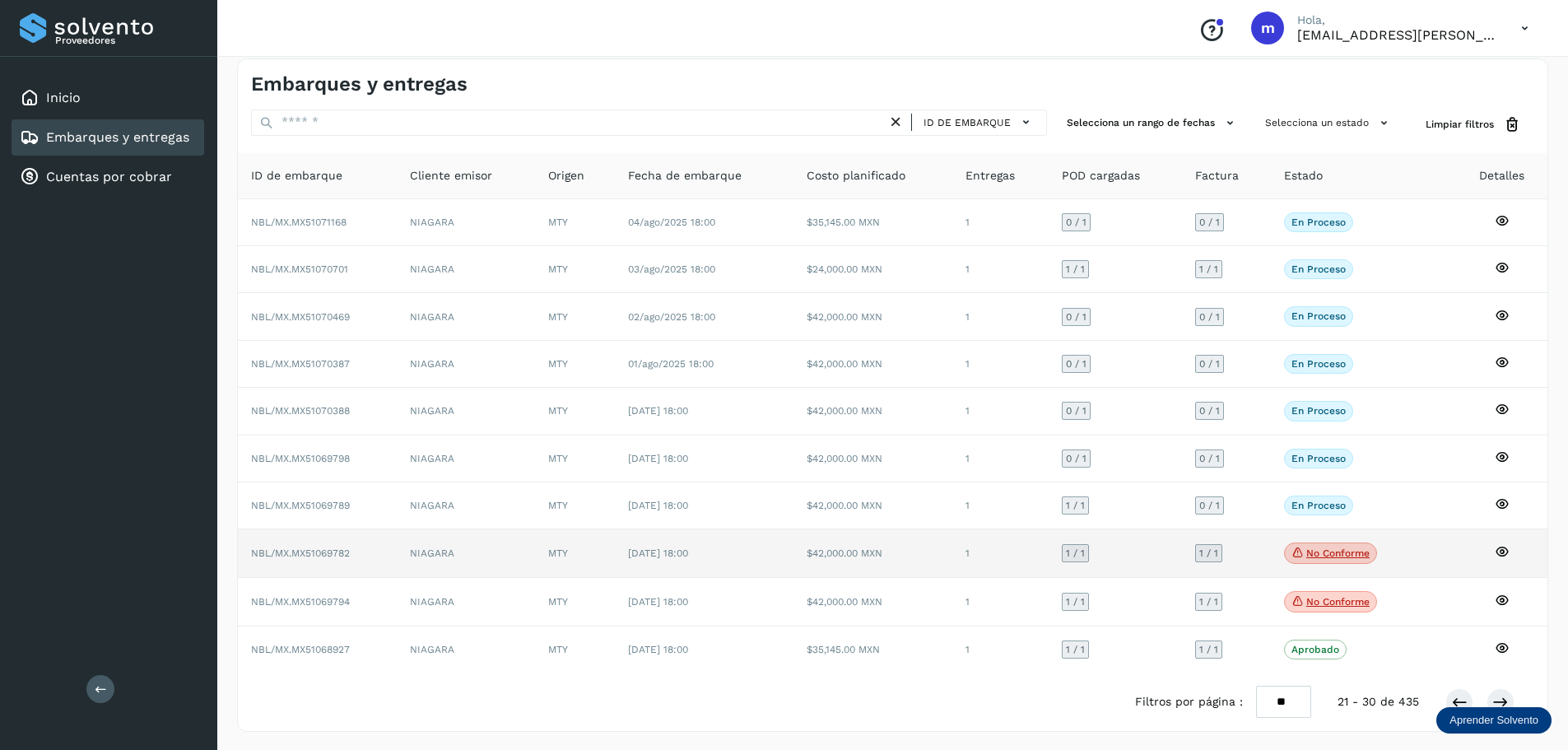
click at [326, 549] on span "NBL/MX.MX51069782" at bounding box center [300, 553] width 99 height 12
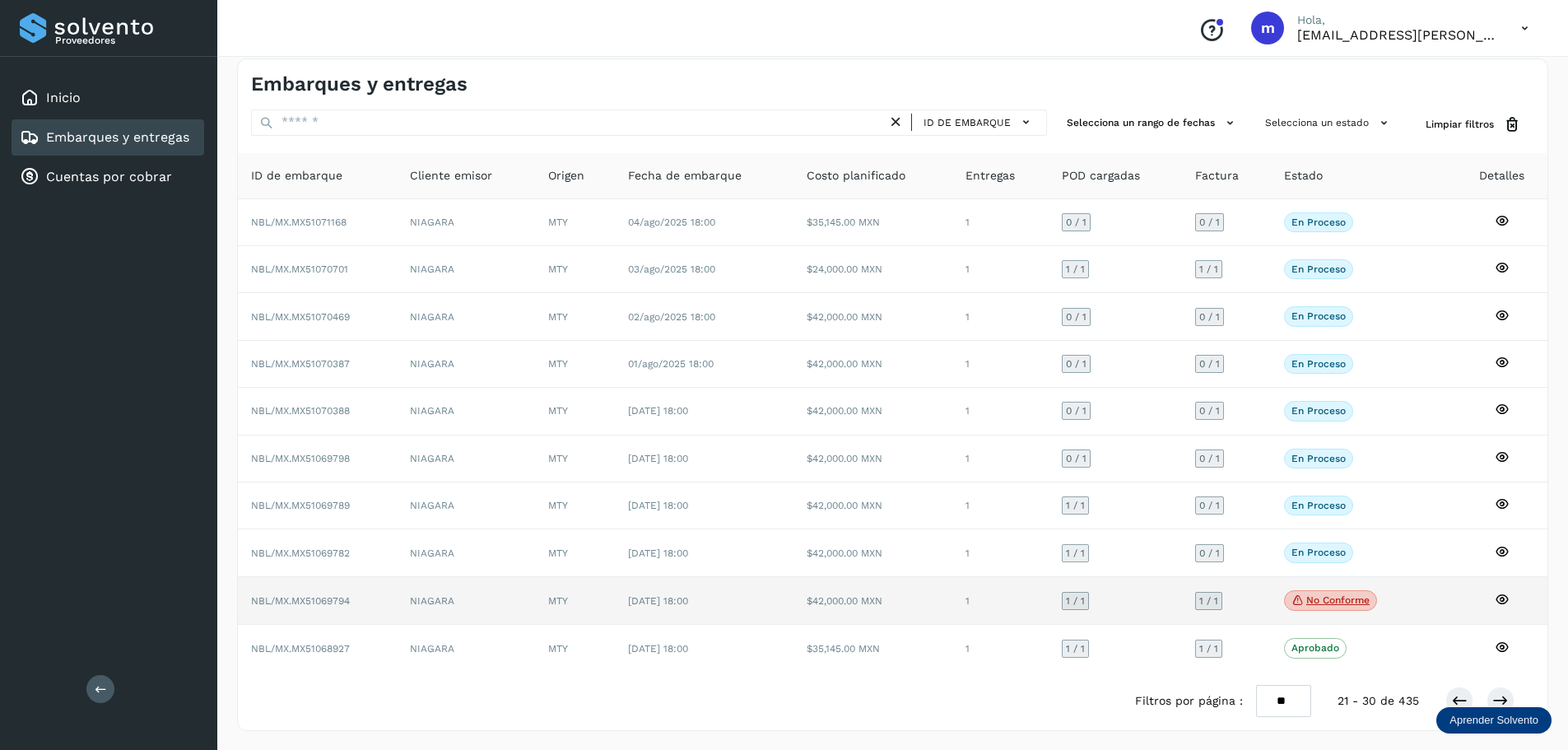
click at [1332, 603] on p "No conforme" at bounding box center [1338, 600] width 64 height 12
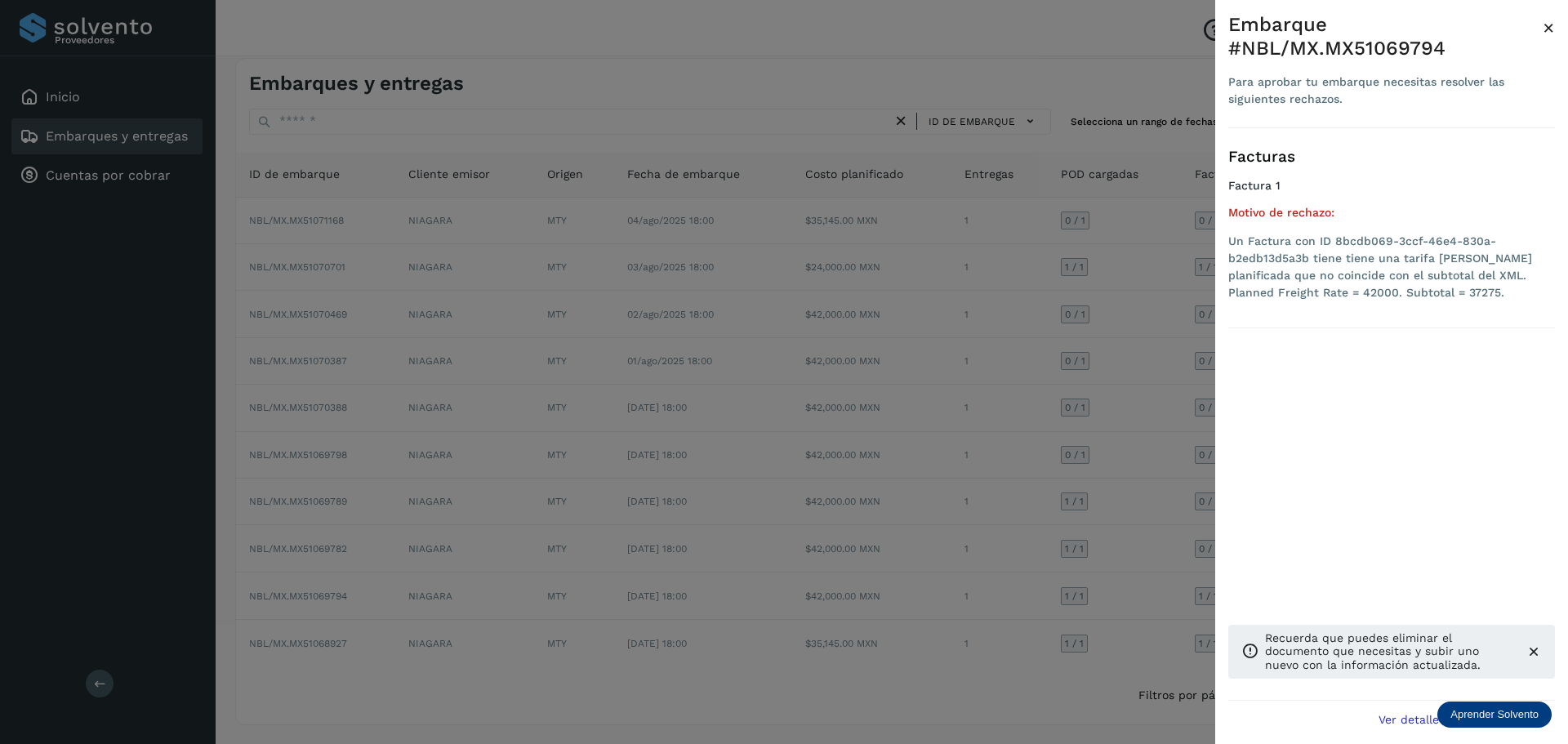
drag, startPoint x: 1152, startPoint y: 591, endPoint x: 1149, endPoint y: 580, distance: 11.4
click at [1151, 591] on div at bounding box center [784, 372] width 1568 height 744
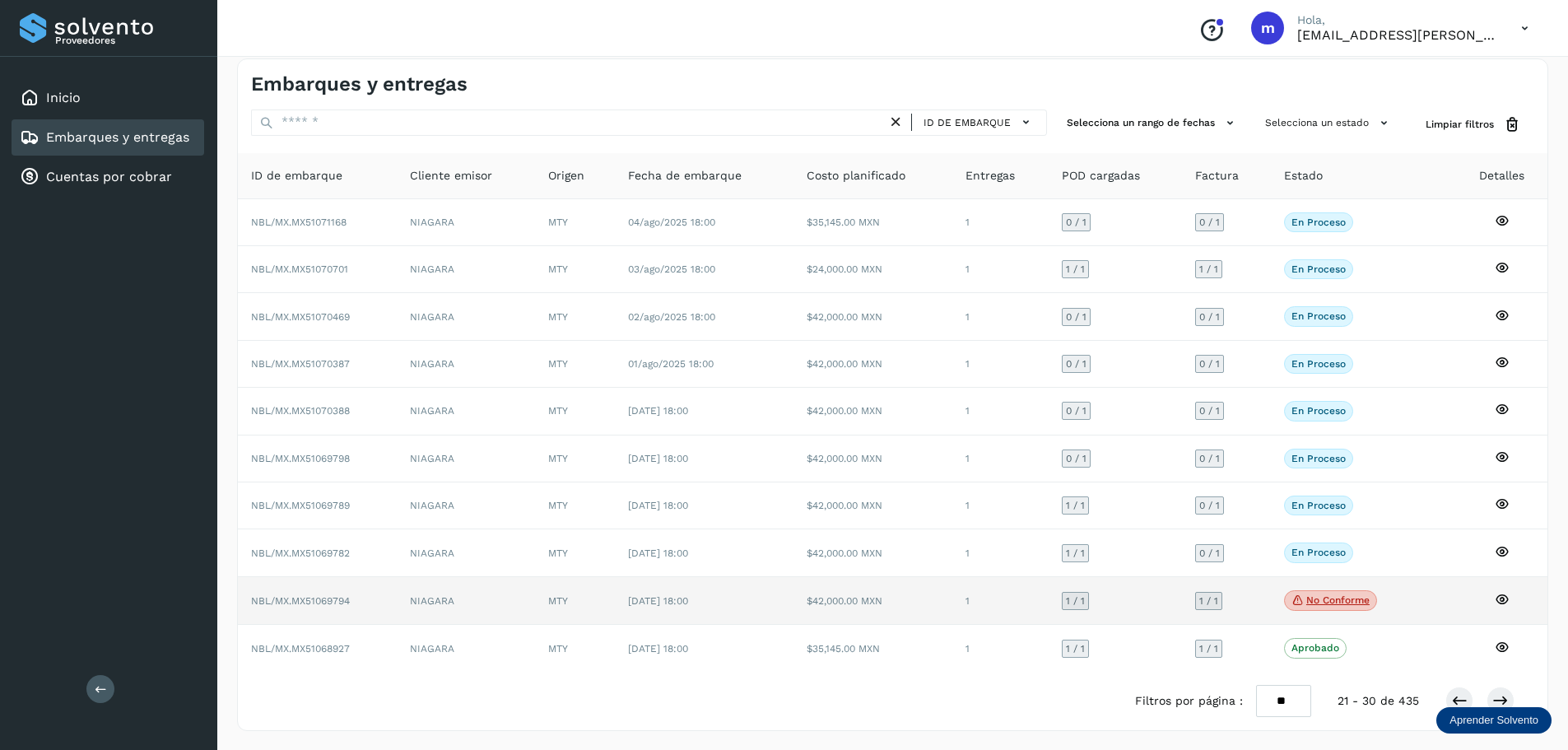
click at [343, 599] on span "NBL/MX.MX51069794" at bounding box center [300, 601] width 99 height 12
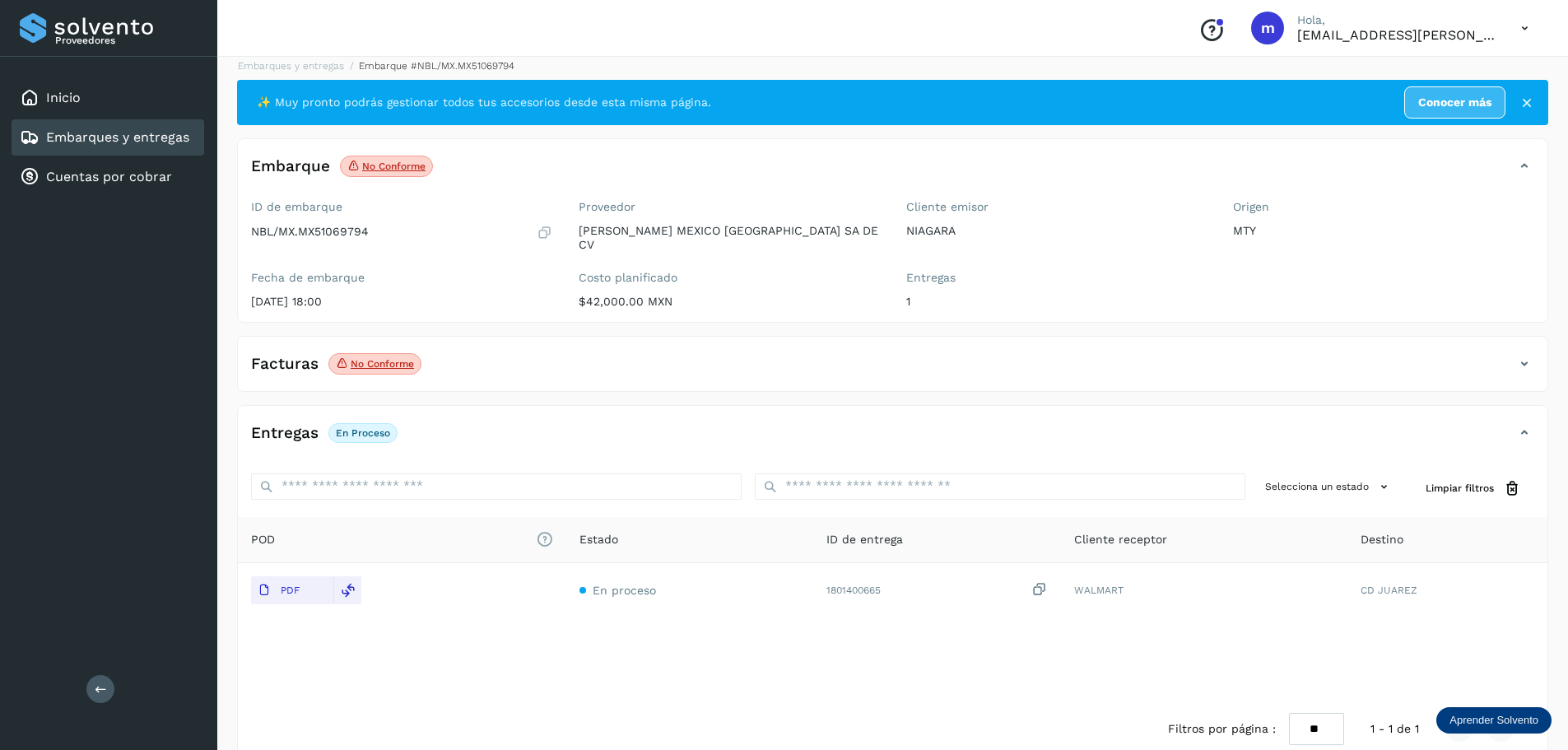
click at [362, 358] on p "No conforme" at bounding box center [382, 364] width 64 height 12
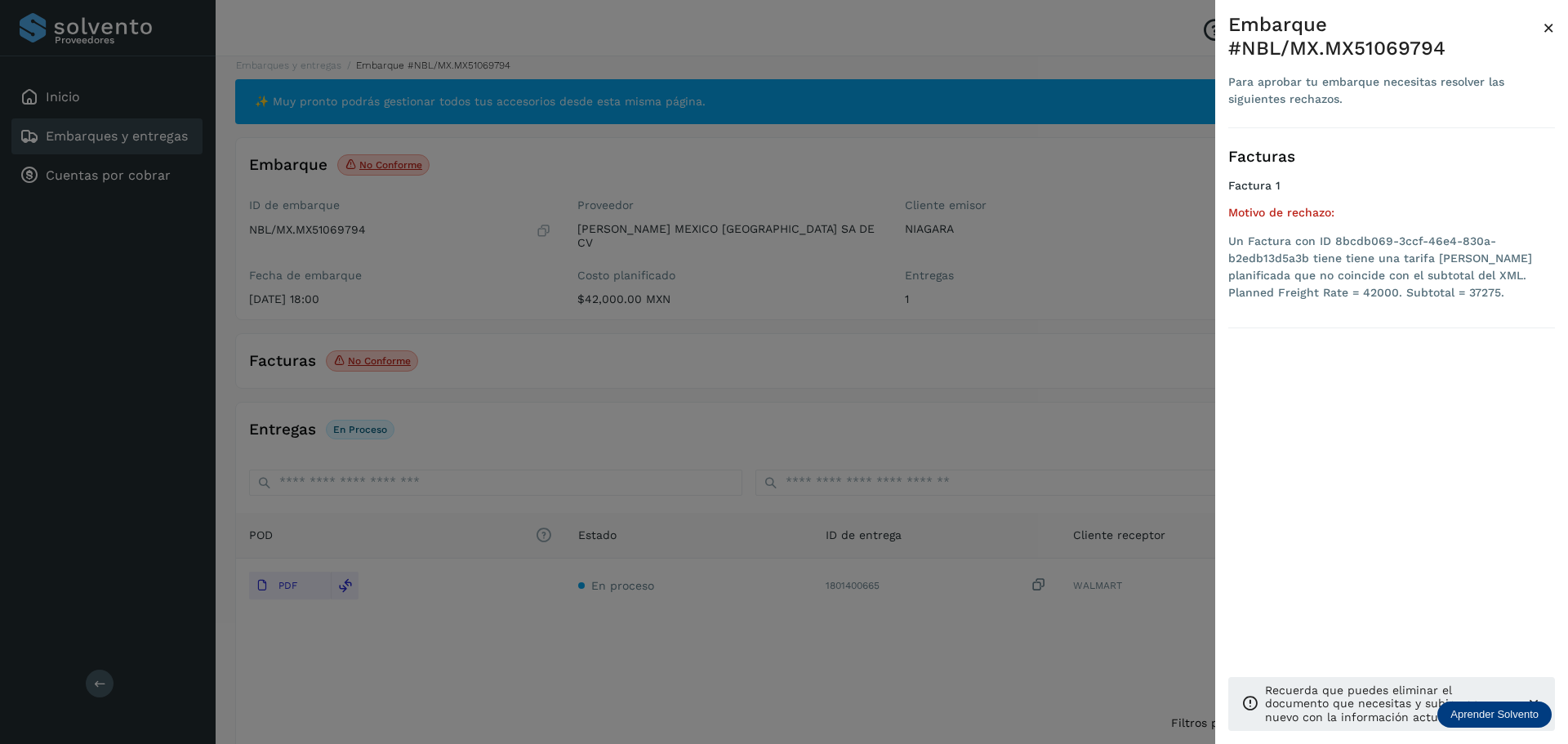
click at [359, 352] on div at bounding box center [784, 372] width 1568 height 744
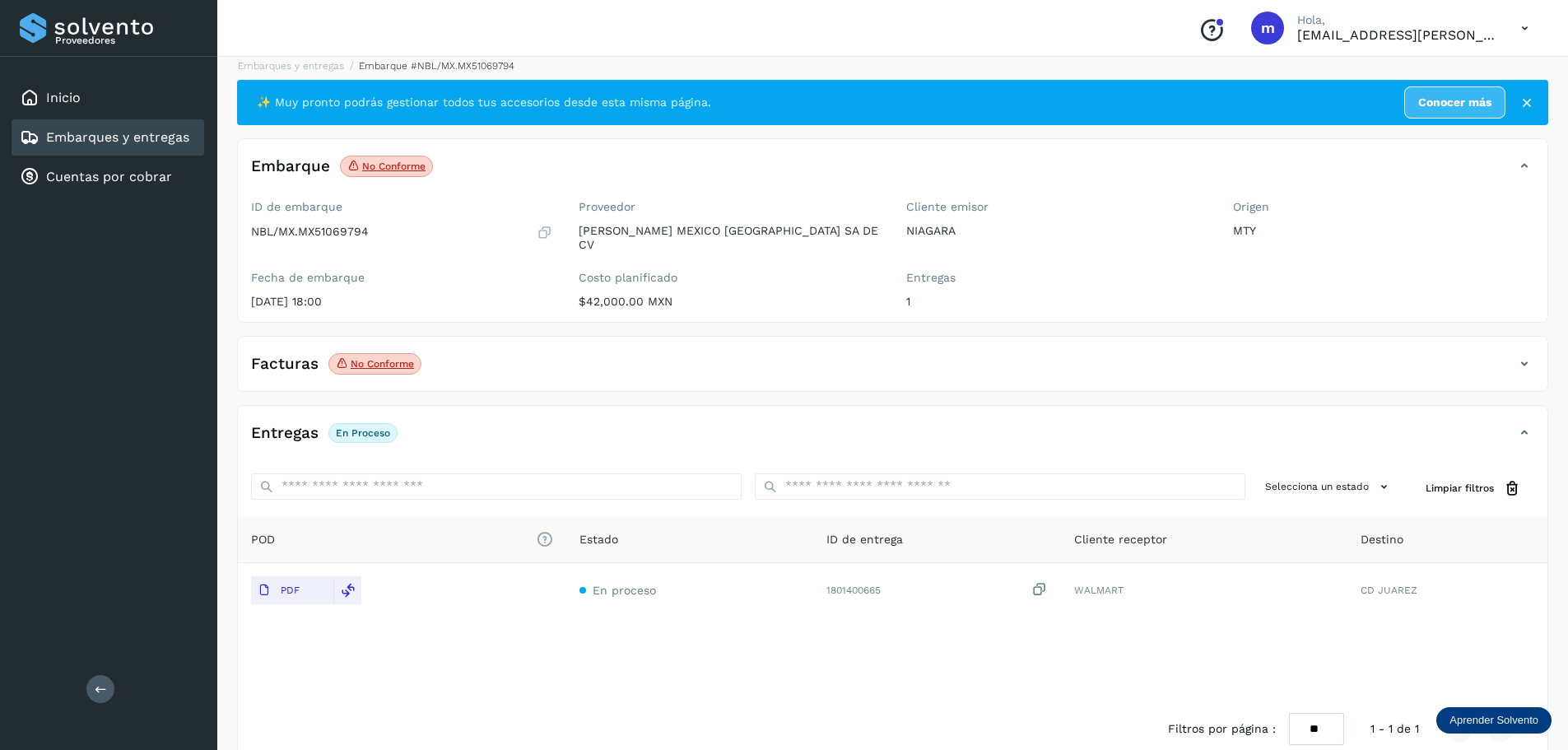
click at [1524, 354] on icon at bounding box center [1525, 364] width 20 height 20
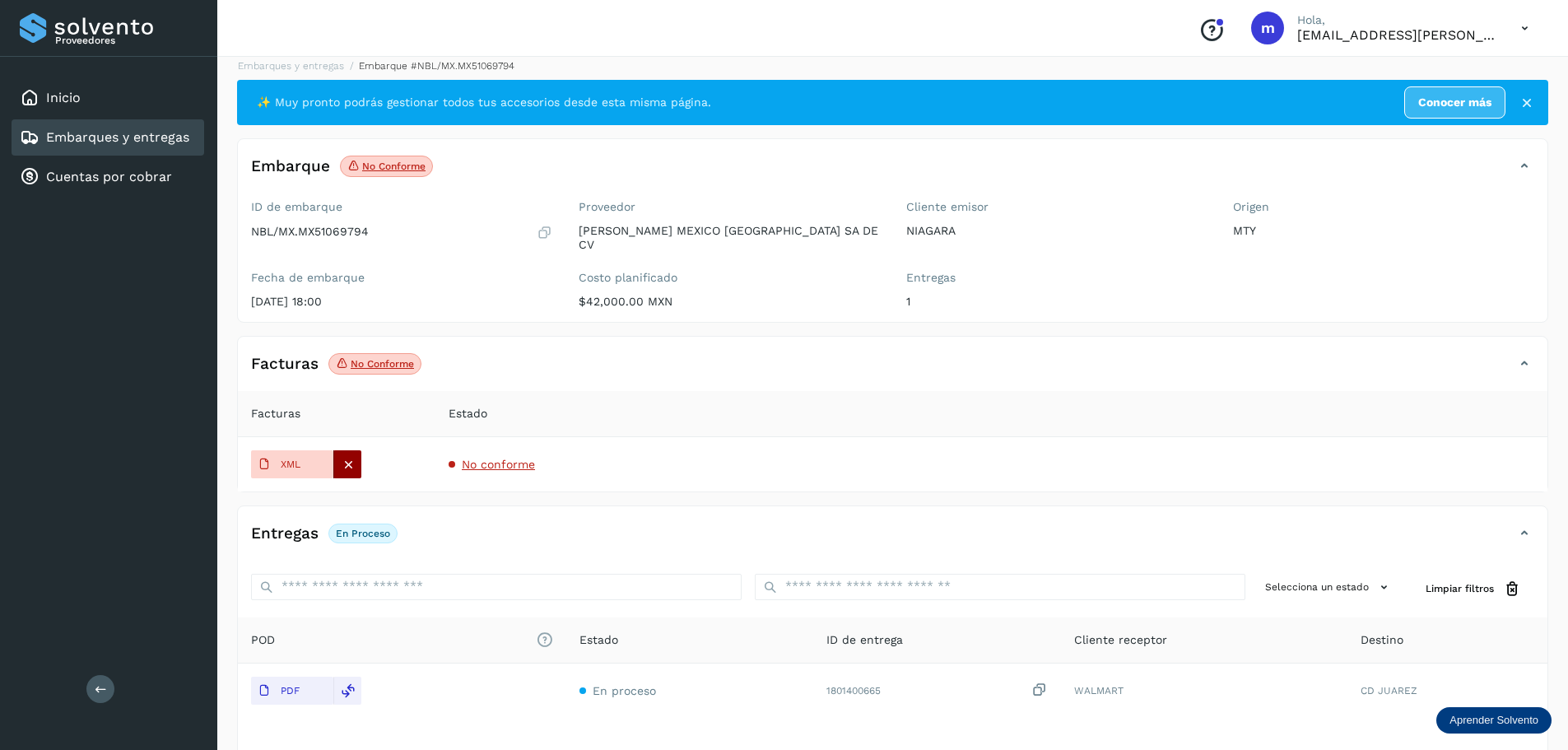
click at [348, 457] on icon at bounding box center [348, 464] width 15 height 15
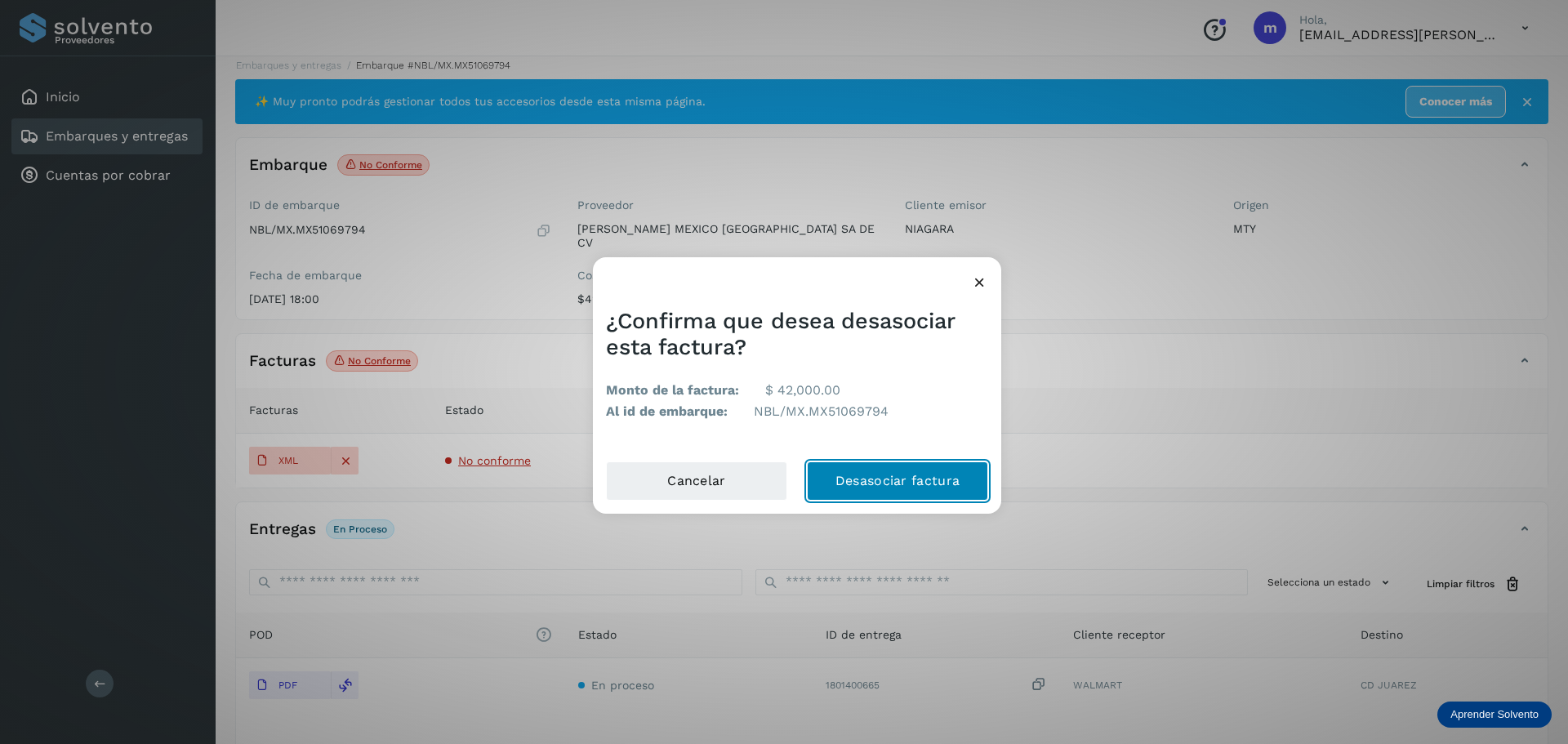
click at [881, 479] on button "Desasociar factura" at bounding box center [897, 480] width 181 height 39
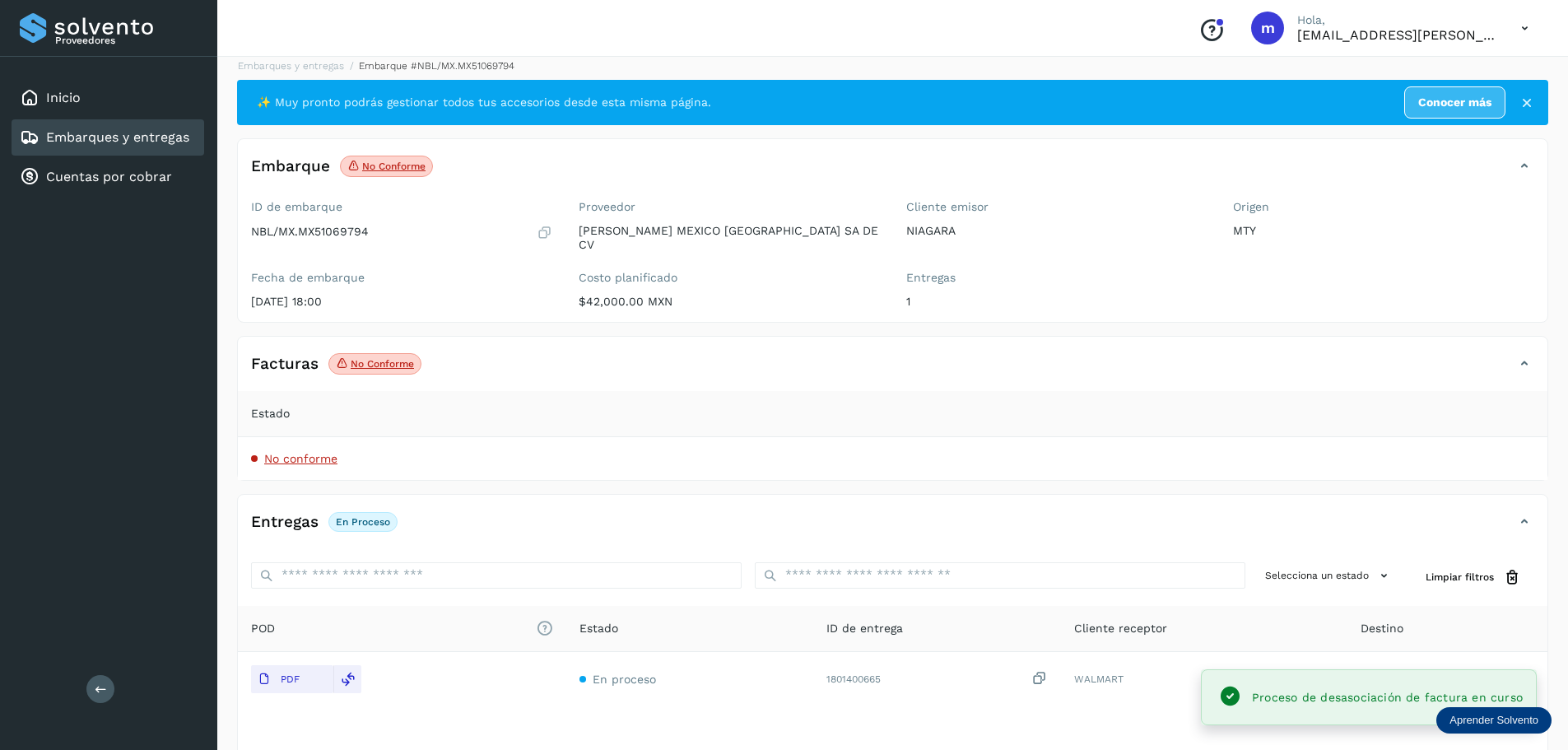
click at [585, 517] on div "Entregas En proceso" at bounding box center [876, 521] width 1276 height 28
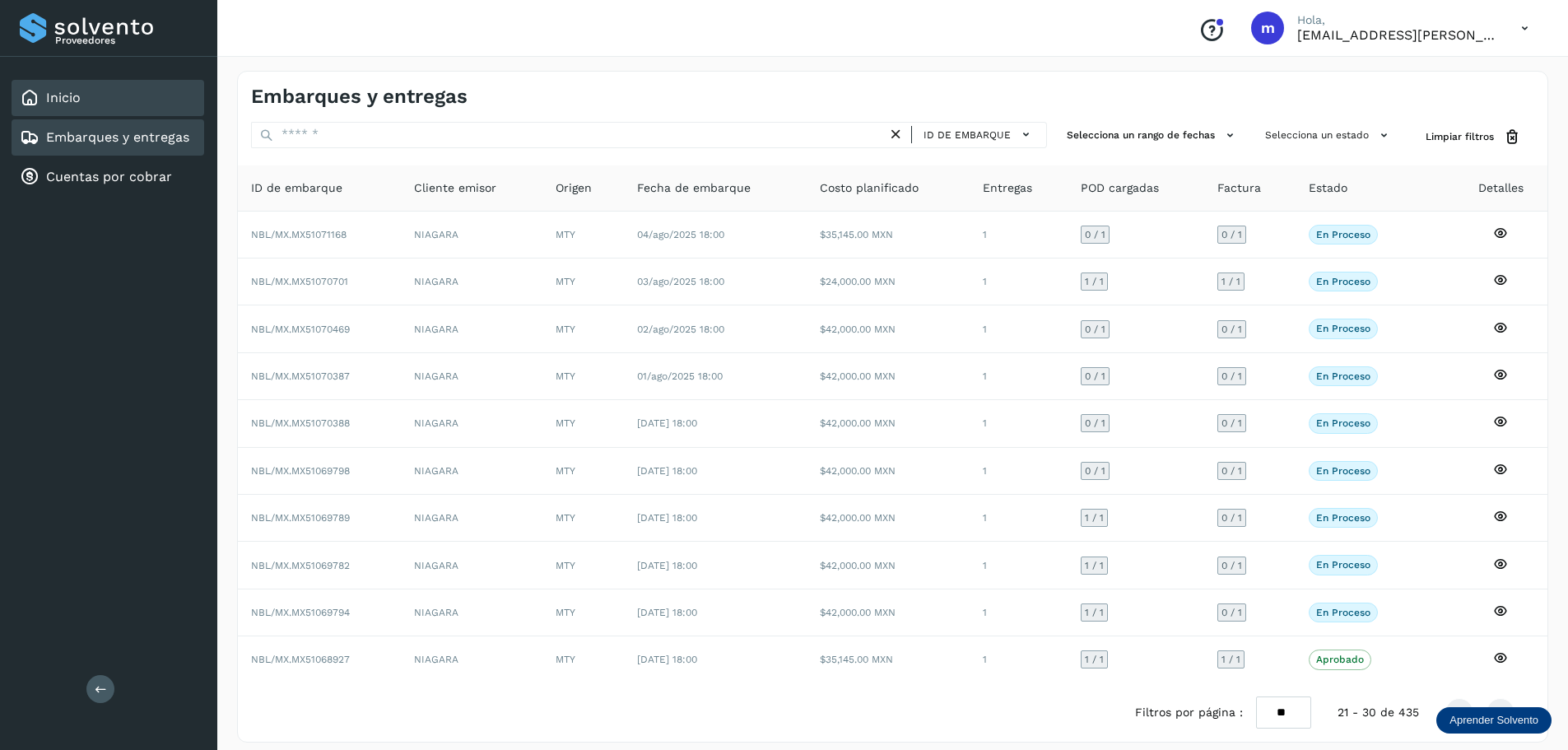
click at [91, 89] on div "Inicio" at bounding box center [108, 97] width 192 height 36
